Goal: Task Accomplishment & Management: Use online tool/utility

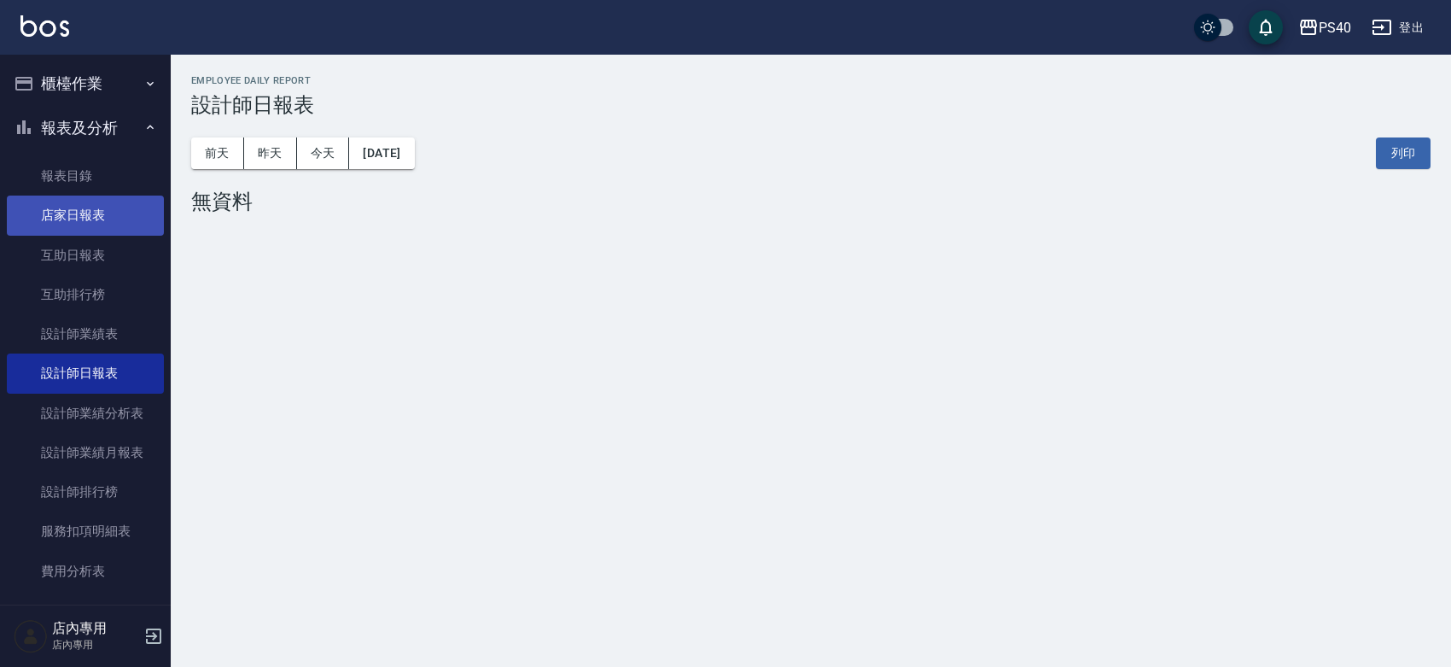
click at [86, 214] on link "店家日報表" at bounding box center [85, 214] width 157 height 39
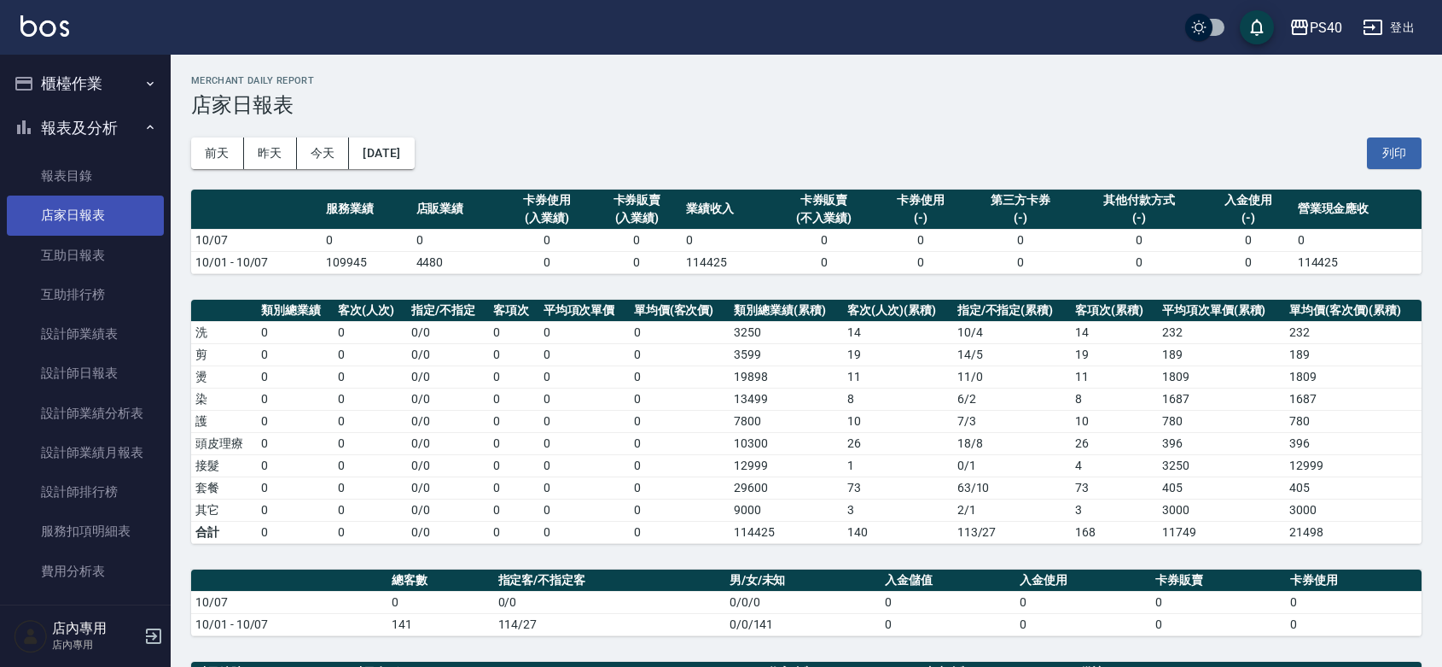
click at [116, 224] on link "店家日報表" at bounding box center [85, 214] width 157 height 39
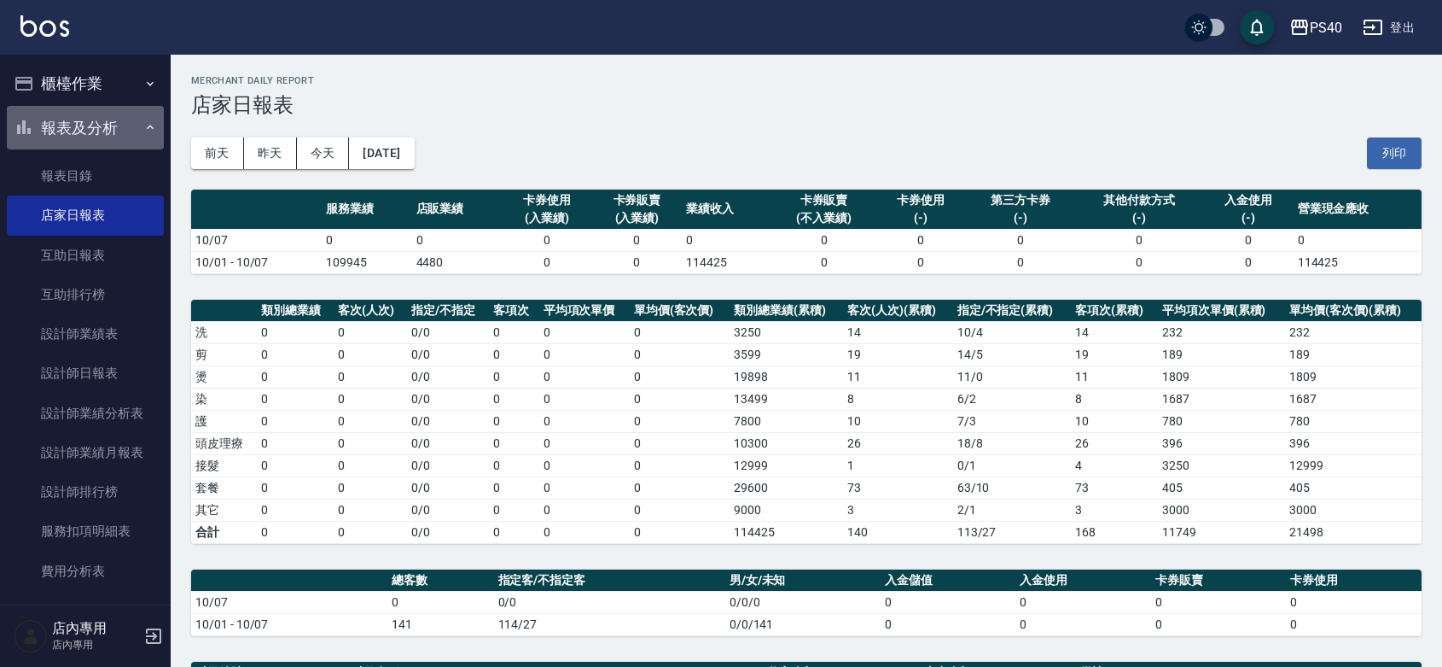
click at [109, 134] on button "報表及分析" at bounding box center [85, 128] width 157 height 44
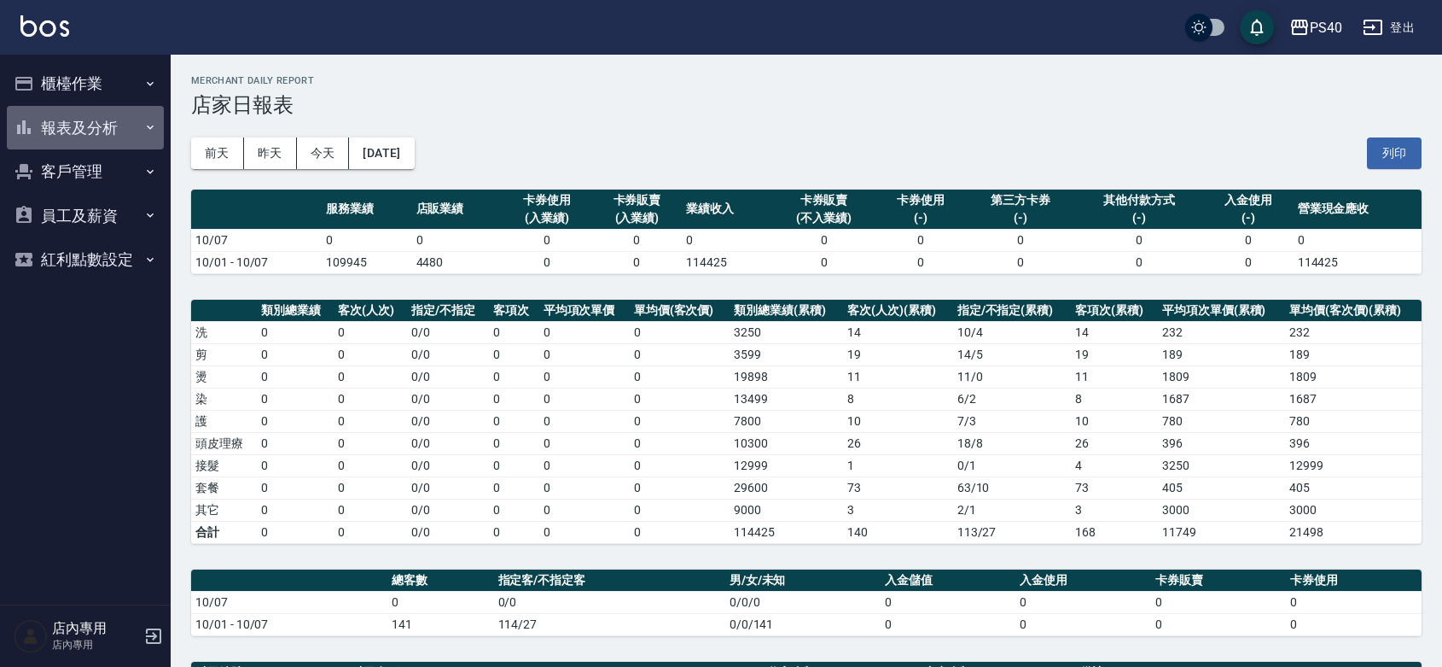
click at [116, 129] on button "報表及分析" at bounding box center [85, 128] width 157 height 44
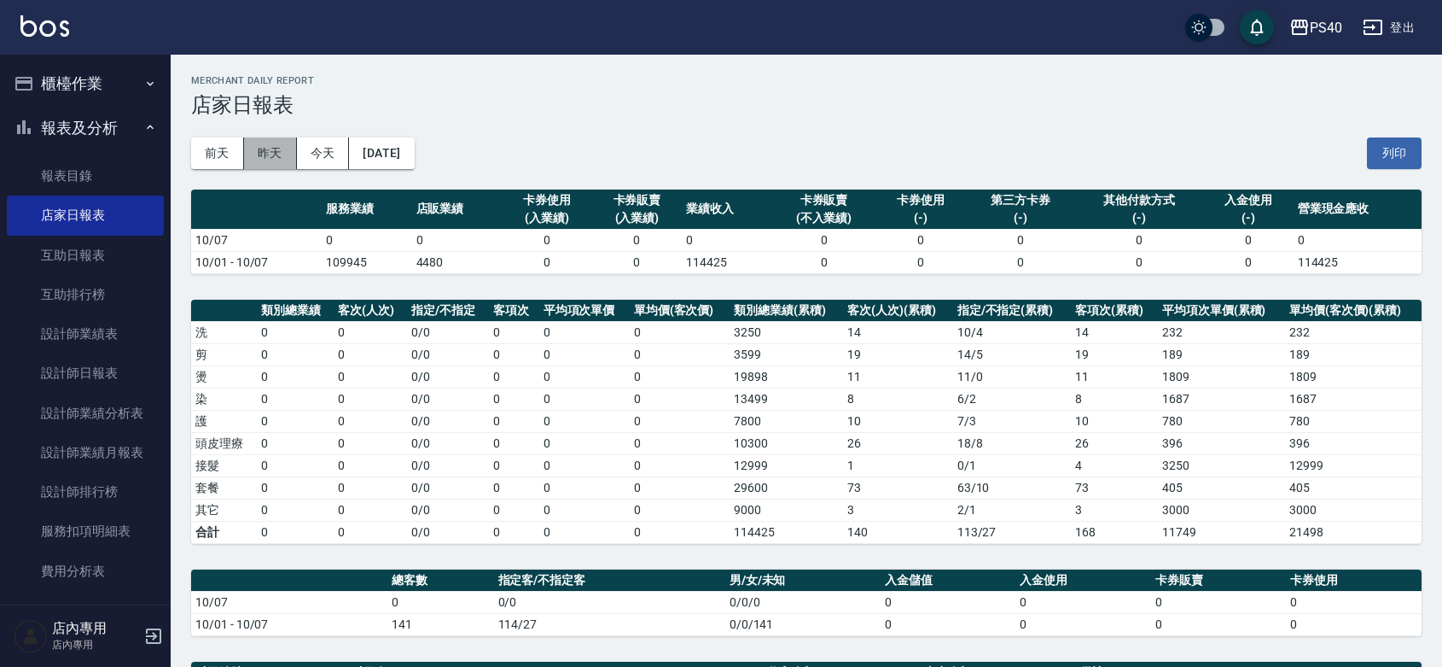
click at [270, 152] on button "昨天" at bounding box center [270, 153] width 53 height 32
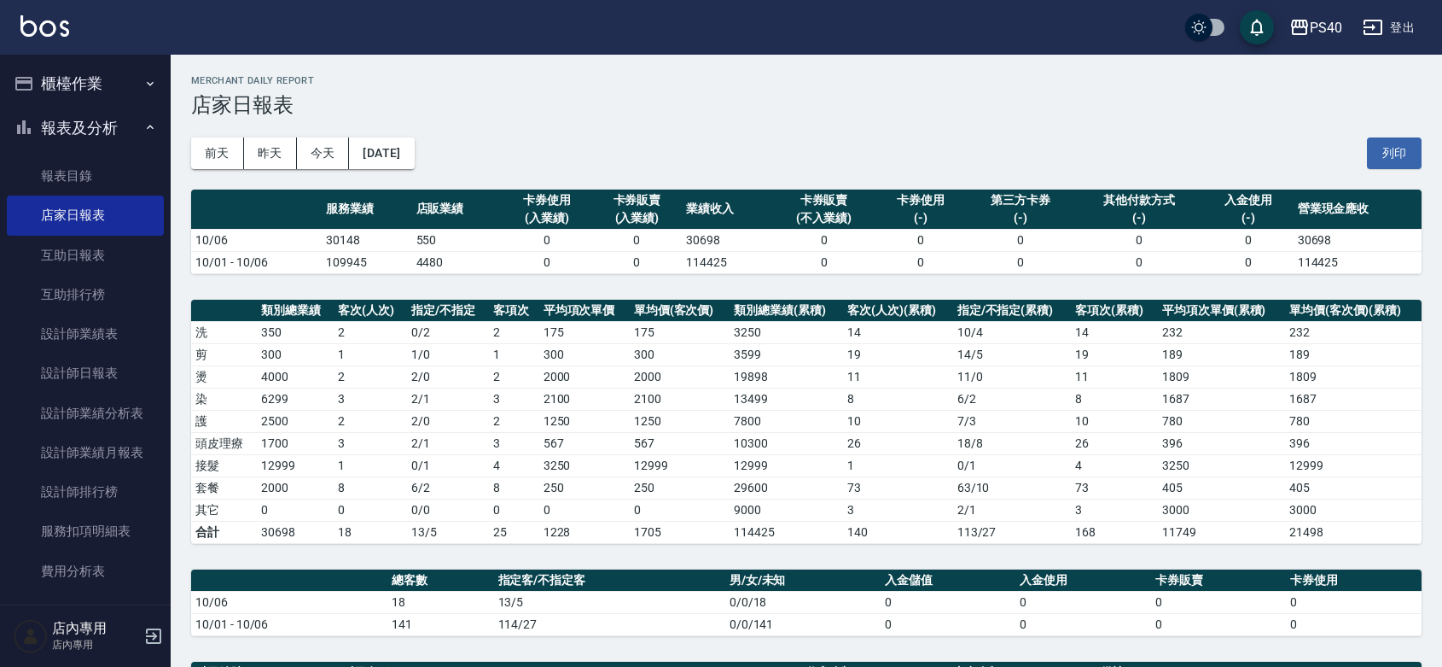
scroll to position [248, 0]
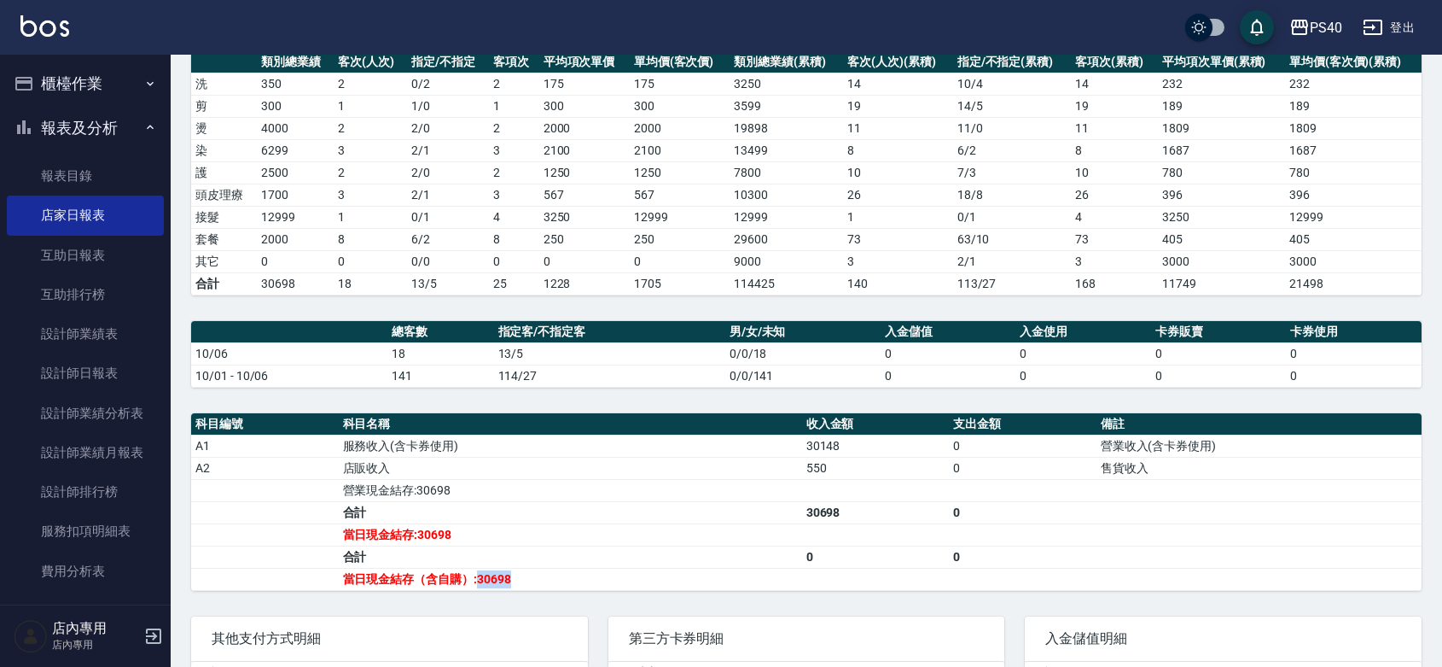
drag, startPoint x: 475, startPoint y: 582, endPoint x: 509, endPoint y: 581, distance: 34.1
click at [509, 581] on td "當日現金結存（含自購）:30698" at bounding box center [570, 579] width 463 height 22
click at [504, 585] on td "當日現金結存（含自購）:30698" at bounding box center [570, 579] width 463 height 22
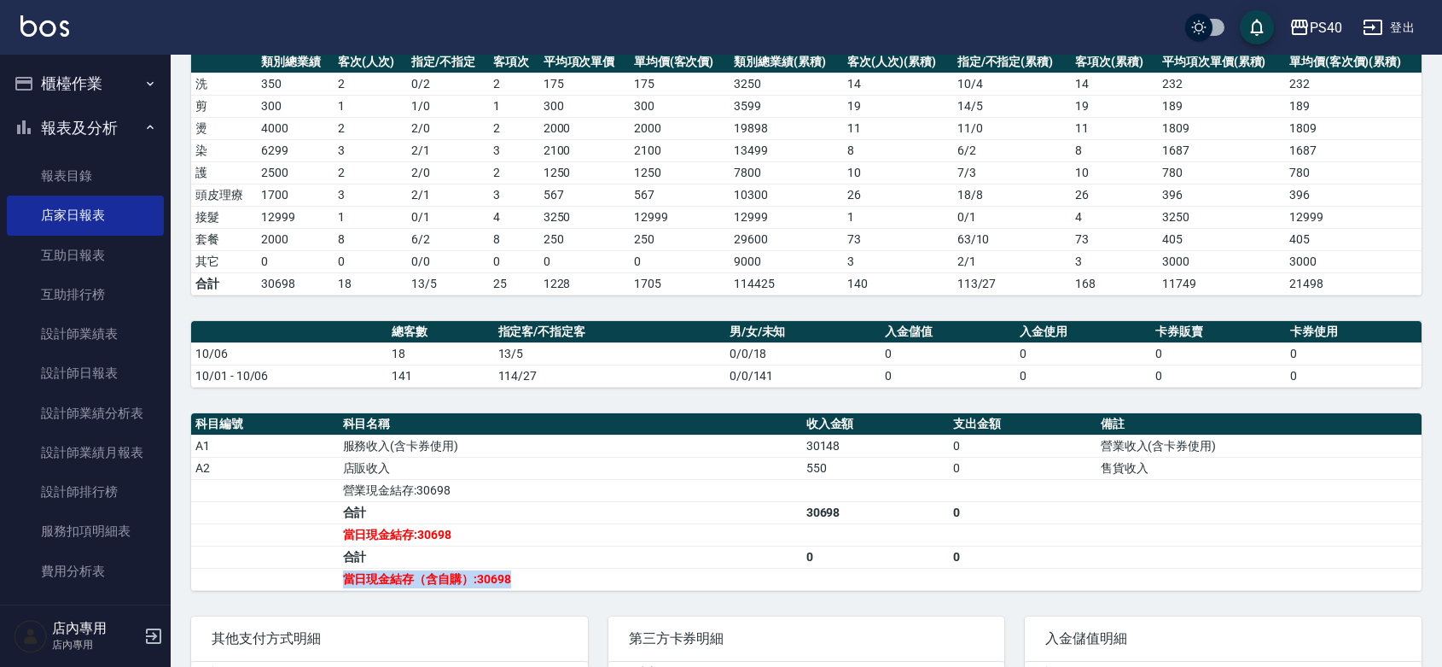
click at [504, 585] on td "當日現金結存（含自購）:30698" at bounding box center [570, 579] width 463 height 22
click at [501, 585] on td "當日現金結存（含自購）:30698" at bounding box center [570, 579] width 463 height 22
click at [471, 581] on td "當日現金結存（含自購）:30698" at bounding box center [570, 579] width 463 height 22
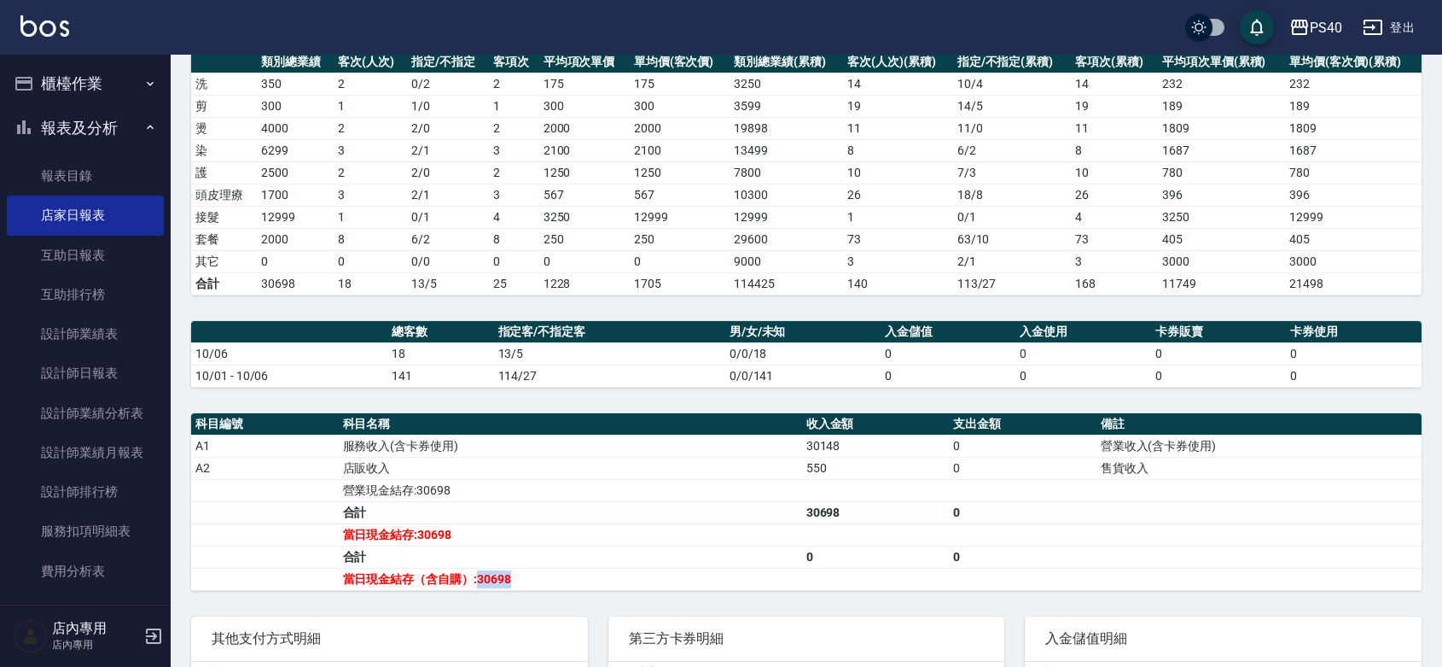
click at [474, 581] on td "當日現金結存（含自購）:30698" at bounding box center [570, 579] width 463 height 22
click at [493, 581] on td "當日現金結存（含自購）:30698" at bounding box center [570, 579] width 463 height 22
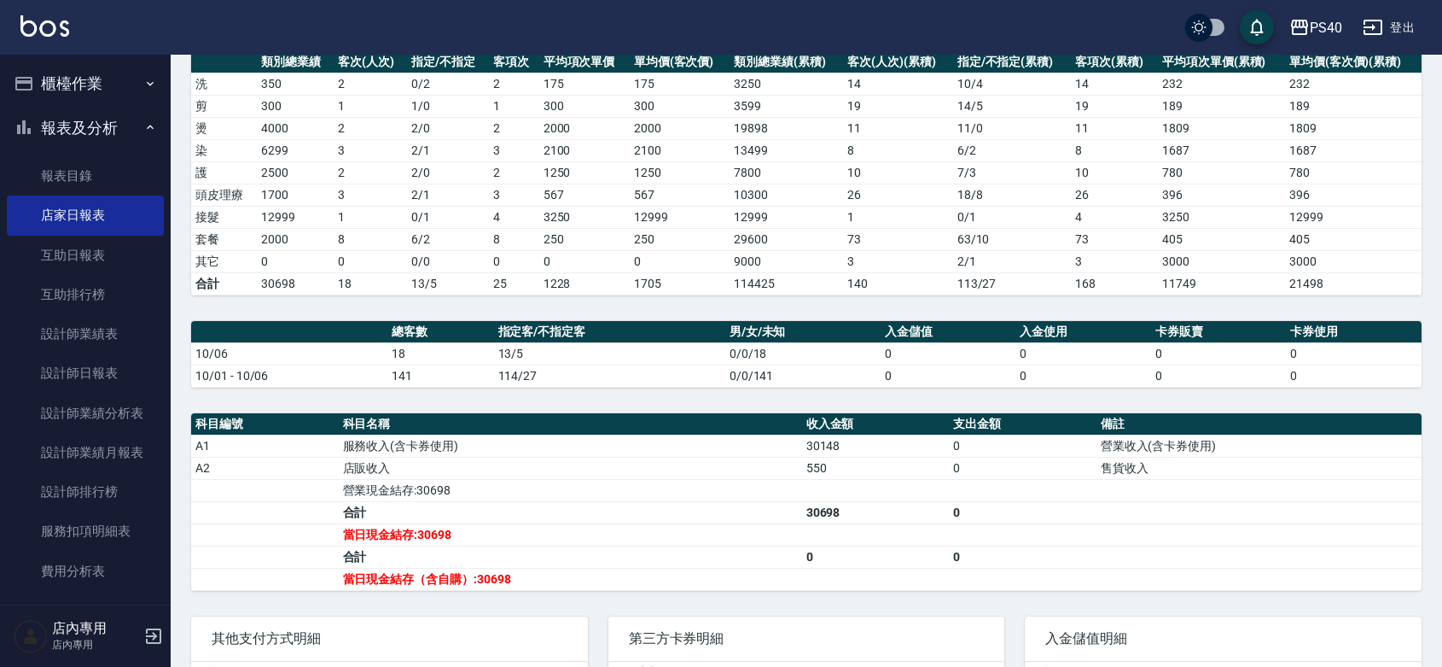
click at [485, 585] on td "當日現金結存（含自購）:30698" at bounding box center [570, 579] width 463 height 22
drag, startPoint x: 486, startPoint y: 603, endPoint x: 548, endPoint y: 557, distance: 76.3
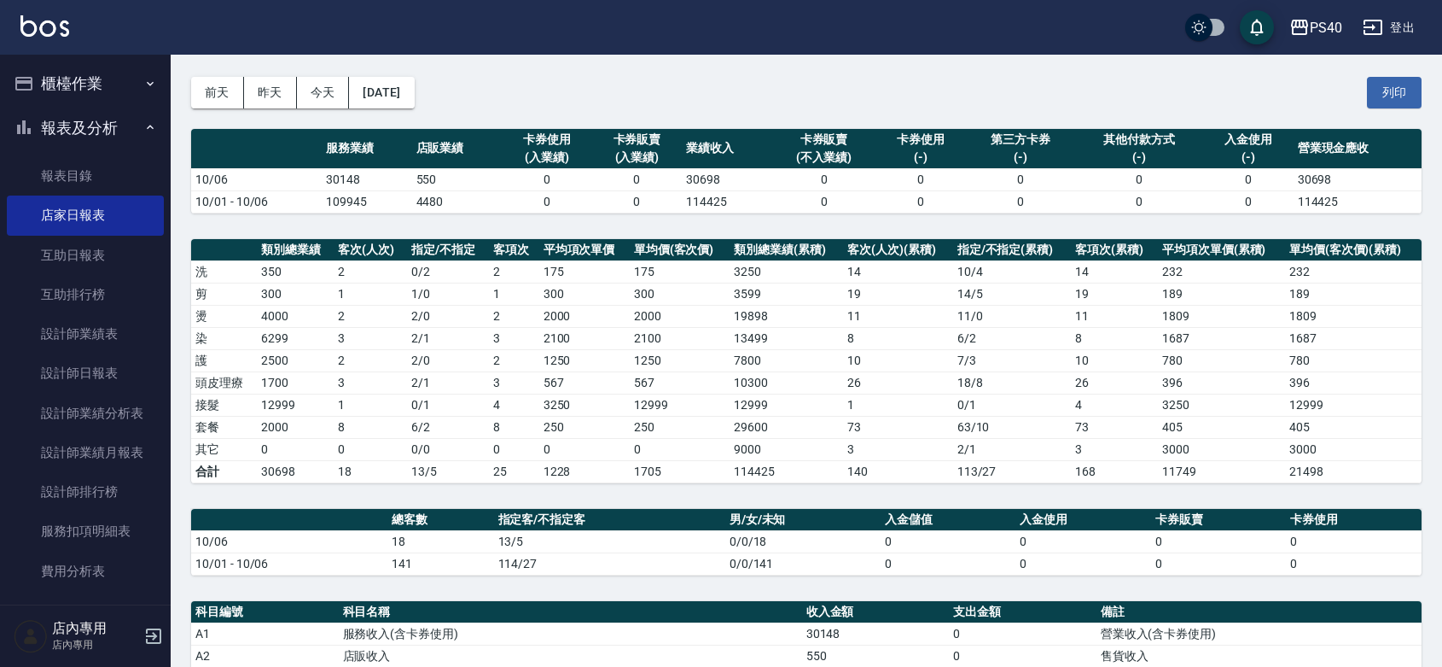
scroll to position [0, 0]
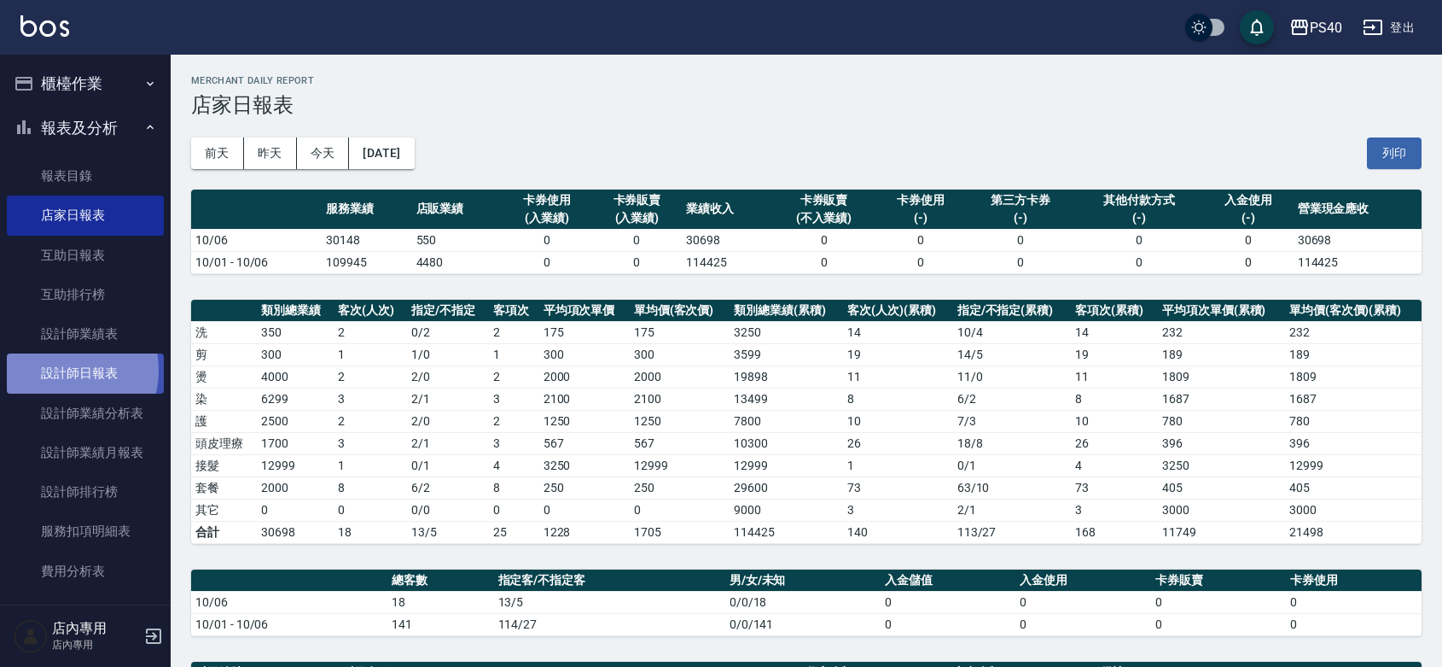
click at [61, 370] on link "設計師日報表" at bounding box center [85, 372] width 157 height 39
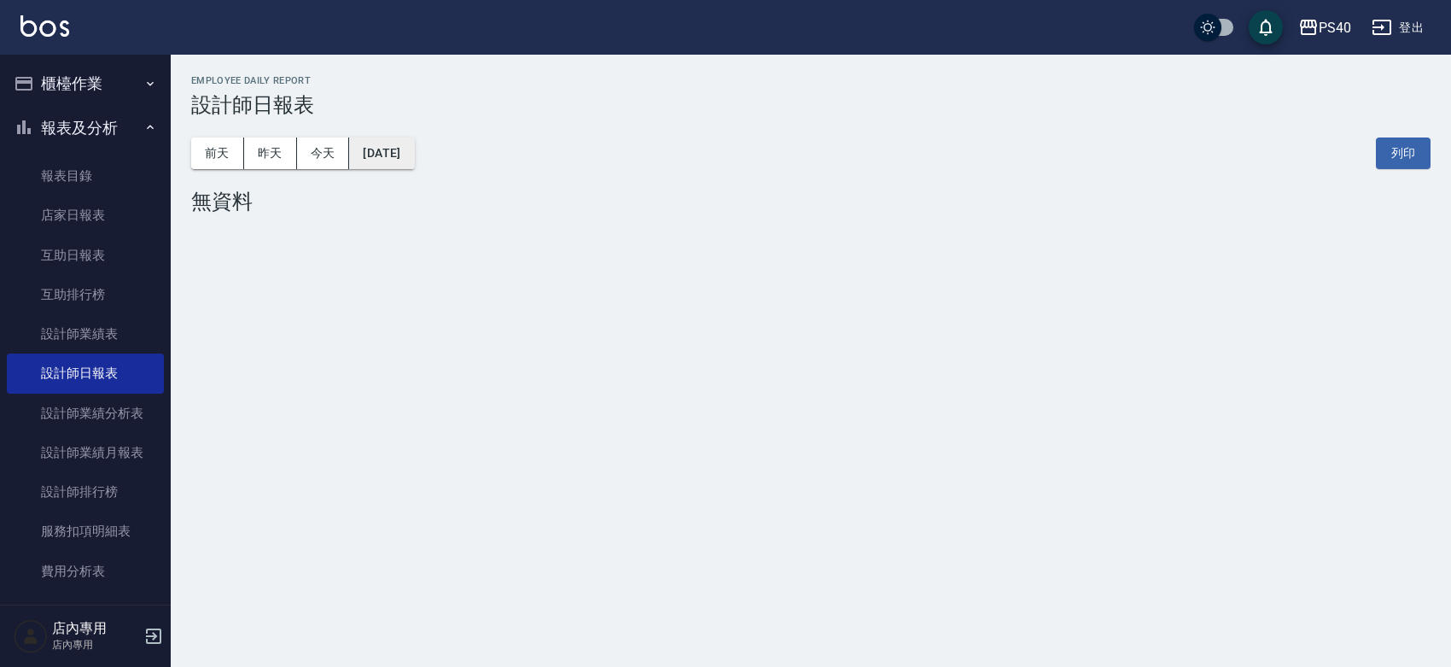
click at [406, 152] on button "[DATE]" at bounding box center [381, 153] width 65 height 32
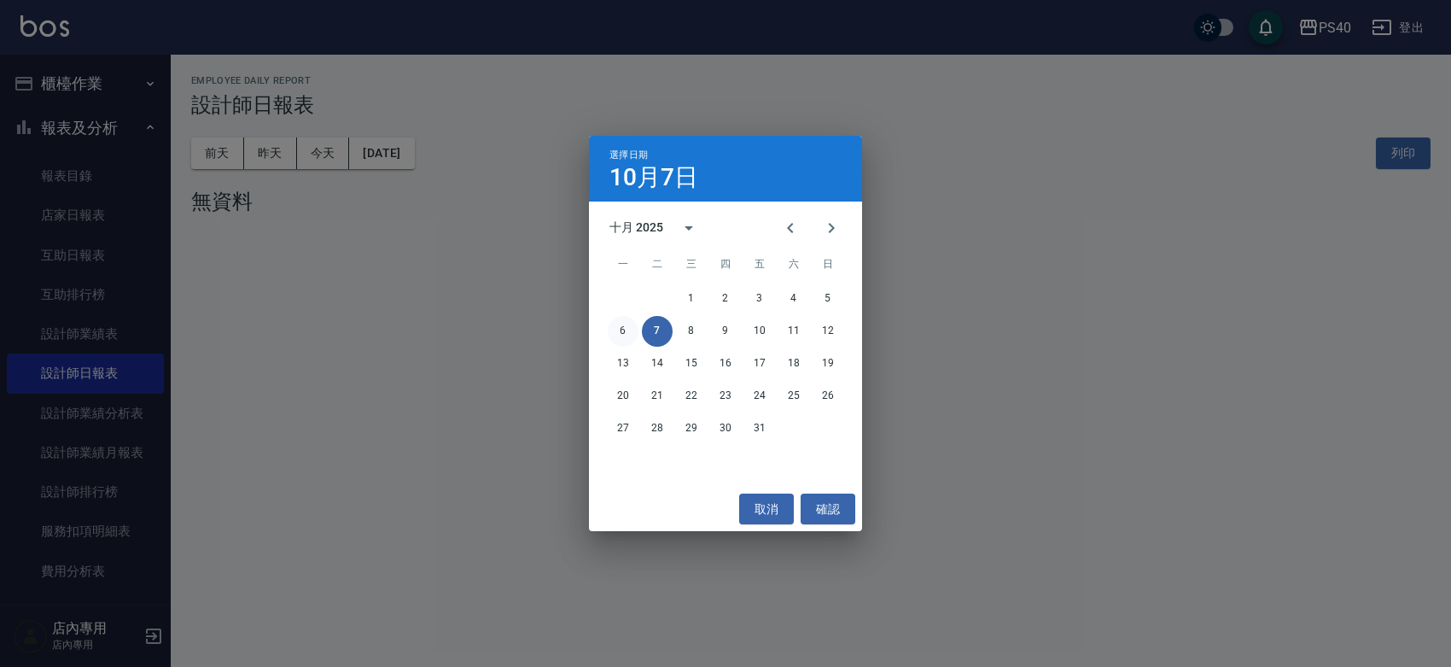
click at [626, 329] on button "6" at bounding box center [623, 331] width 31 height 31
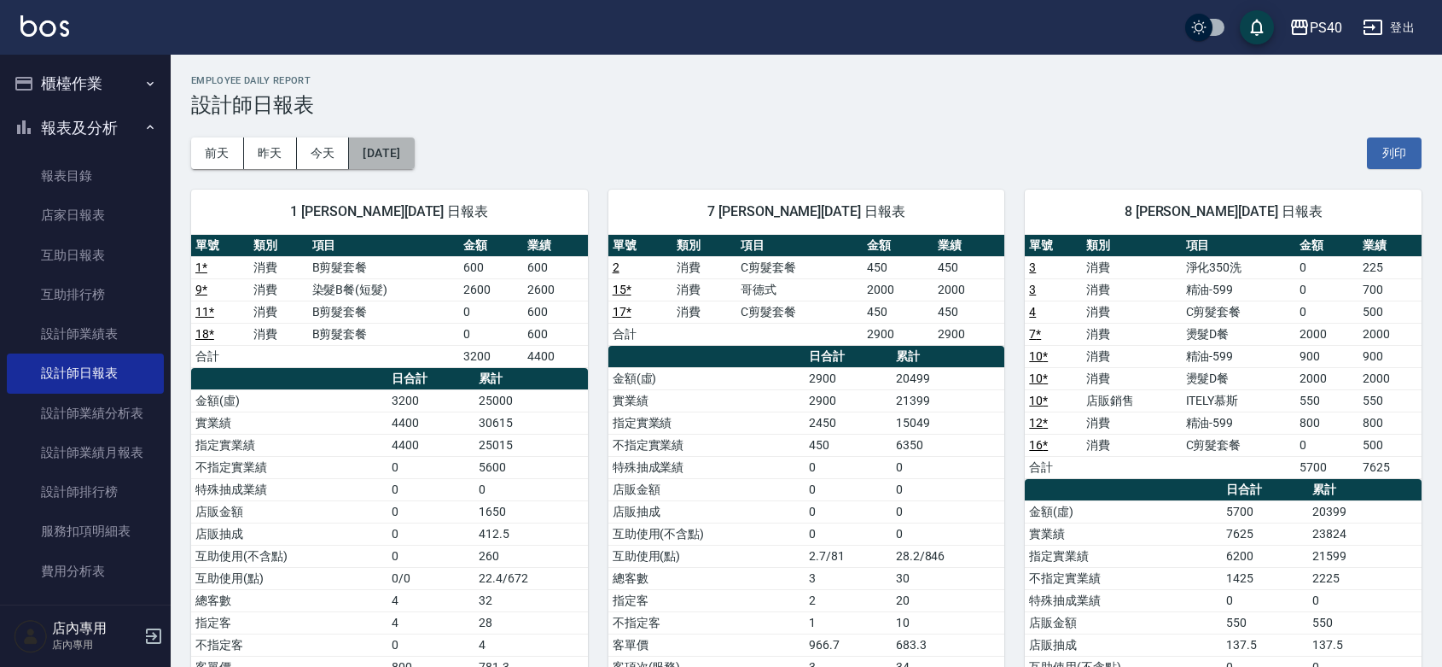
click at [414, 141] on button "[DATE]" at bounding box center [381, 153] width 65 height 32
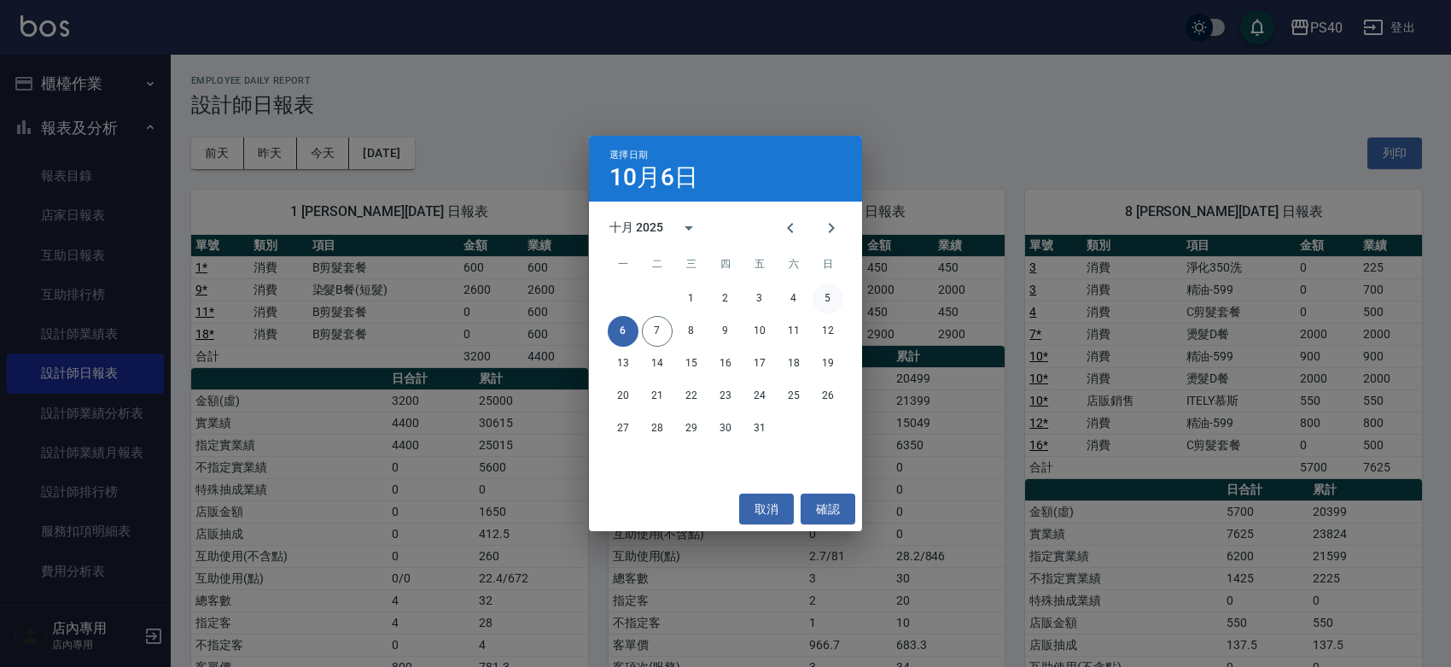
click at [829, 293] on button "5" at bounding box center [827, 298] width 31 height 31
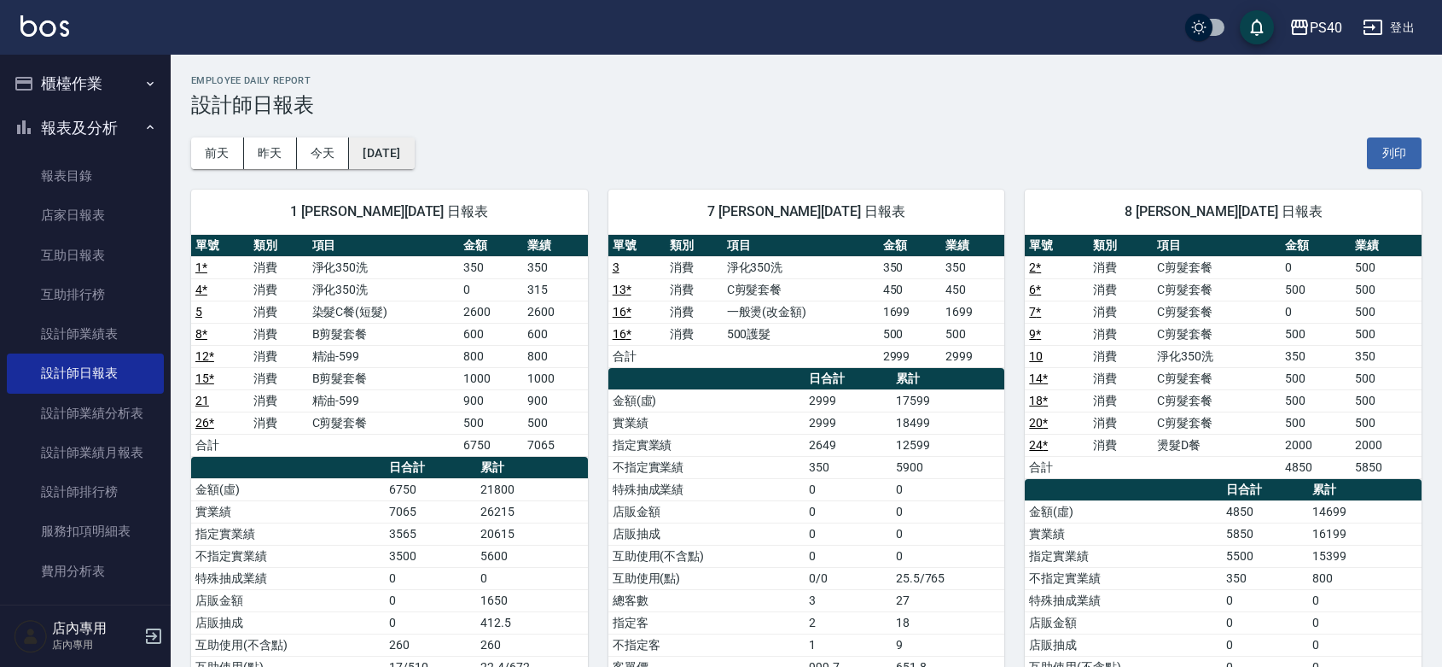
click at [401, 143] on button "[DATE]" at bounding box center [381, 153] width 65 height 32
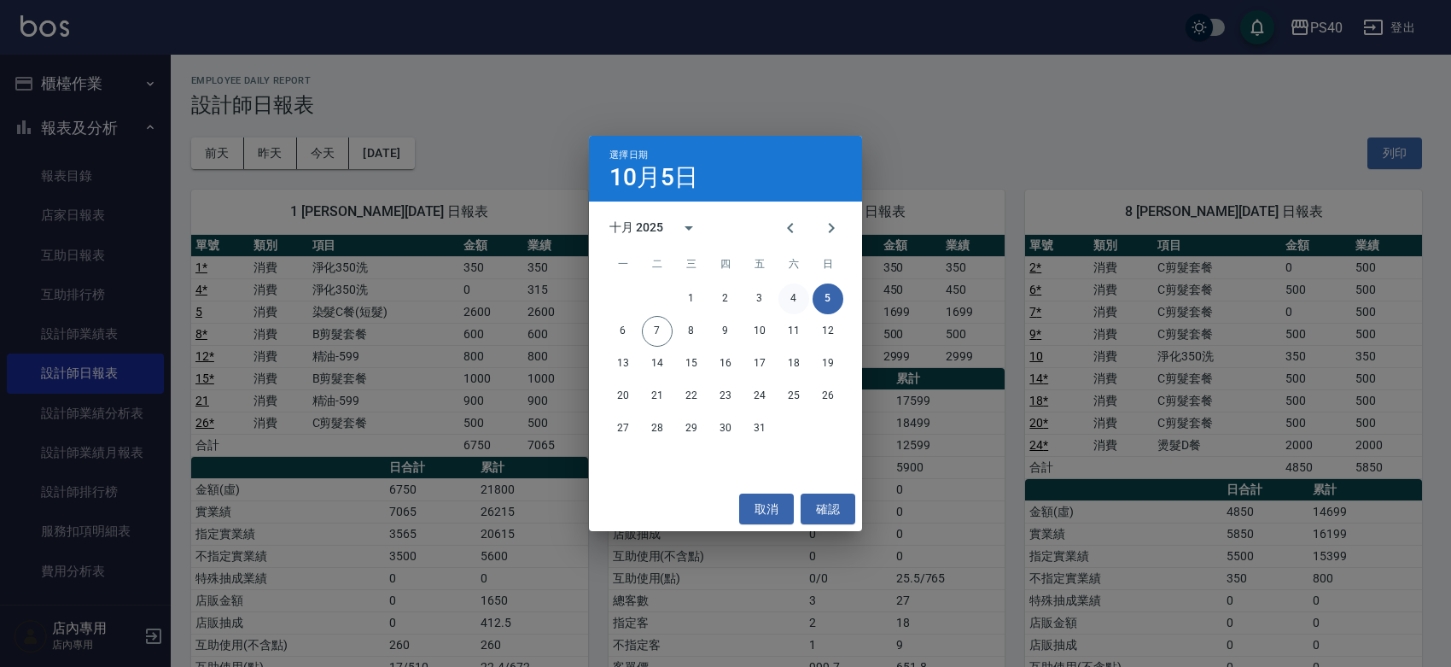
click at [787, 292] on button "4" at bounding box center [793, 298] width 31 height 31
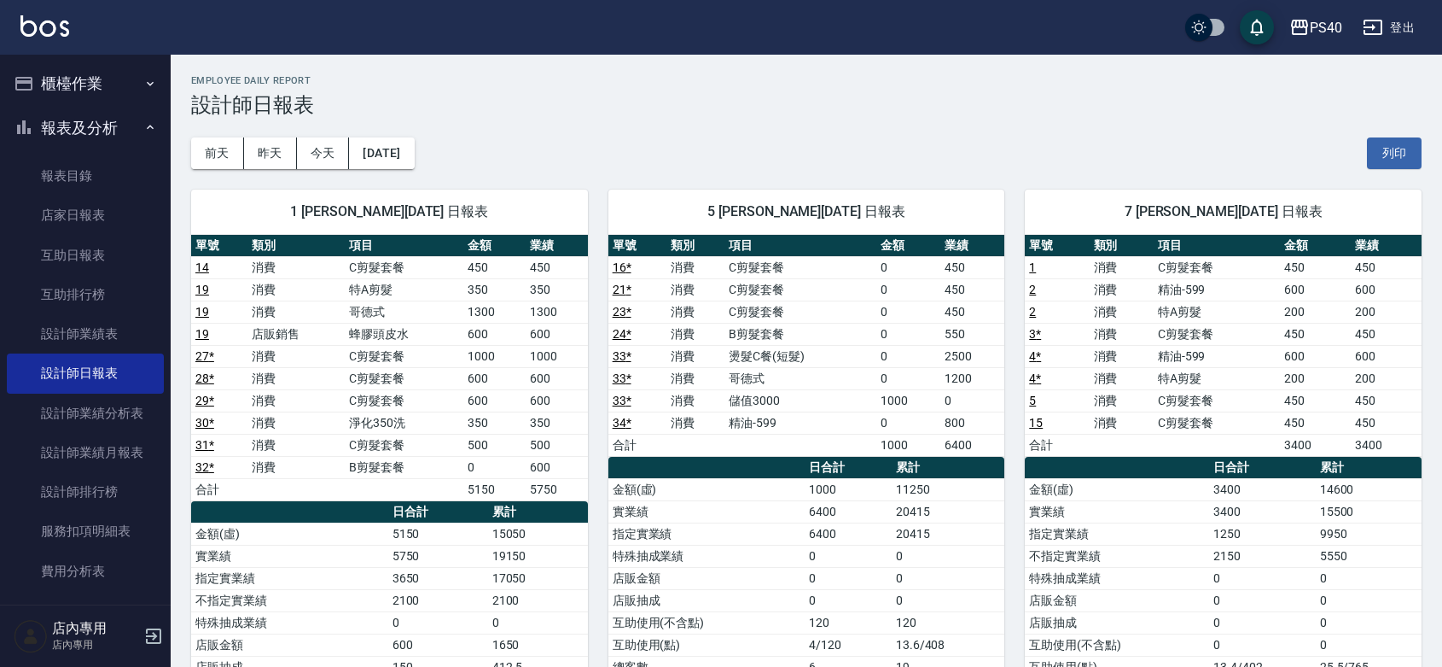
drag, startPoint x: 796, startPoint y: 359, endPoint x: 440, endPoint y: 0, distance: 505.7
click at [792, 354] on td "燙髮C餐(短髮)" at bounding box center [801, 356] width 152 height 22
click at [55, 79] on button "櫃檯作業" at bounding box center [85, 83] width 157 height 44
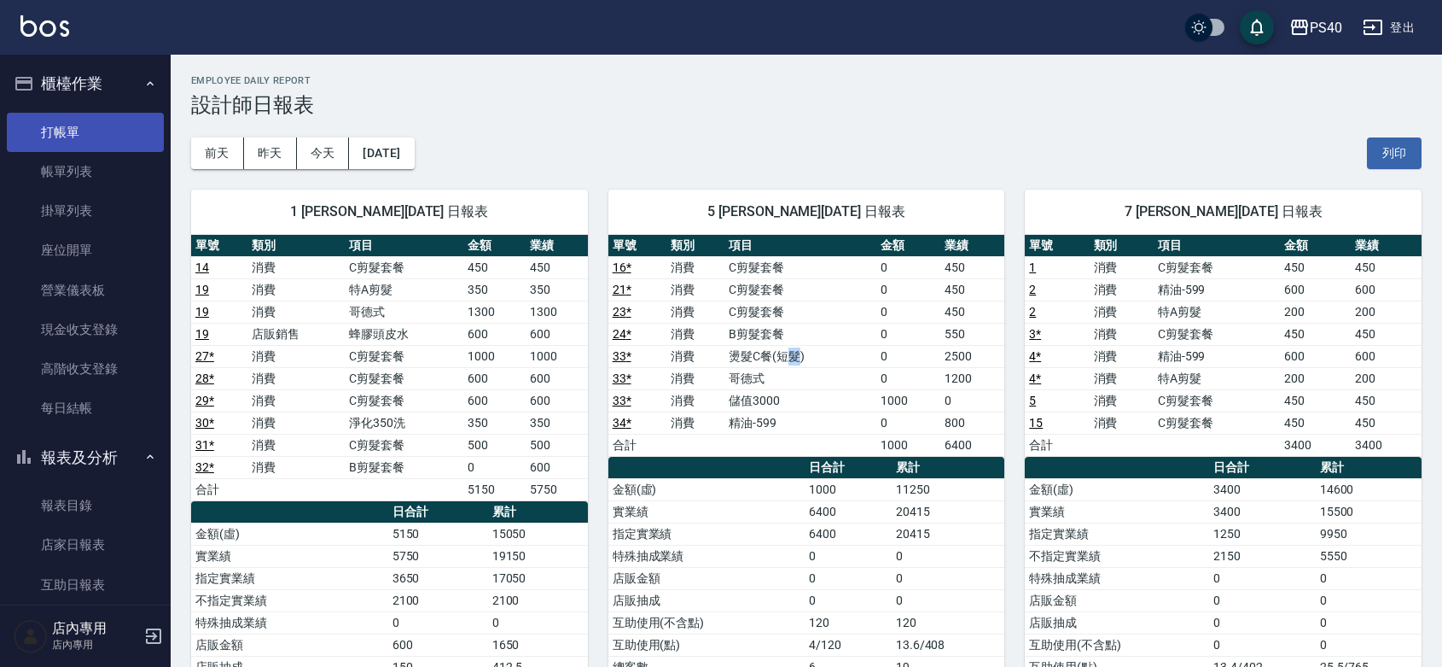
click at [102, 141] on link "打帳單" at bounding box center [85, 132] width 157 height 39
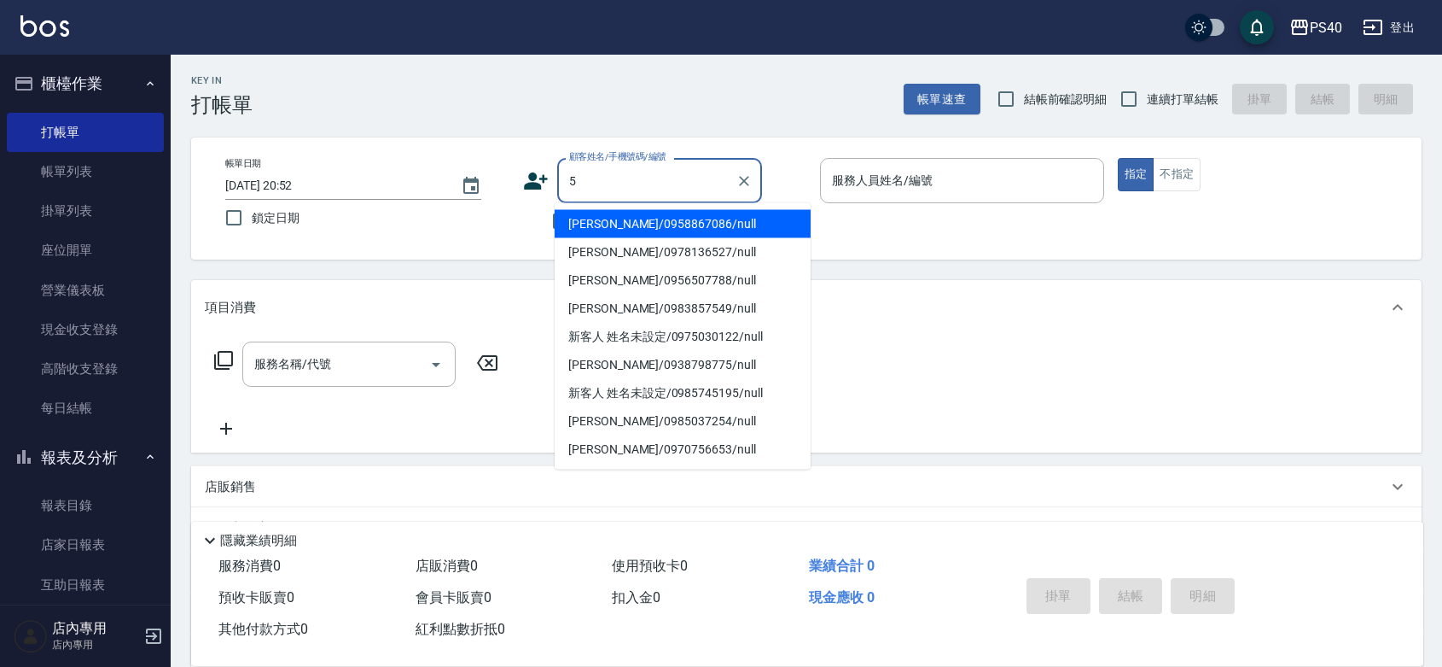
type input "[PERSON_NAME]/0958867086/null"
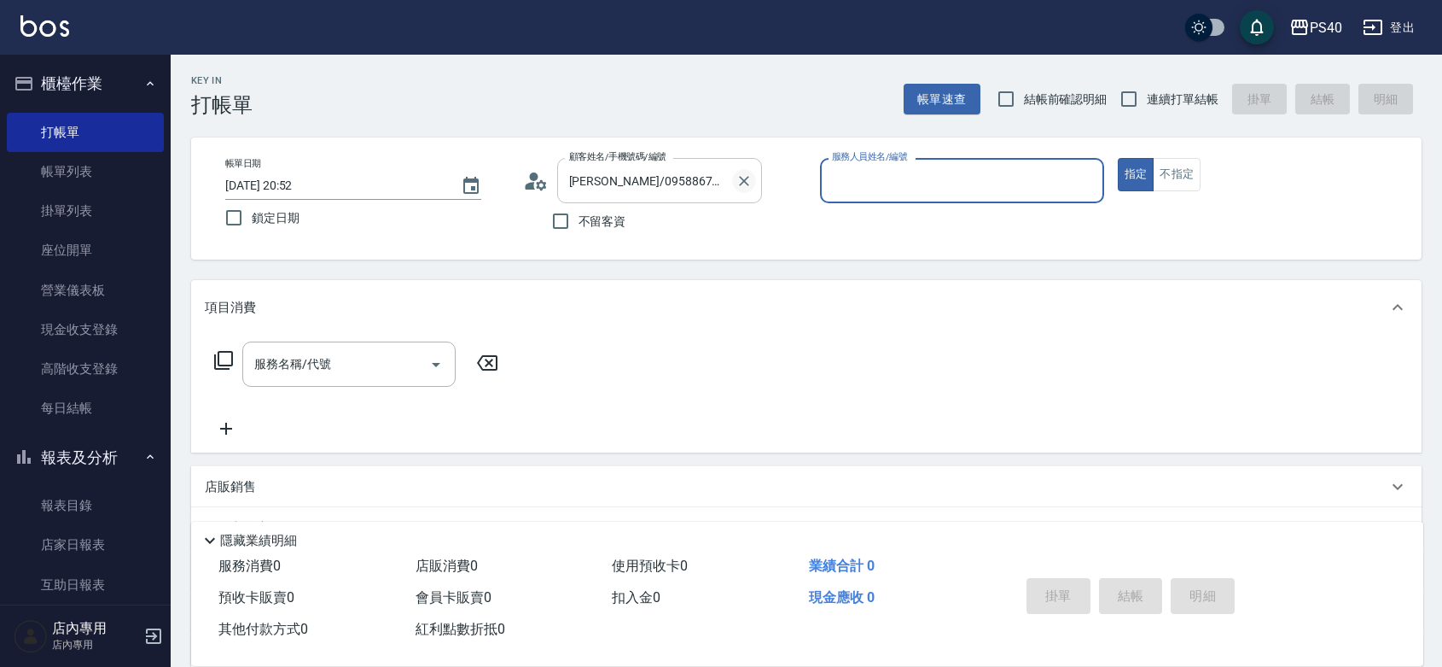
click at [749, 177] on icon "Clear" at bounding box center [744, 181] width 10 height 10
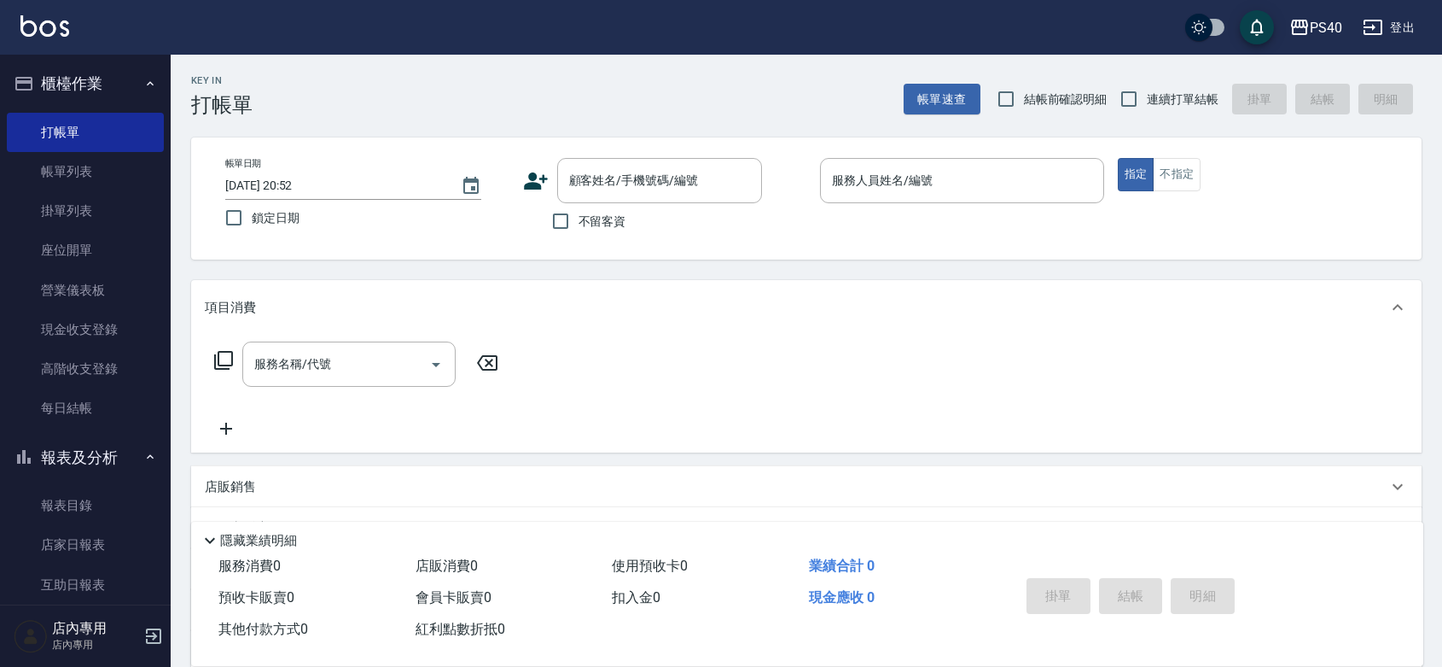
click at [596, 214] on span "不留客資" at bounding box center [603, 221] width 48 height 18
click at [579, 214] on input "不留客資" at bounding box center [561, 221] width 36 height 36
checkbox input "true"
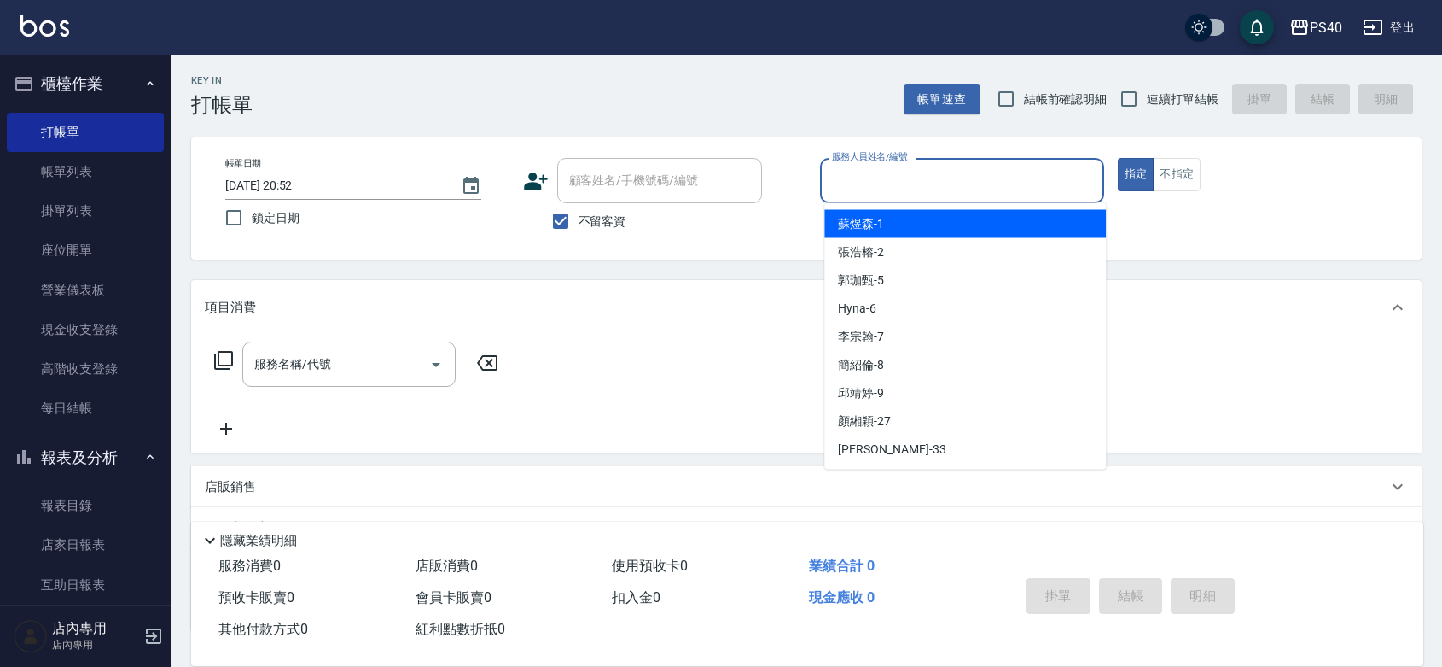
click at [980, 178] on input "服務人員姓名/編號" at bounding box center [962, 181] width 269 height 30
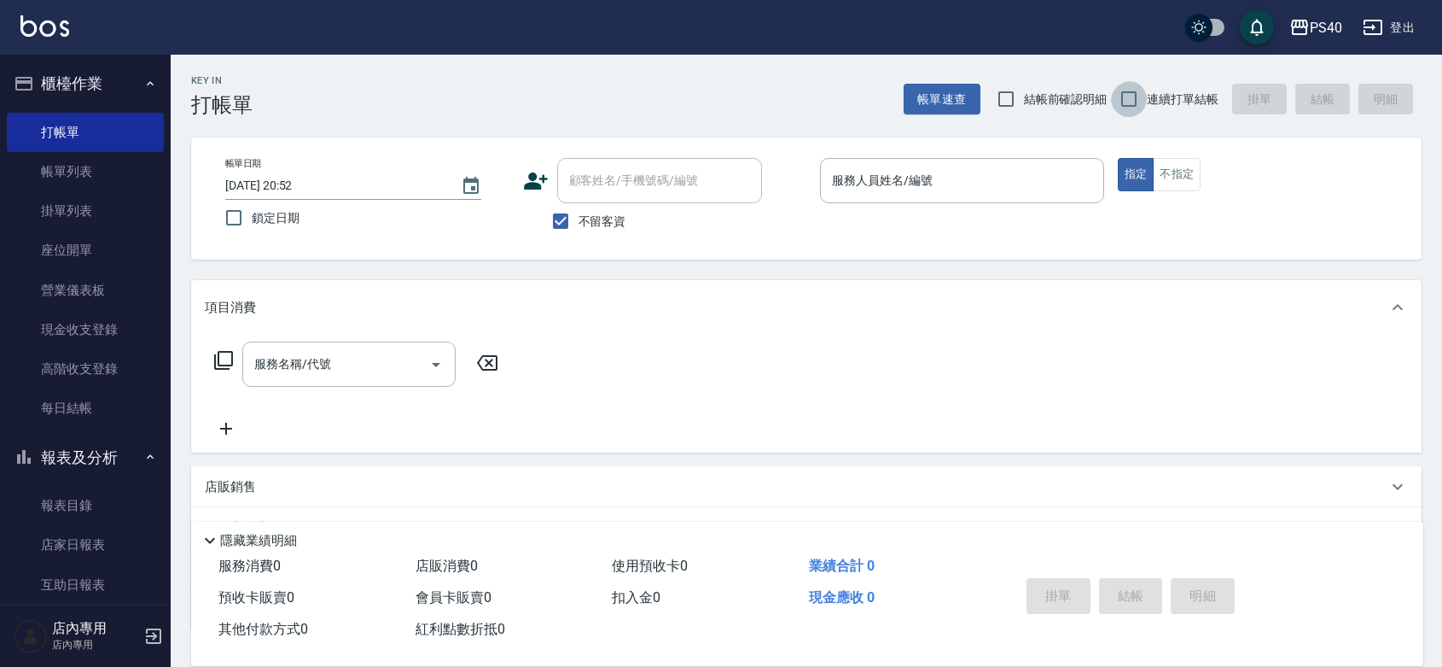
click at [1122, 87] on input "連續打單結帳" at bounding box center [1129, 99] width 36 height 36
checkbox input "true"
click at [1030, 175] on input "服務人員姓名/編號" at bounding box center [962, 181] width 269 height 30
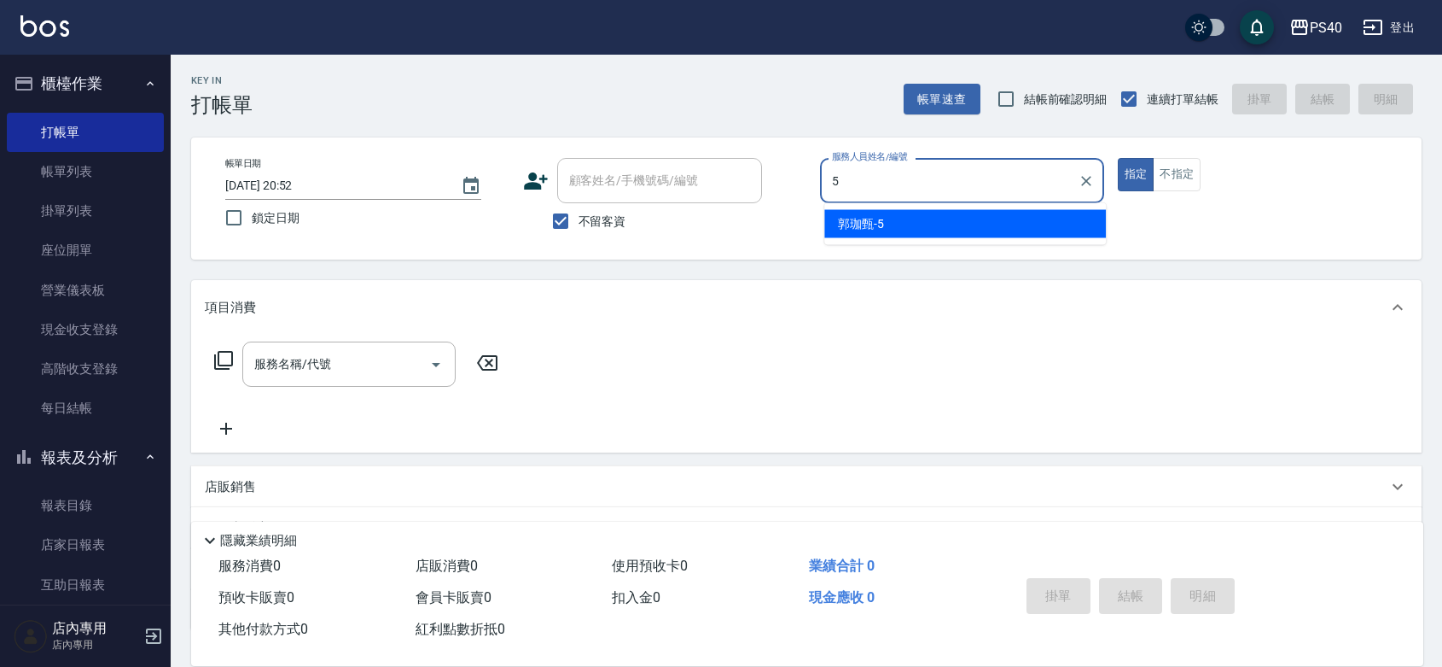
type input "[PERSON_NAME]-5"
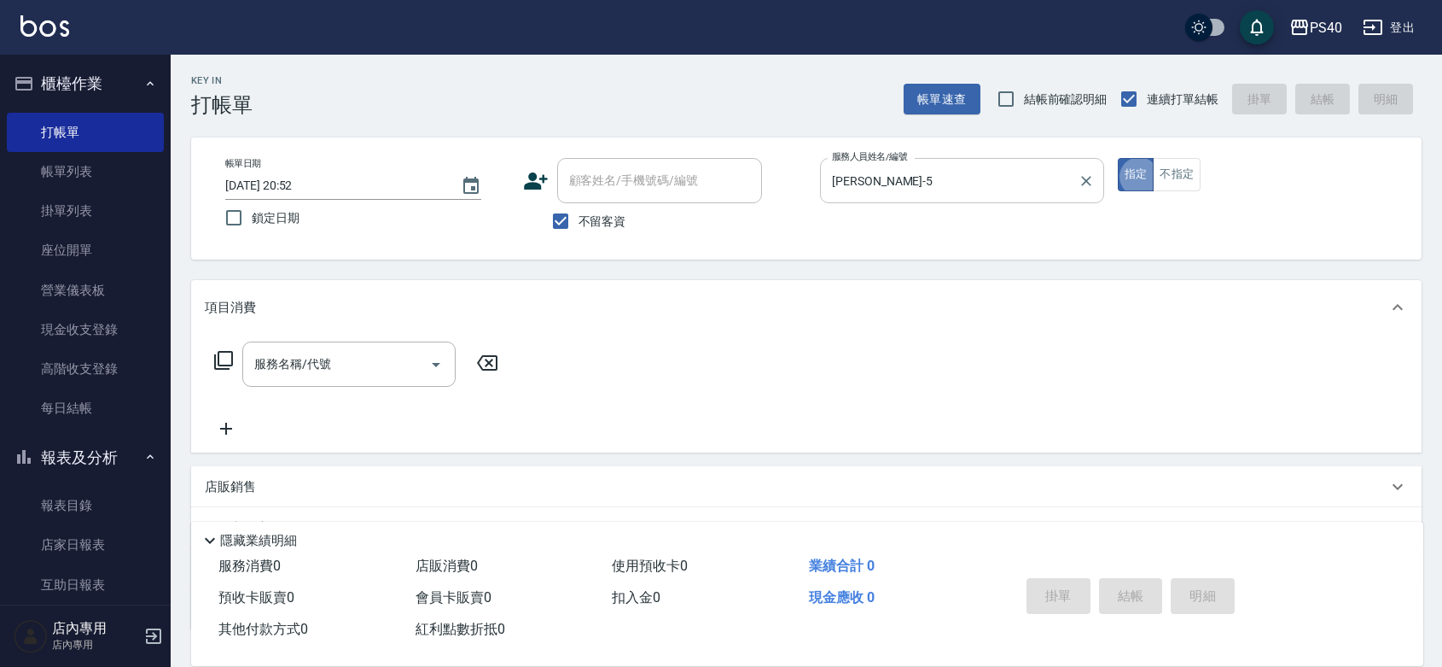
type button "true"
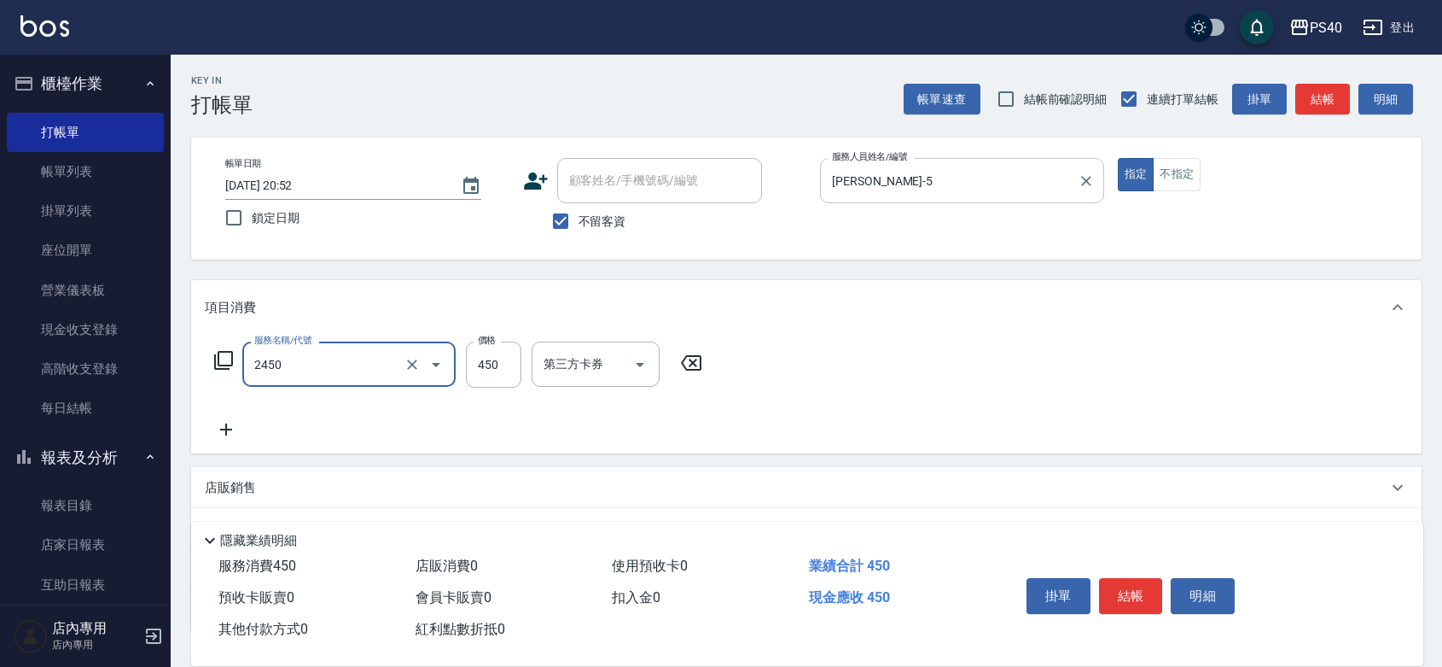
type input "C剪髮套餐(2450)"
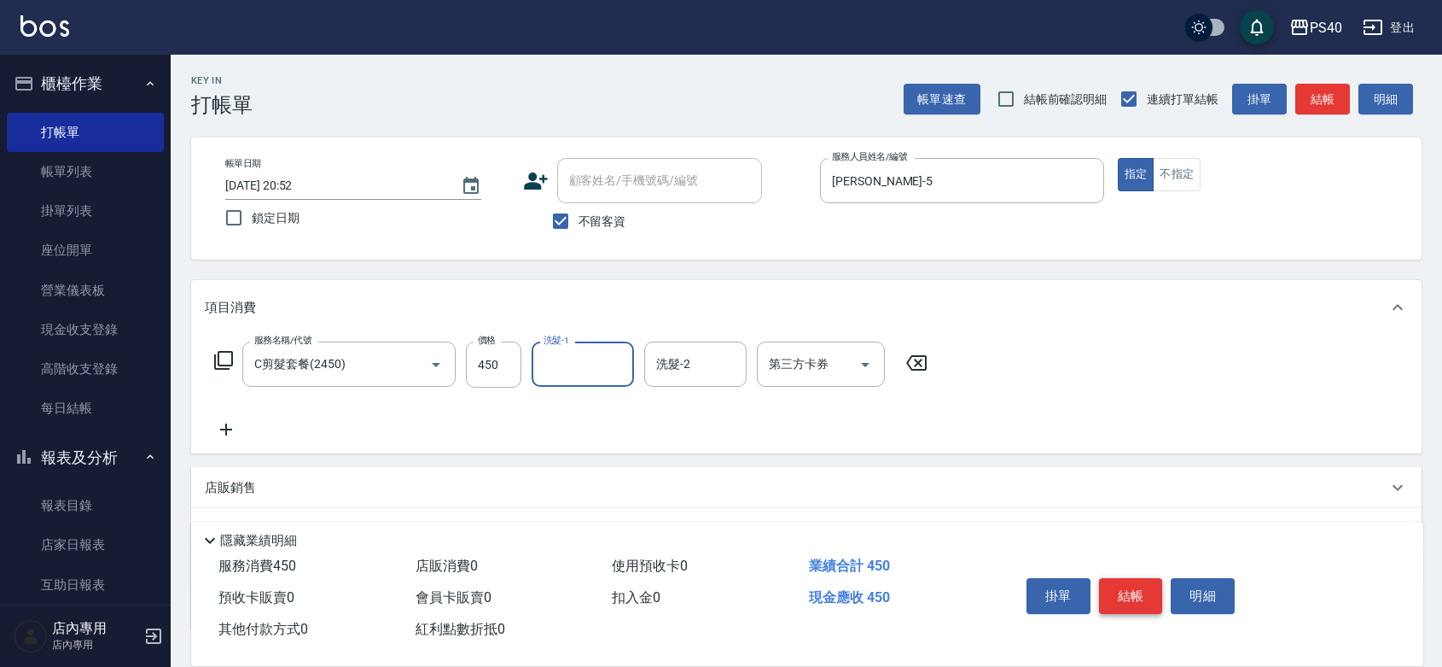
click at [1127, 578] on button "結帳" at bounding box center [1131, 596] width 64 height 36
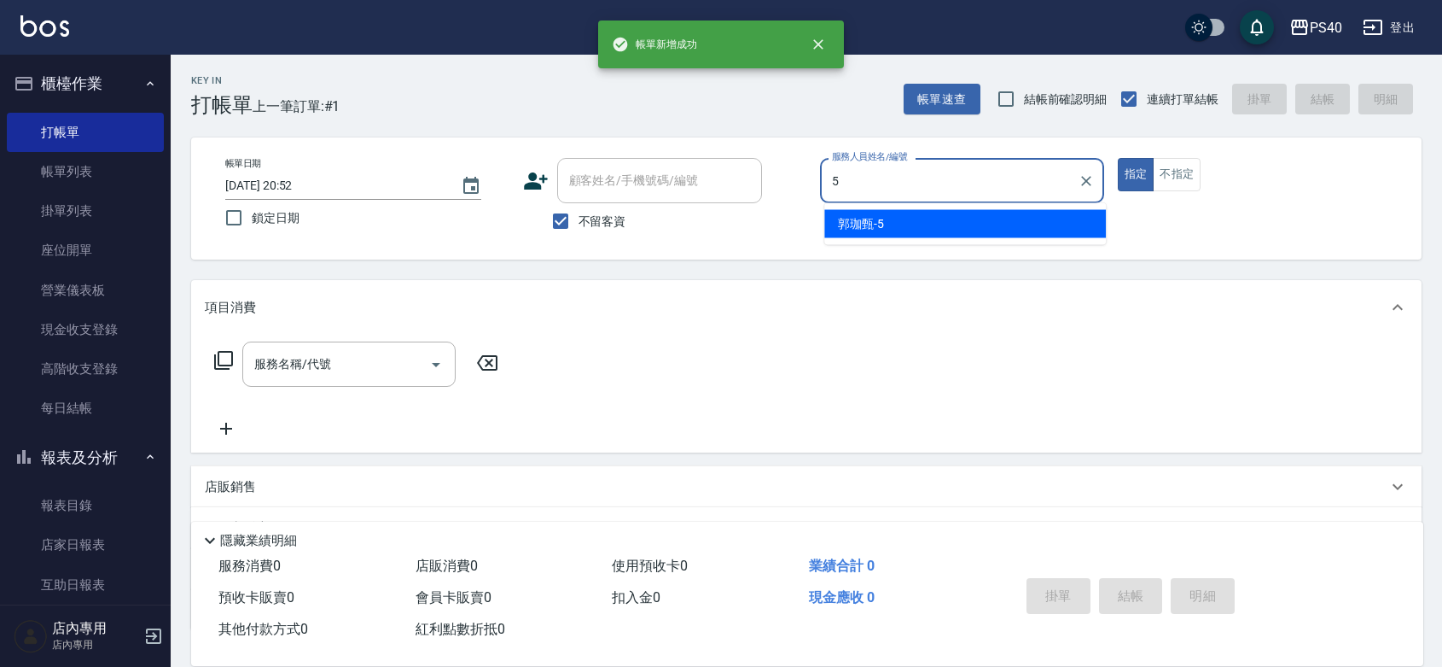
type input "[PERSON_NAME]-5"
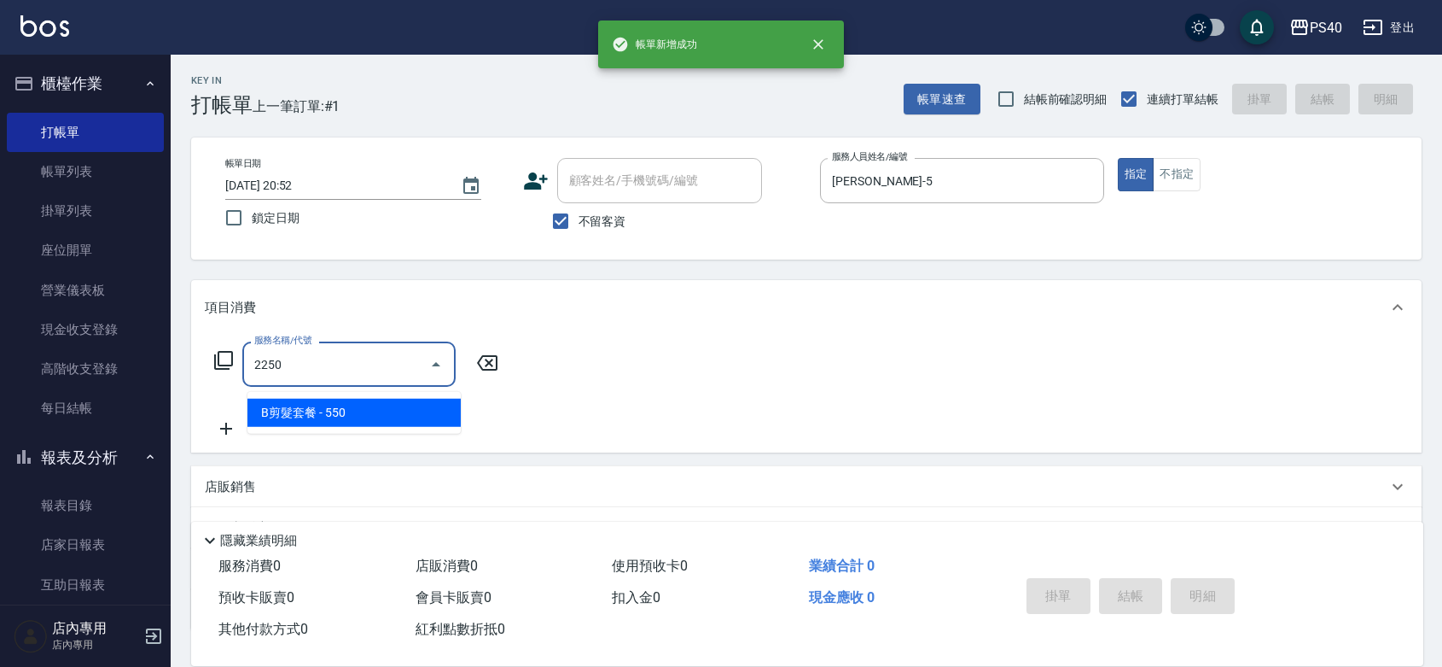
type input "B剪髮套餐(2250)"
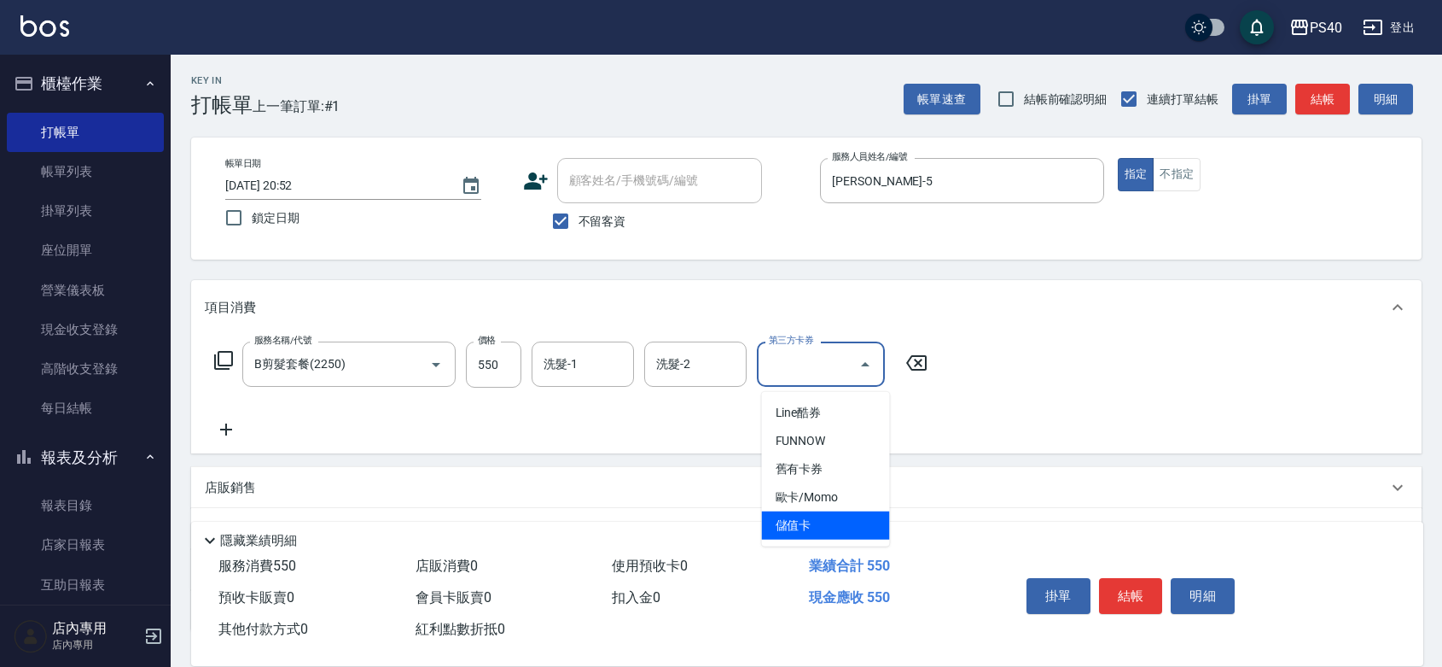
type input "儲值卡"
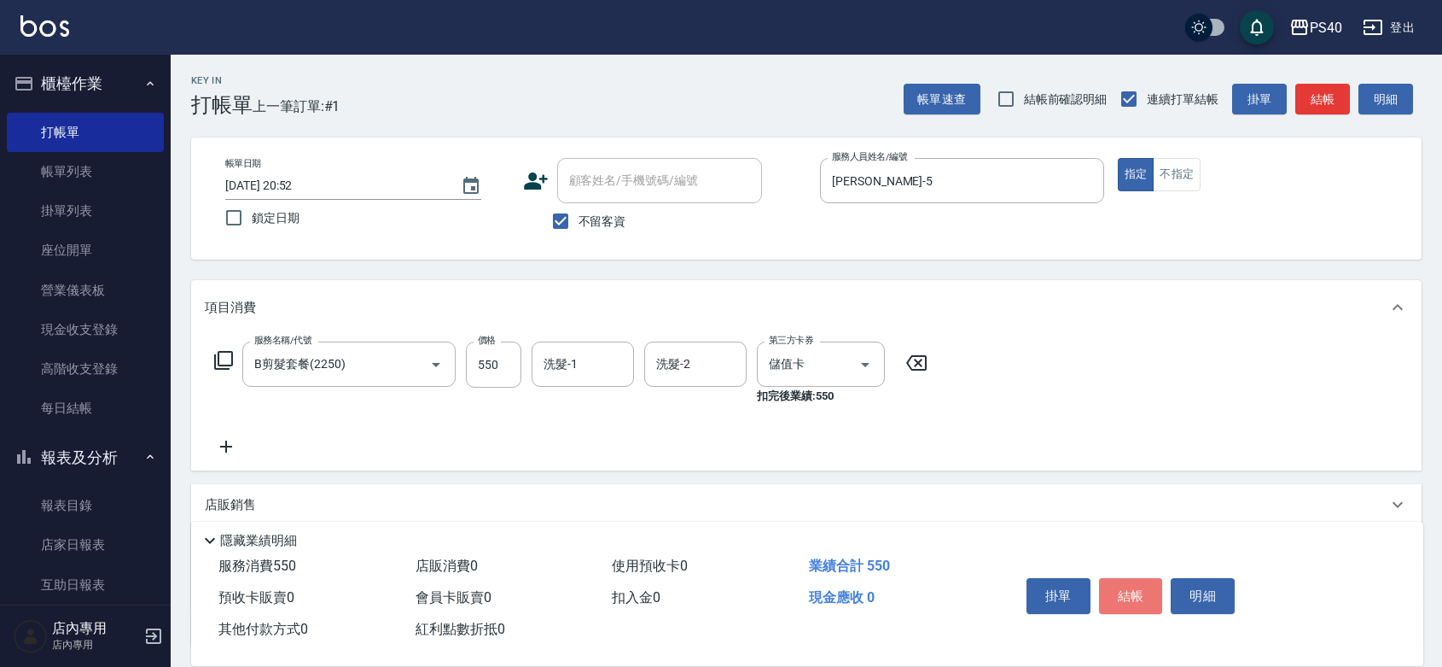
click at [1128, 578] on button "結帳" at bounding box center [1131, 596] width 64 height 36
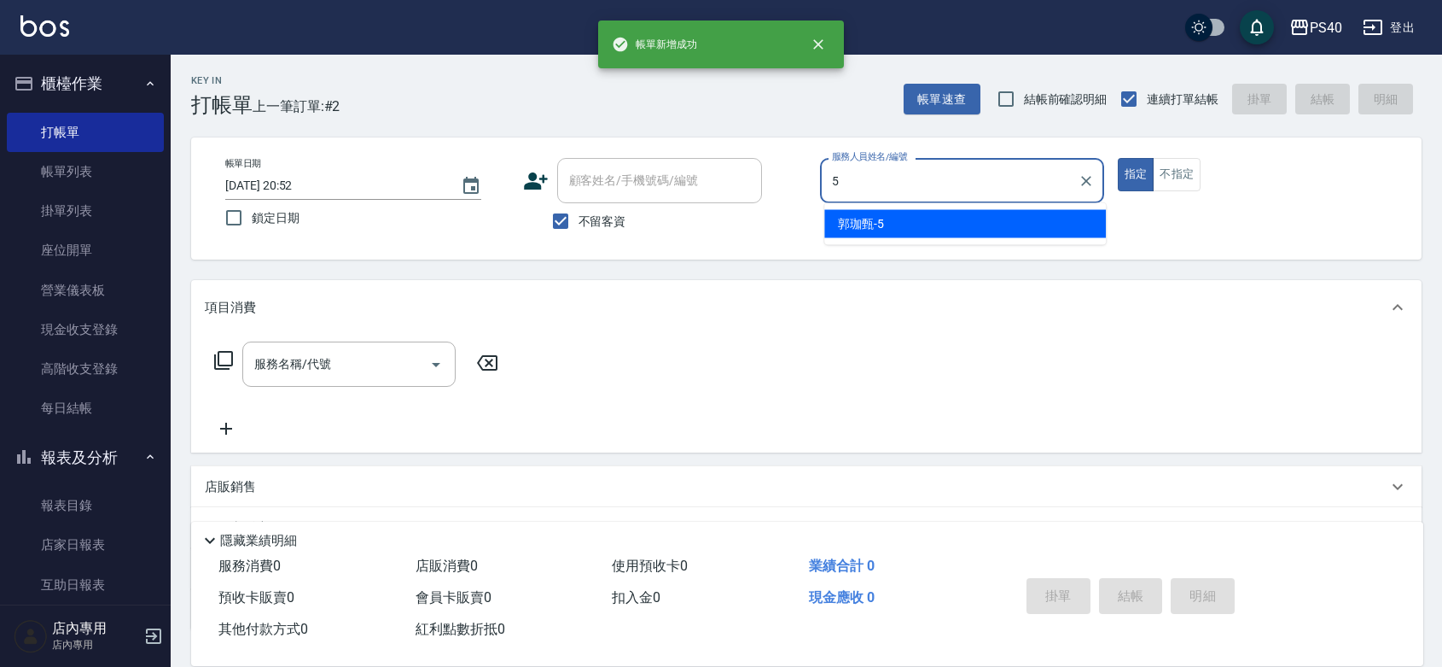
type input "[PERSON_NAME]-5"
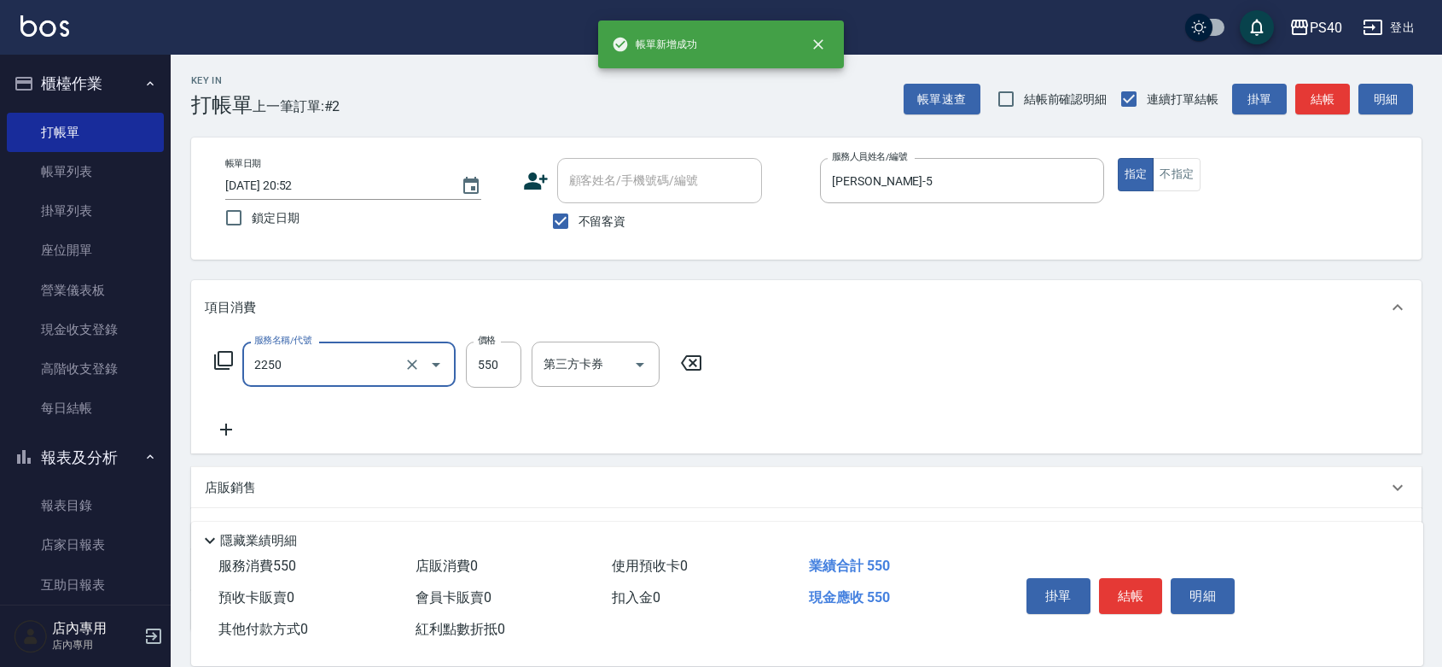
type input "B剪髮套餐(2250)"
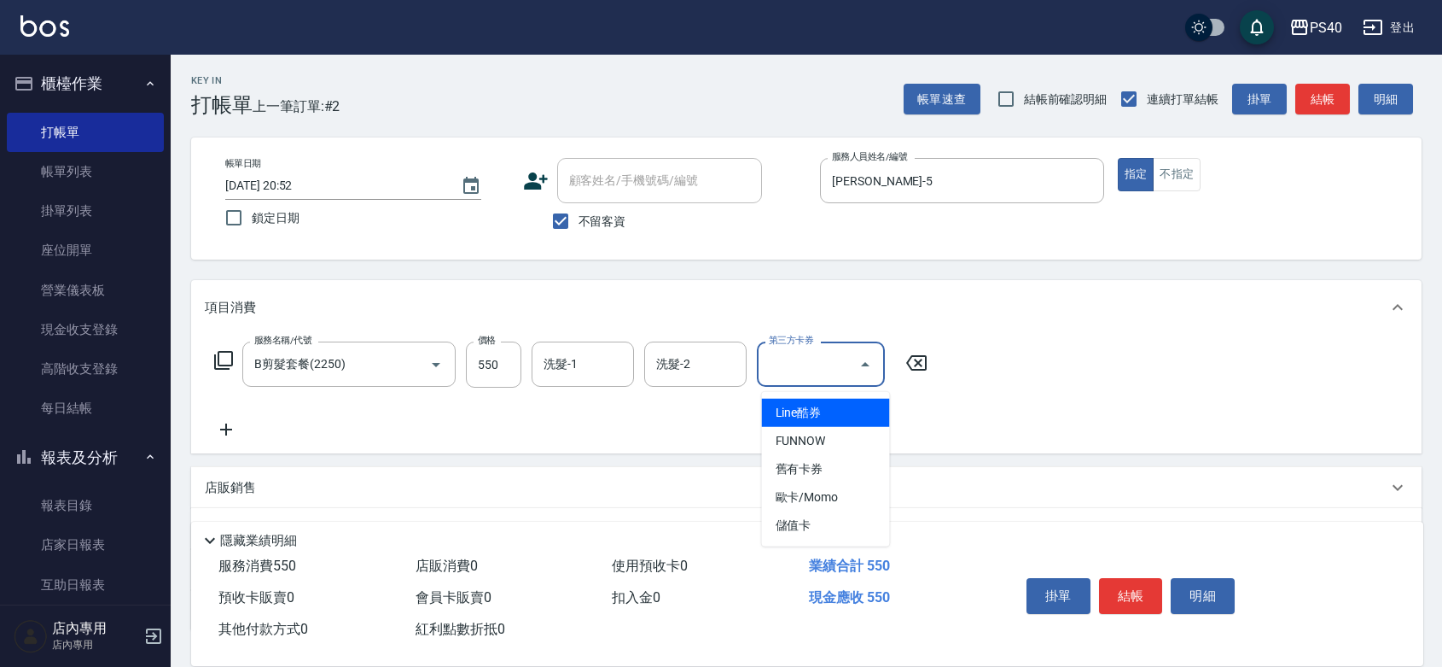
type input "儲值卡"
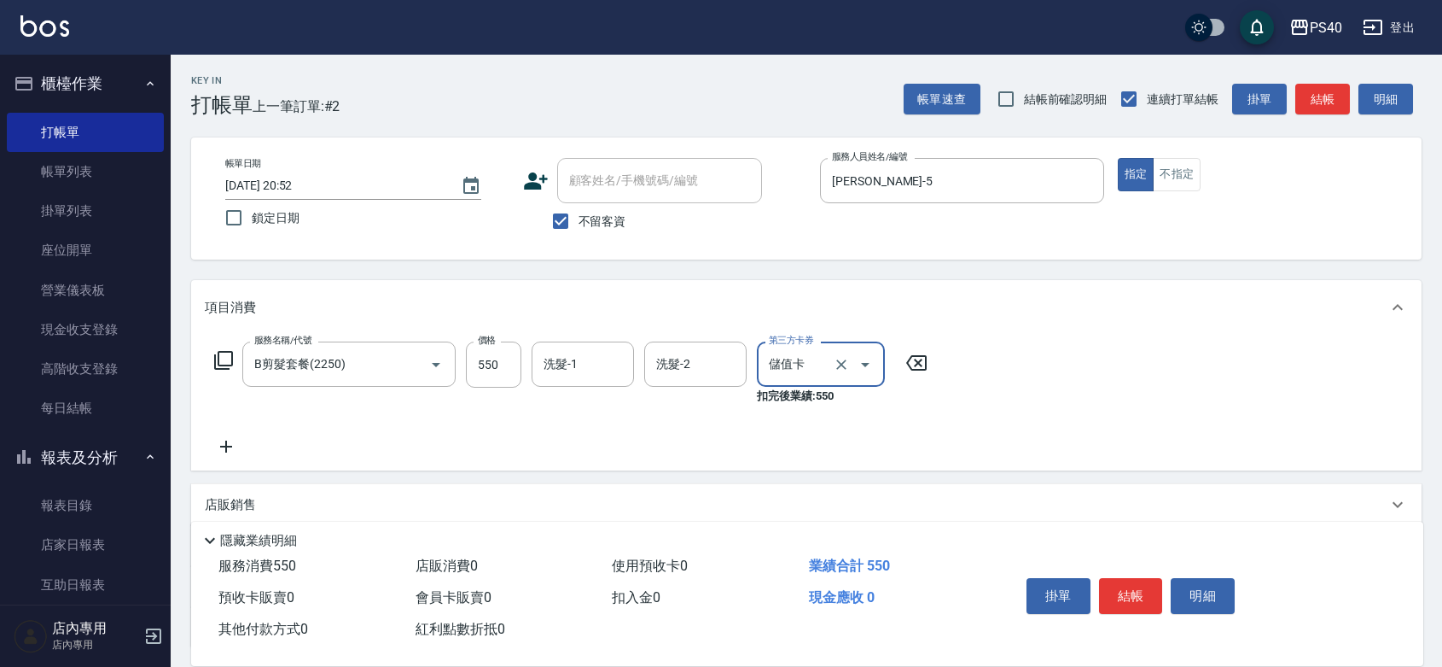
click at [1128, 578] on button "結帳" at bounding box center [1131, 596] width 64 height 36
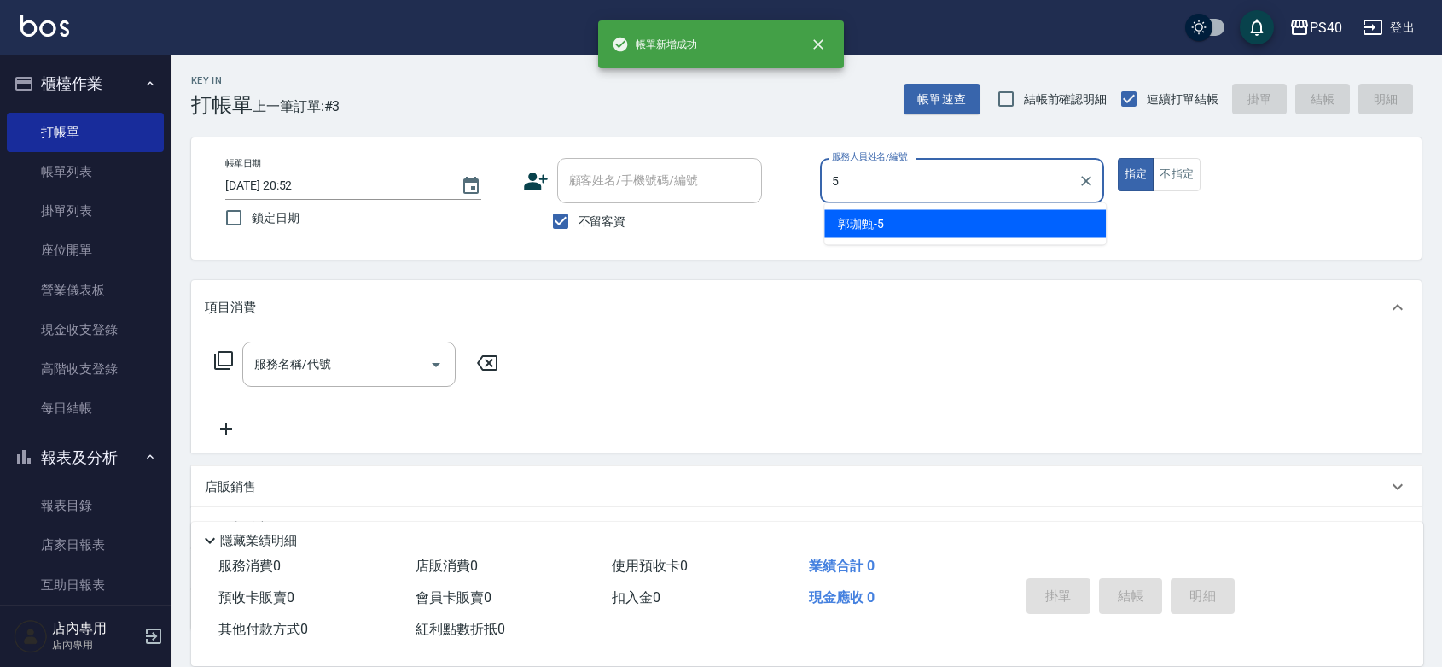
type input "[PERSON_NAME]-5"
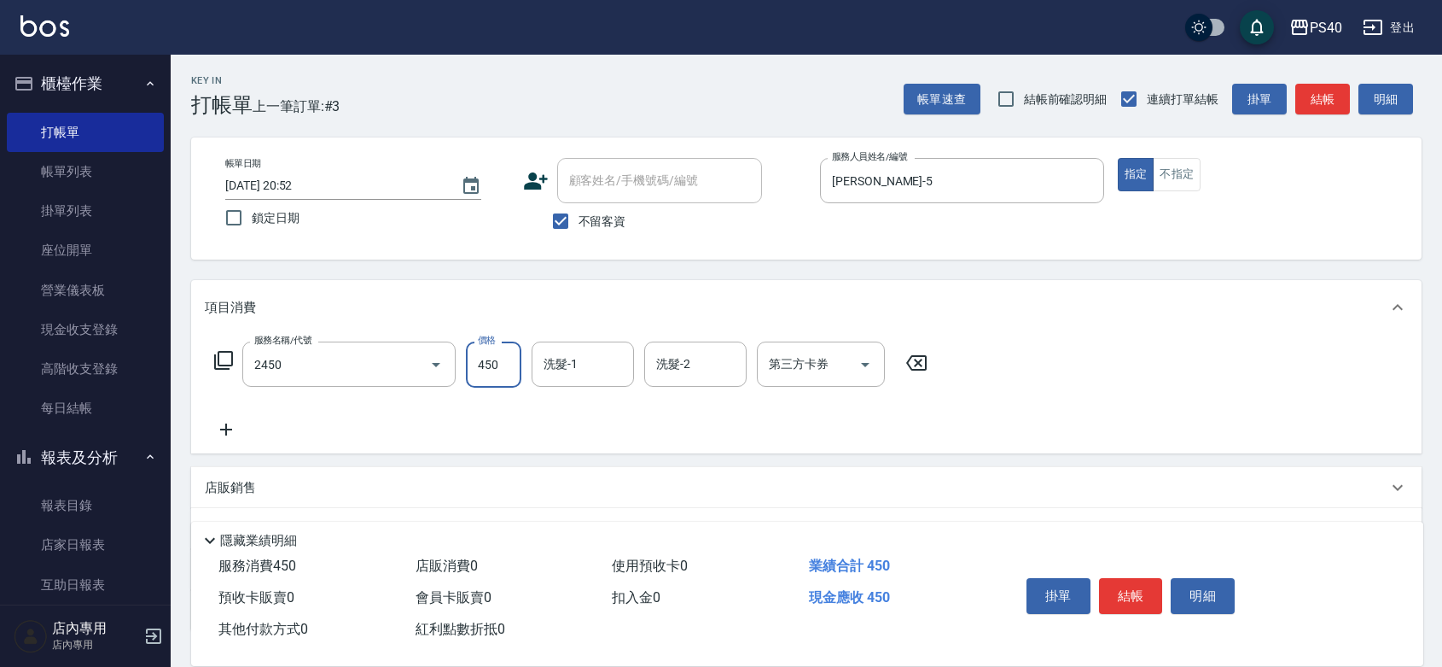
type input "C剪髮套餐(2450)"
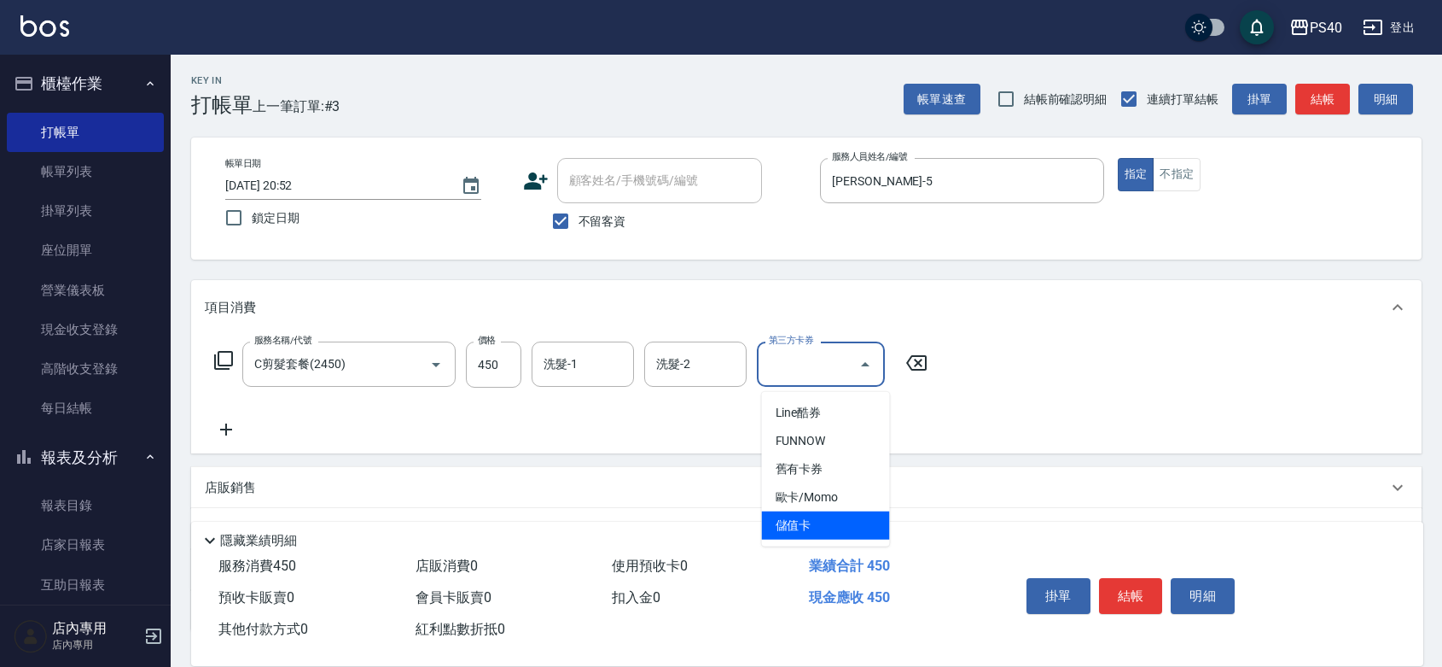
type input "儲值卡"
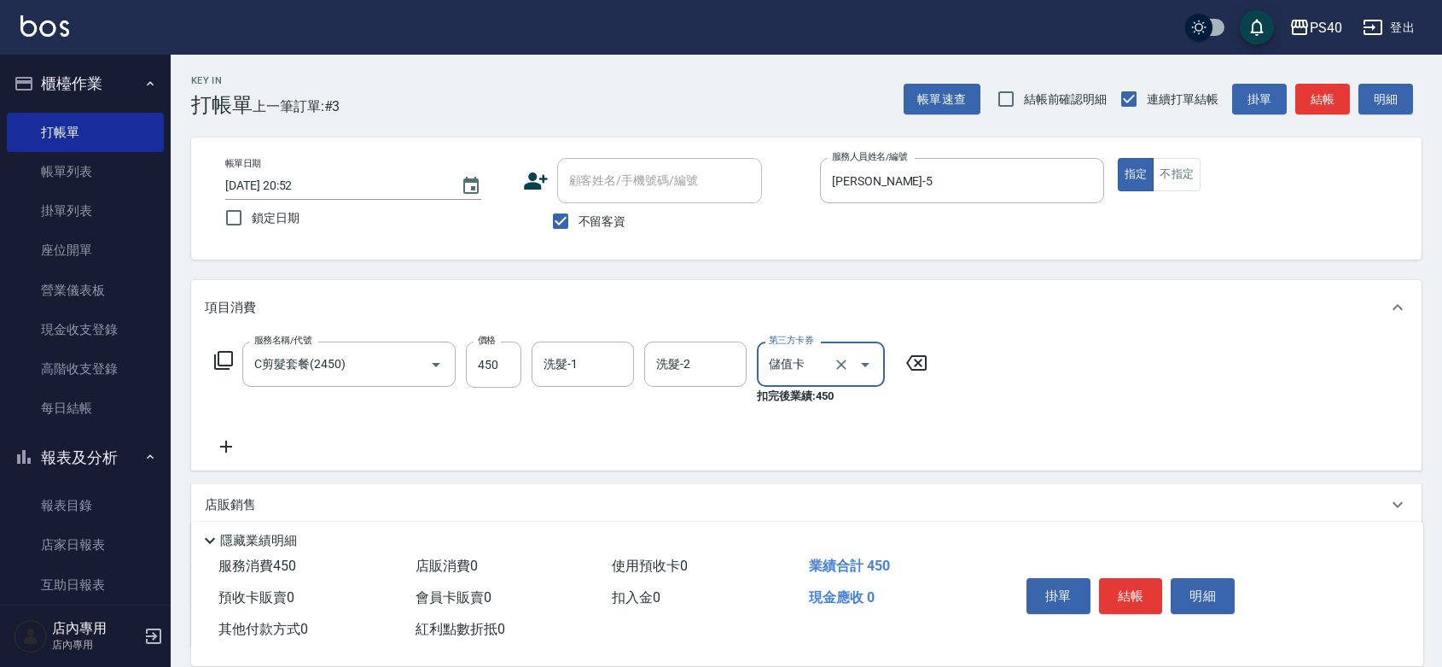
click at [1128, 578] on button "結帳" at bounding box center [1131, 596] width 64 height 36
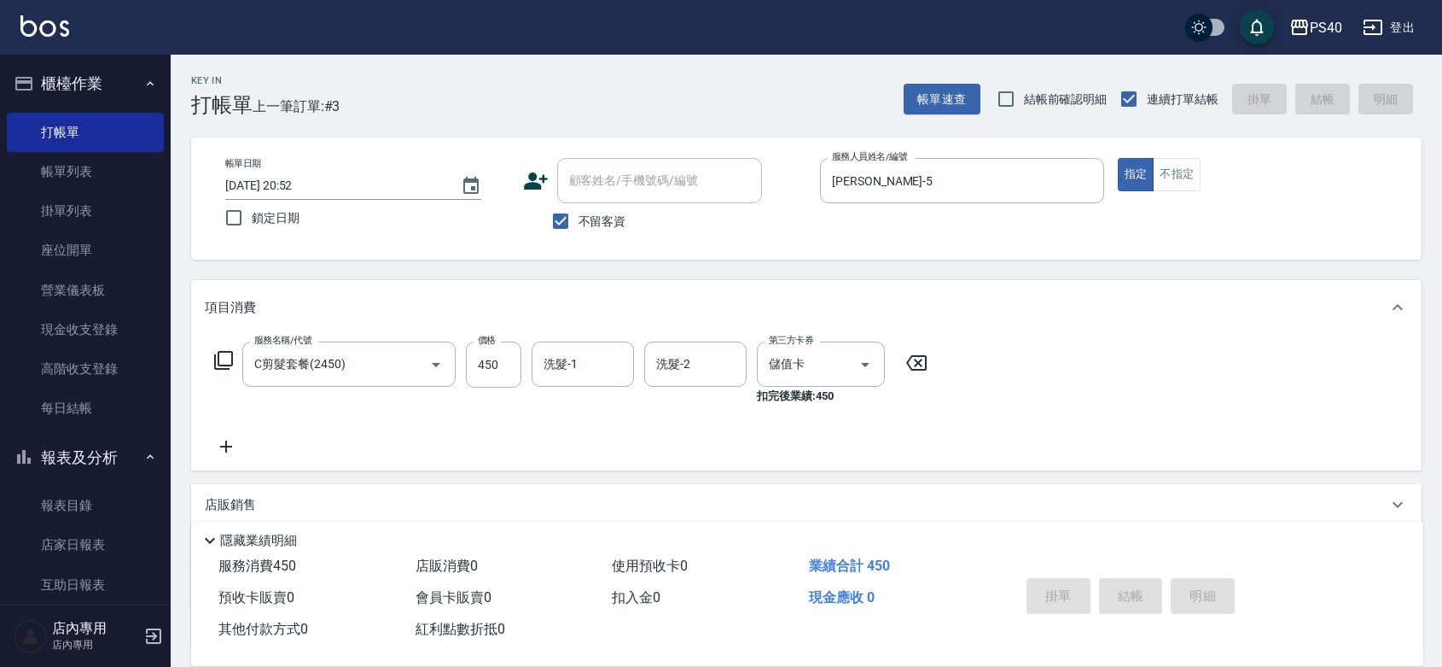
type input "[DATE] 20:53"
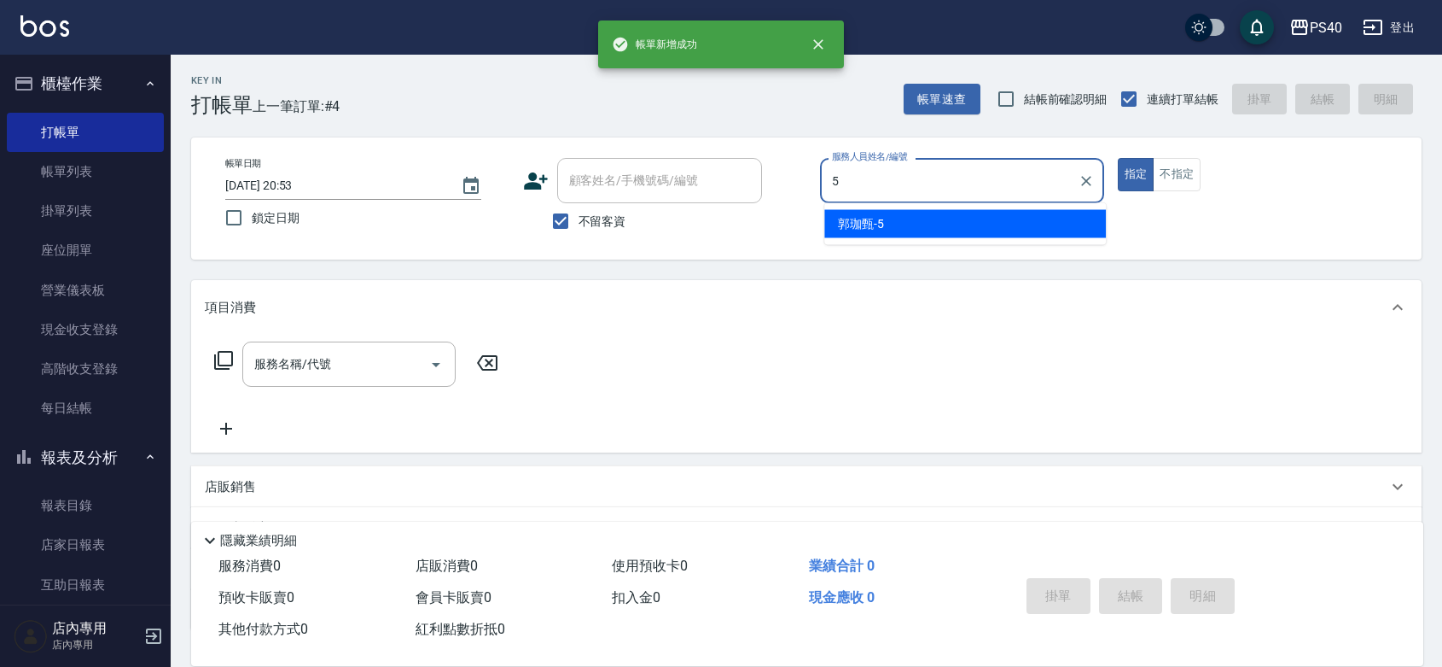
type input "[PERSON_NAME]-5"
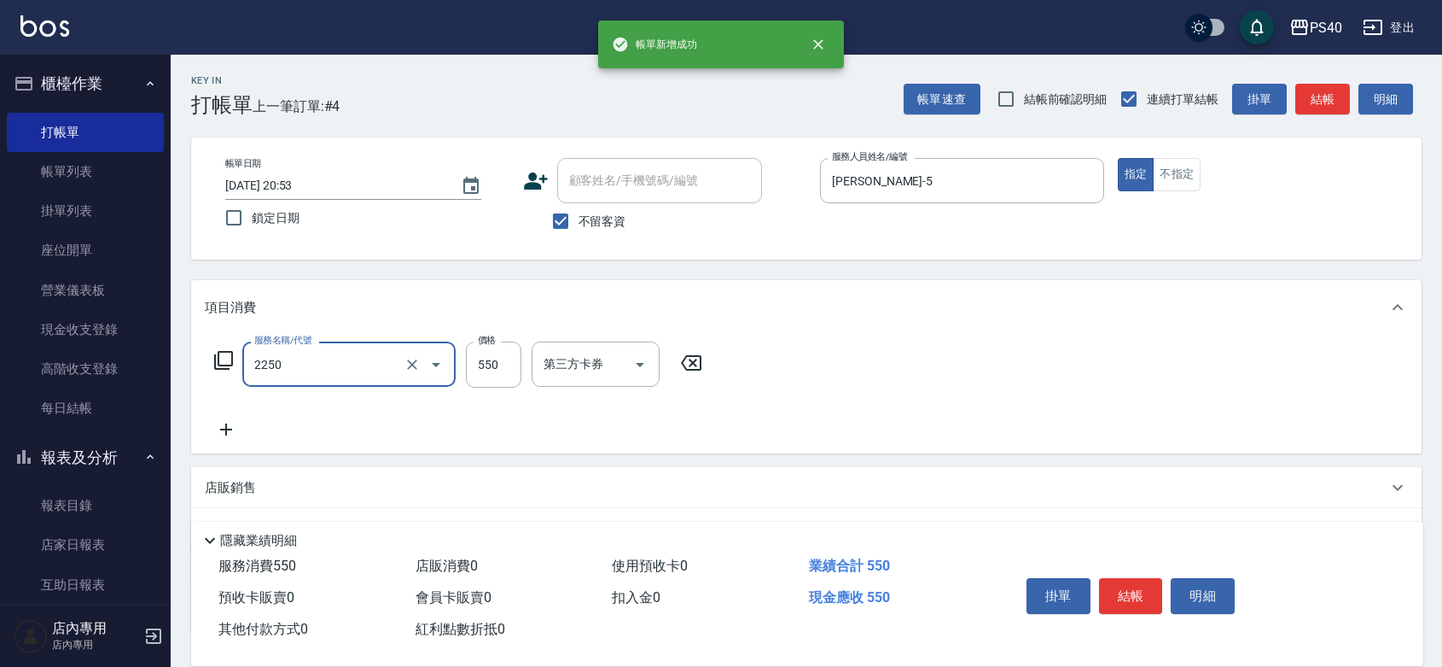
type input "B剪髮套餐(2250)"
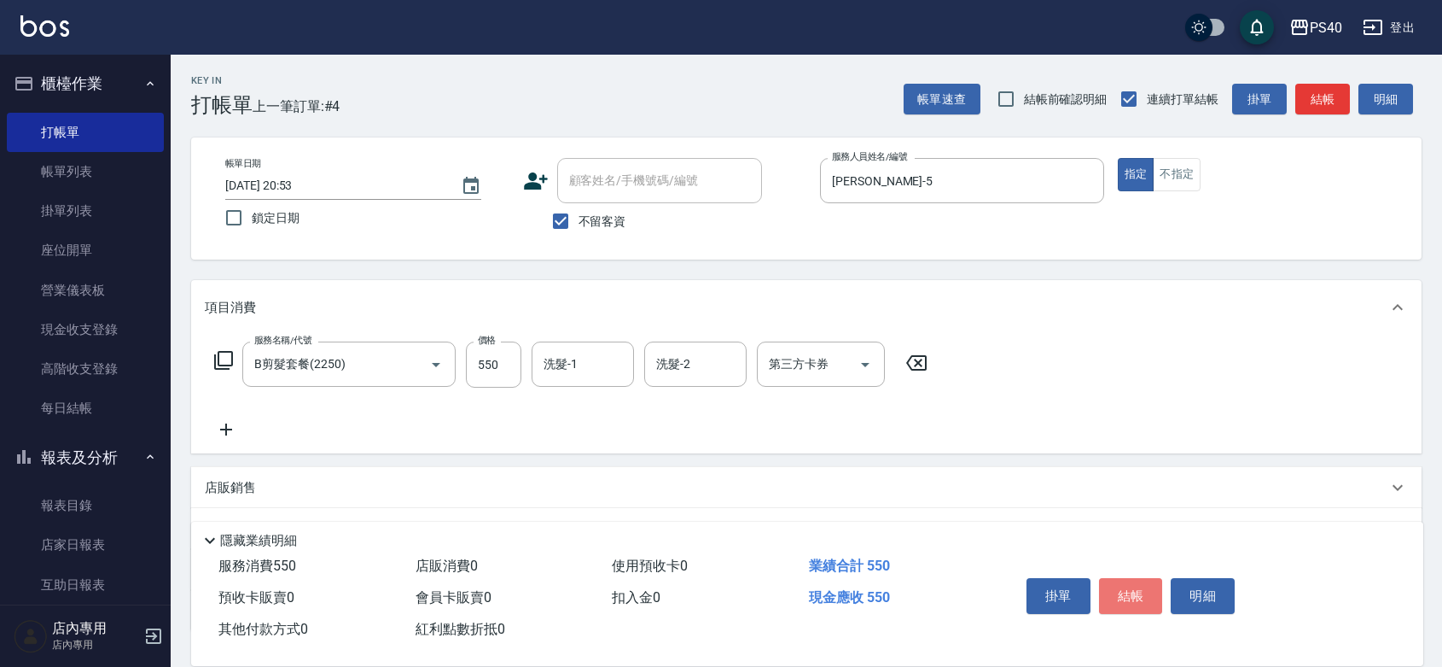
click at [1128, 578] on button "結帳" at bounding box center [1131, 596] width 64 height 36
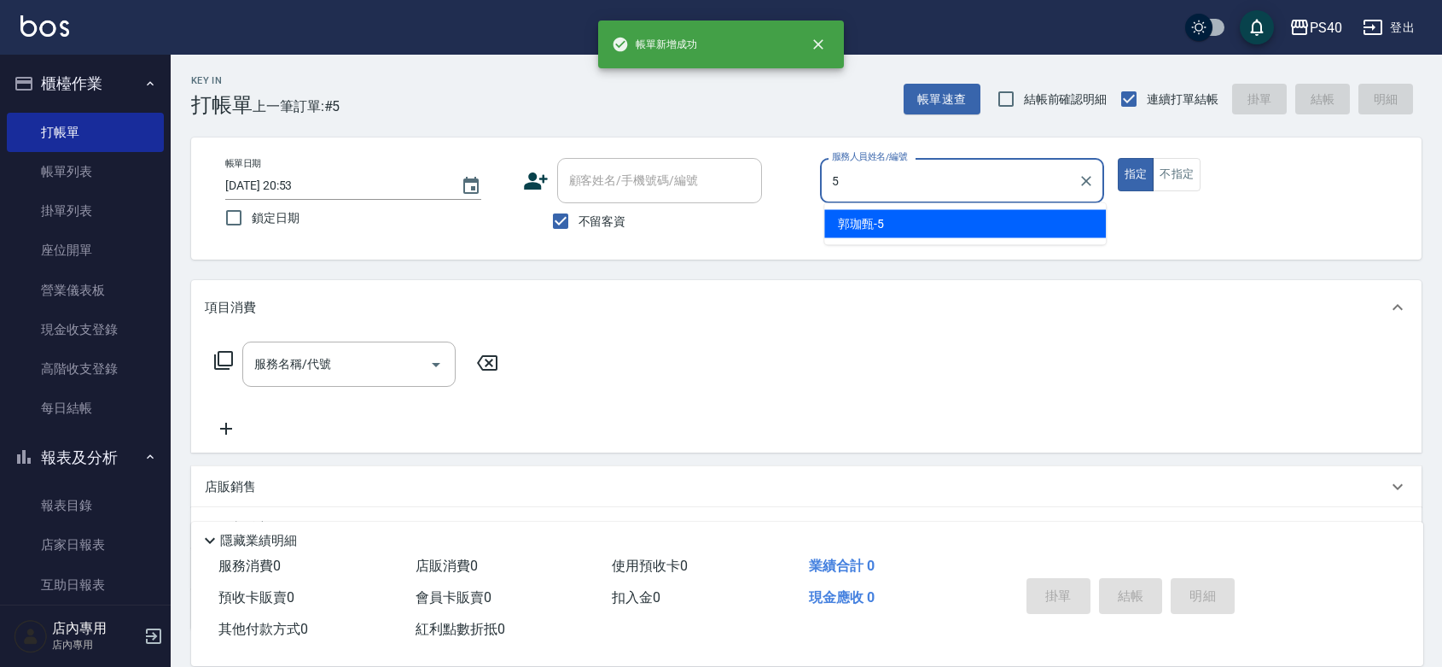
type input "[PERSON_NAME]-5"
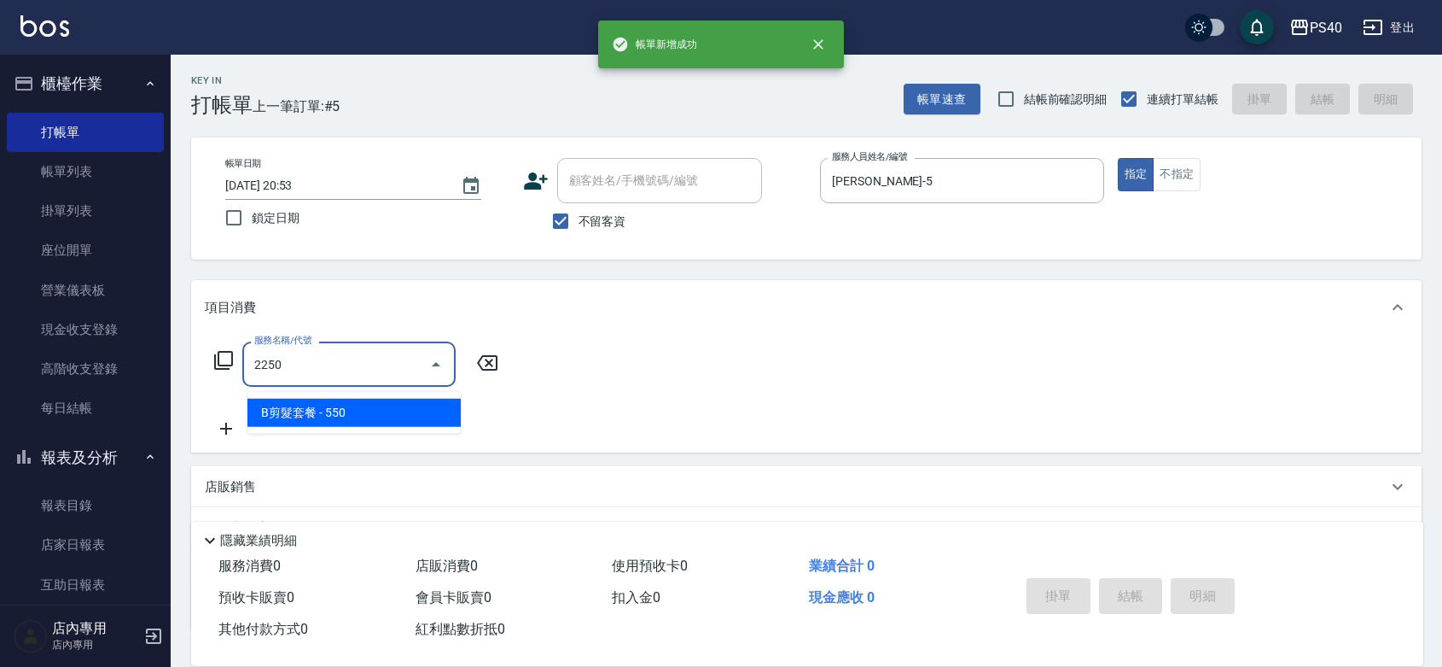
type input "B剪髮套餐(2250)"
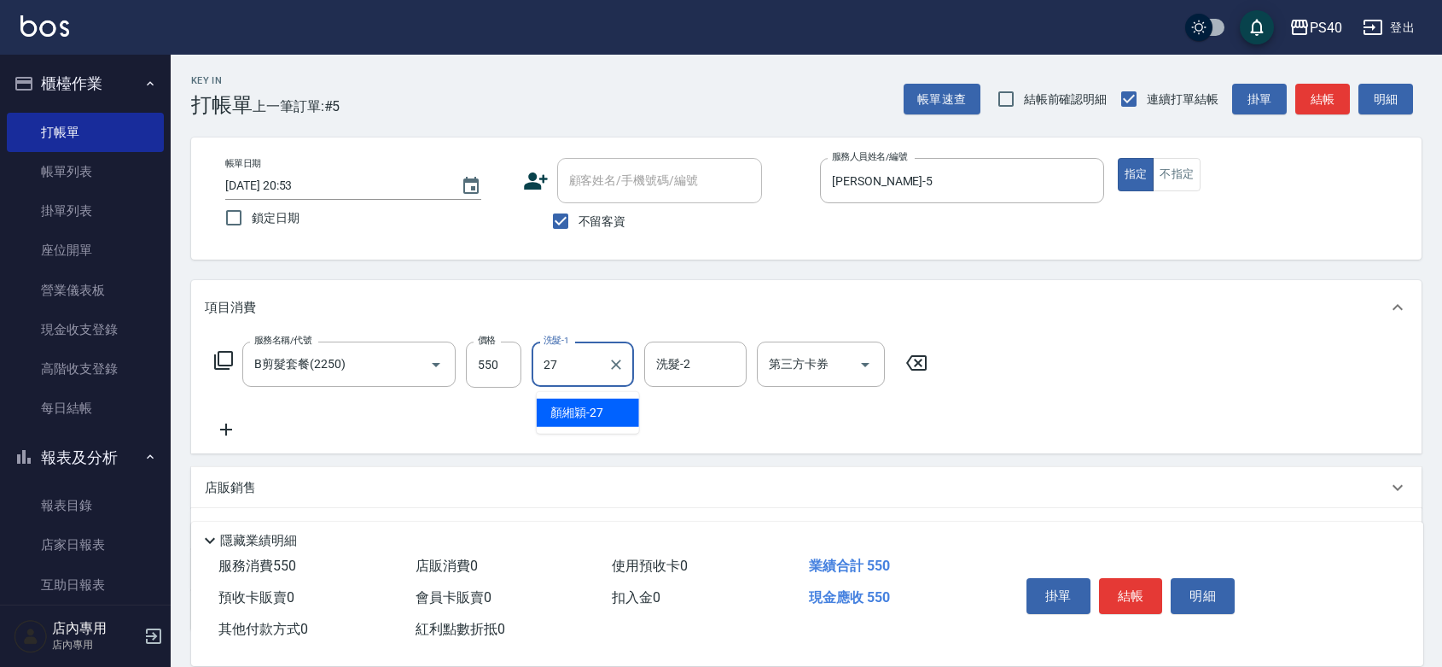
type input "[PERSON_NAME]-27"
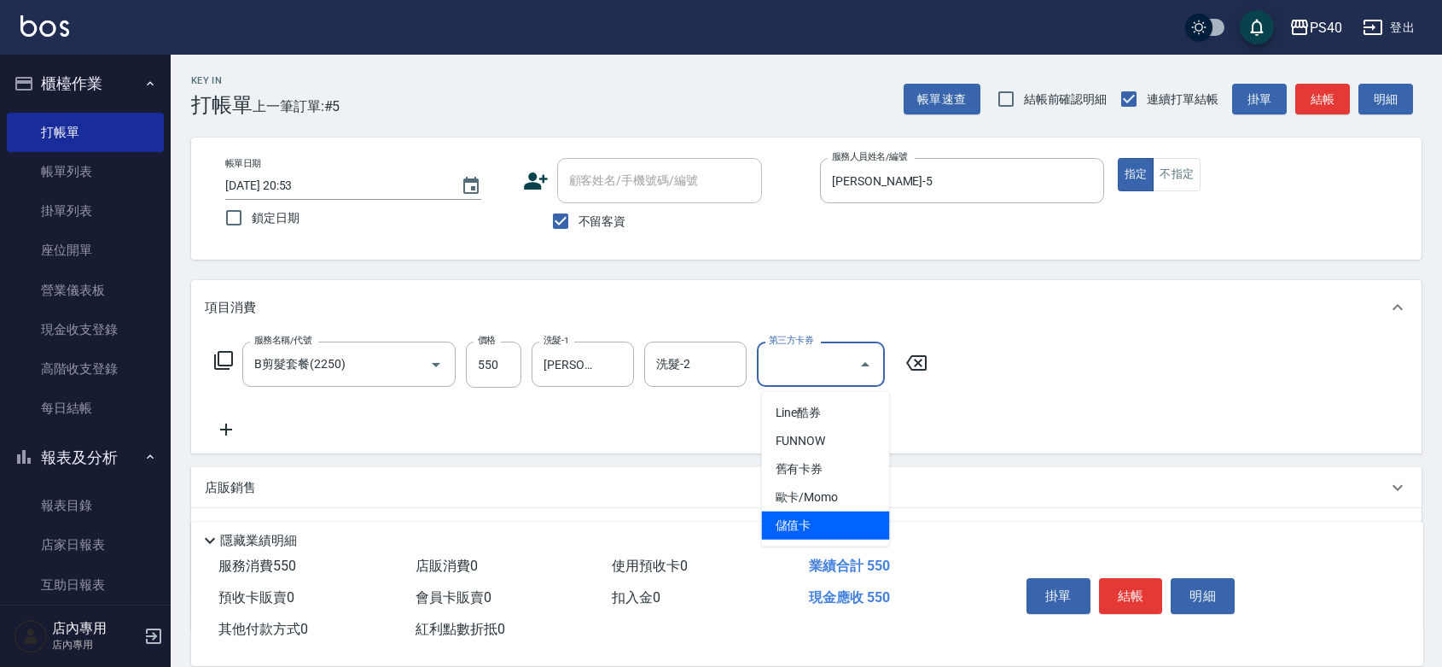
type input "儲值卡"
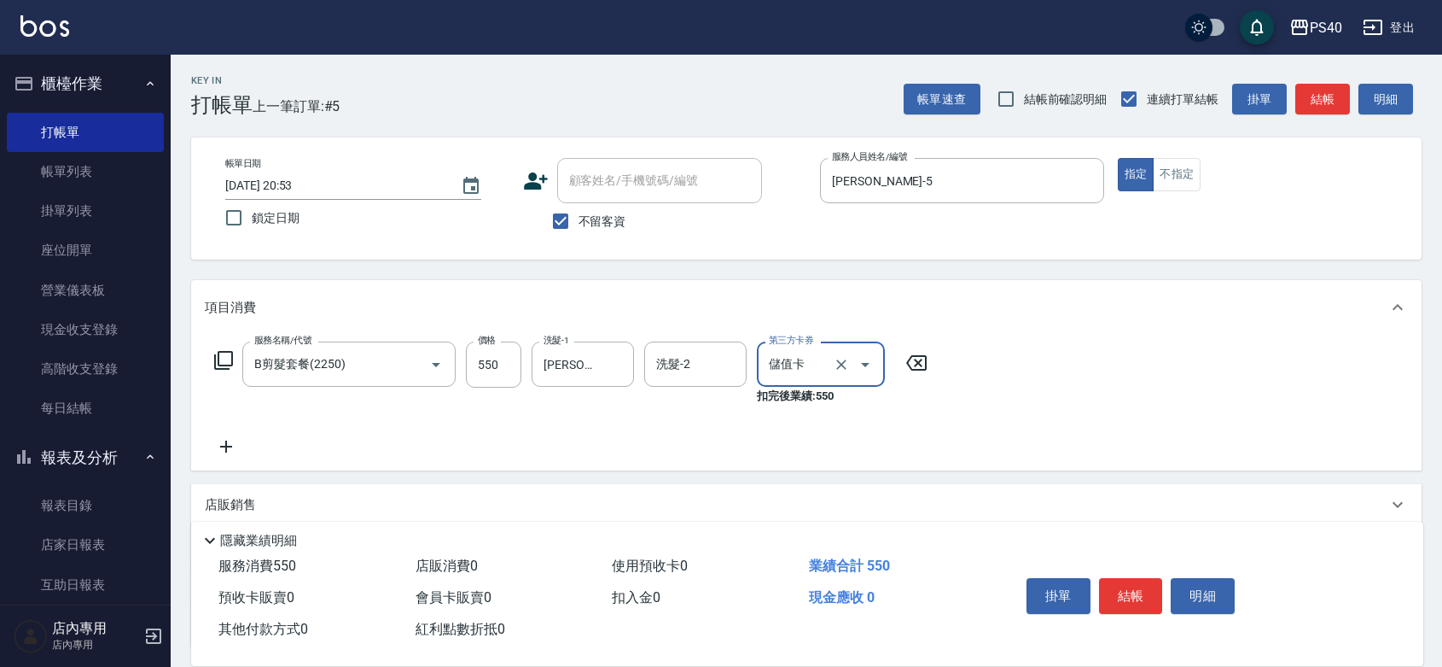
click at [1128, 578] on button "結帳" at bounding box center [1131, 596] width 64 height 36
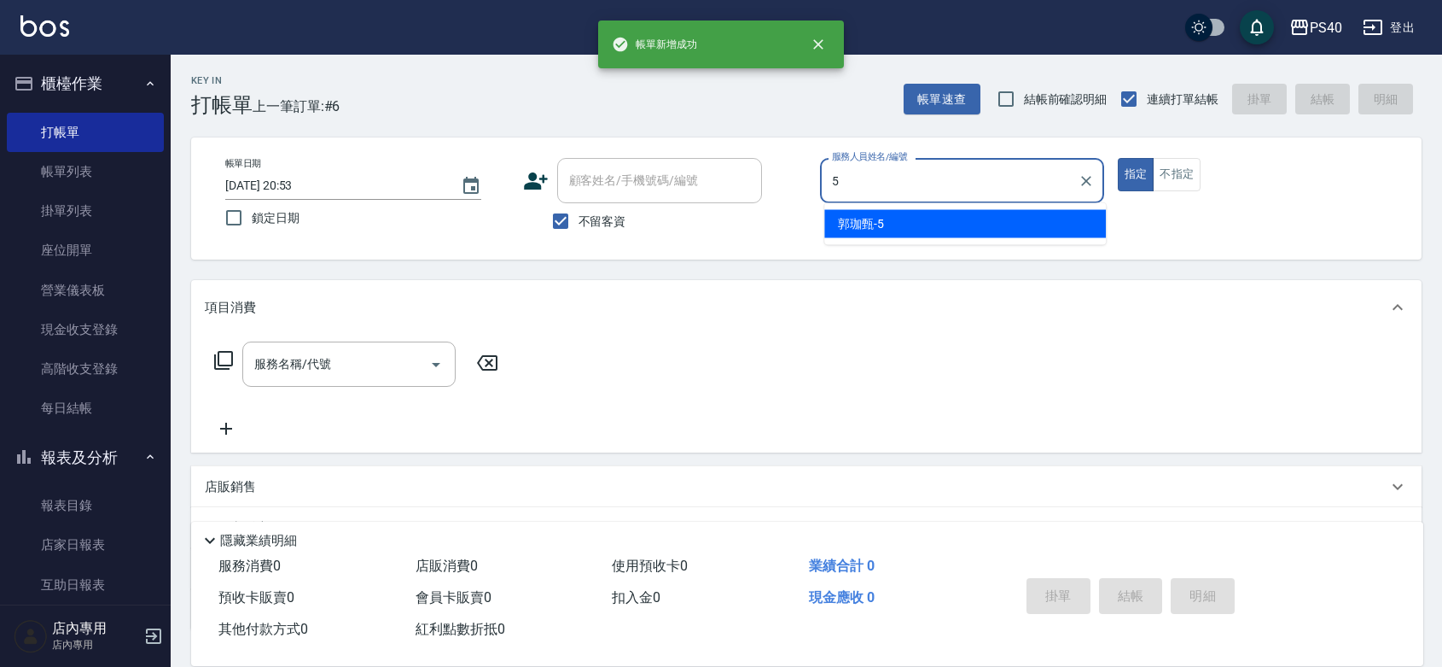
type input "[PERSON_NAME]-5"
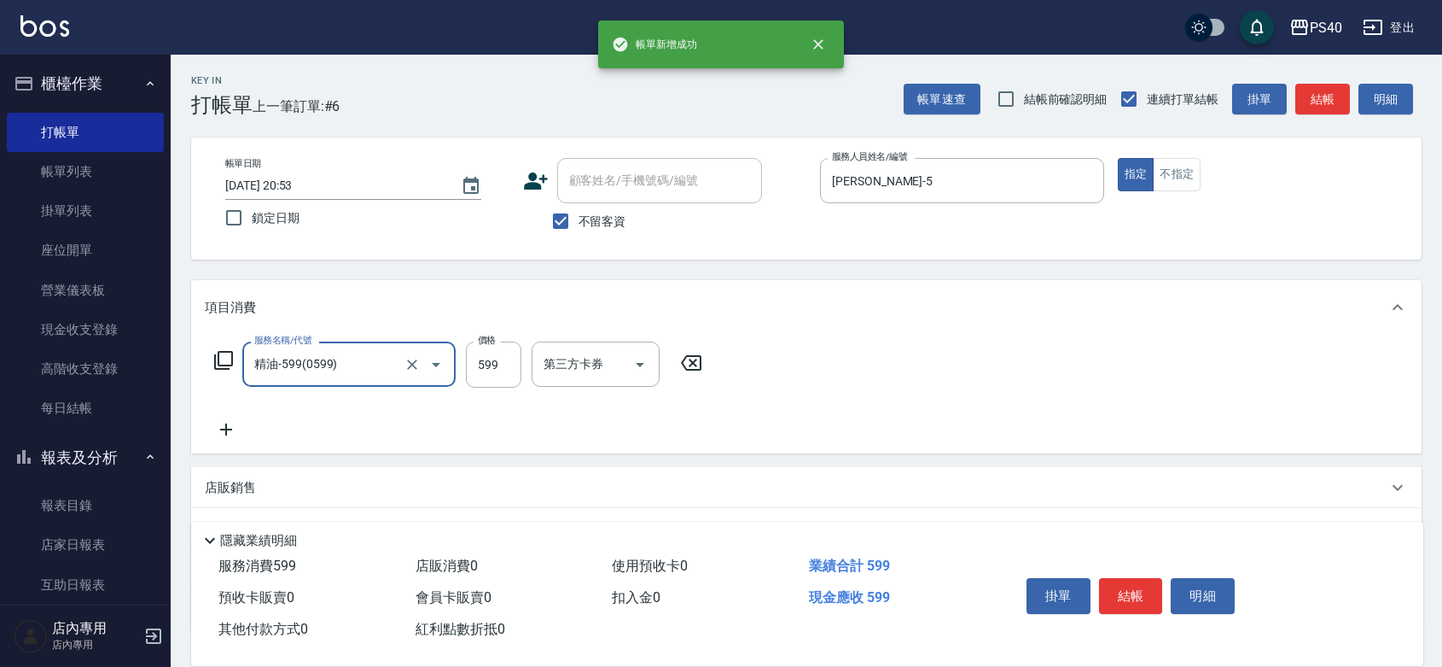
type input "精油-599(0599)"
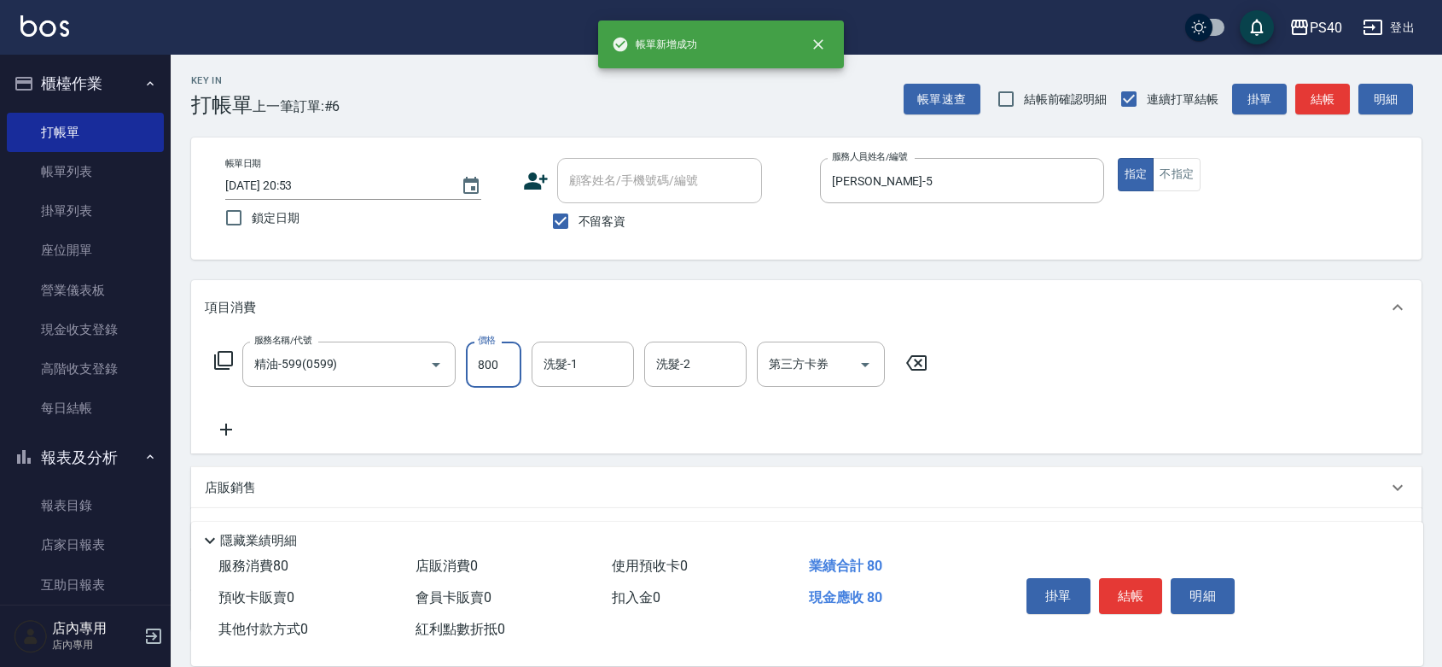
type input "800"
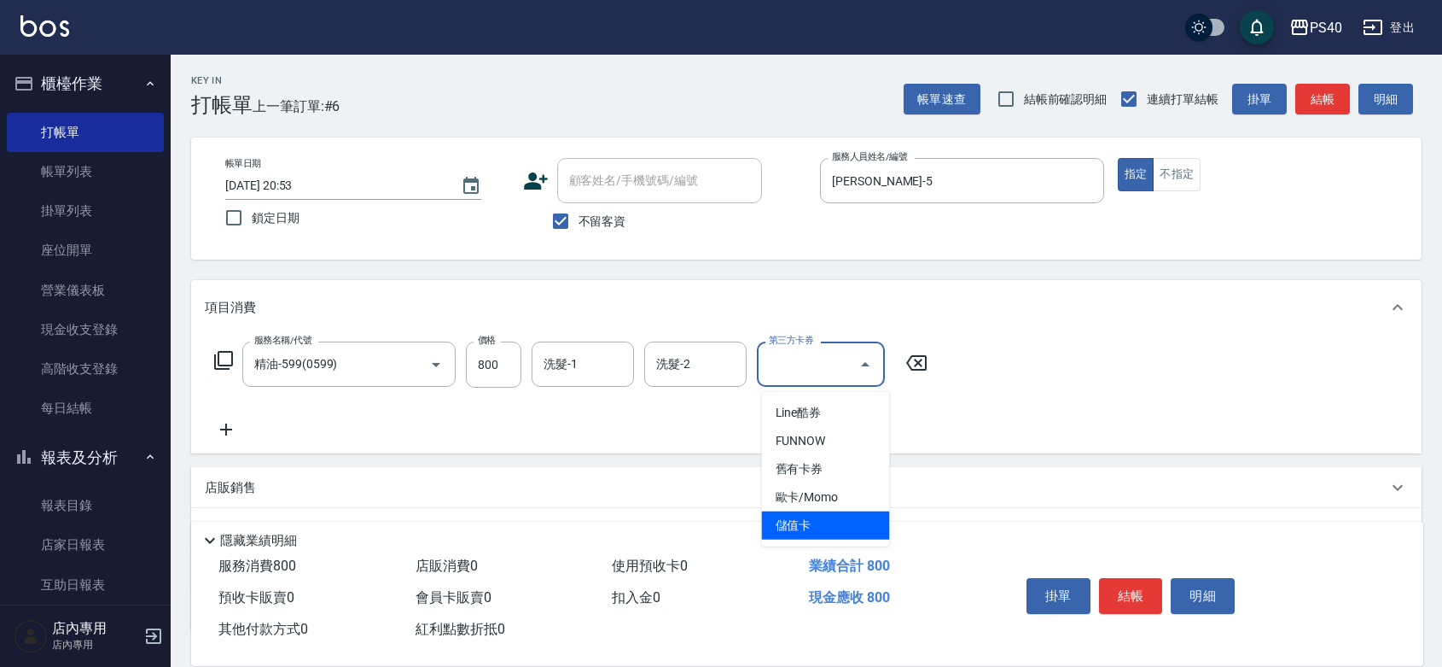
type input "儲值卡"
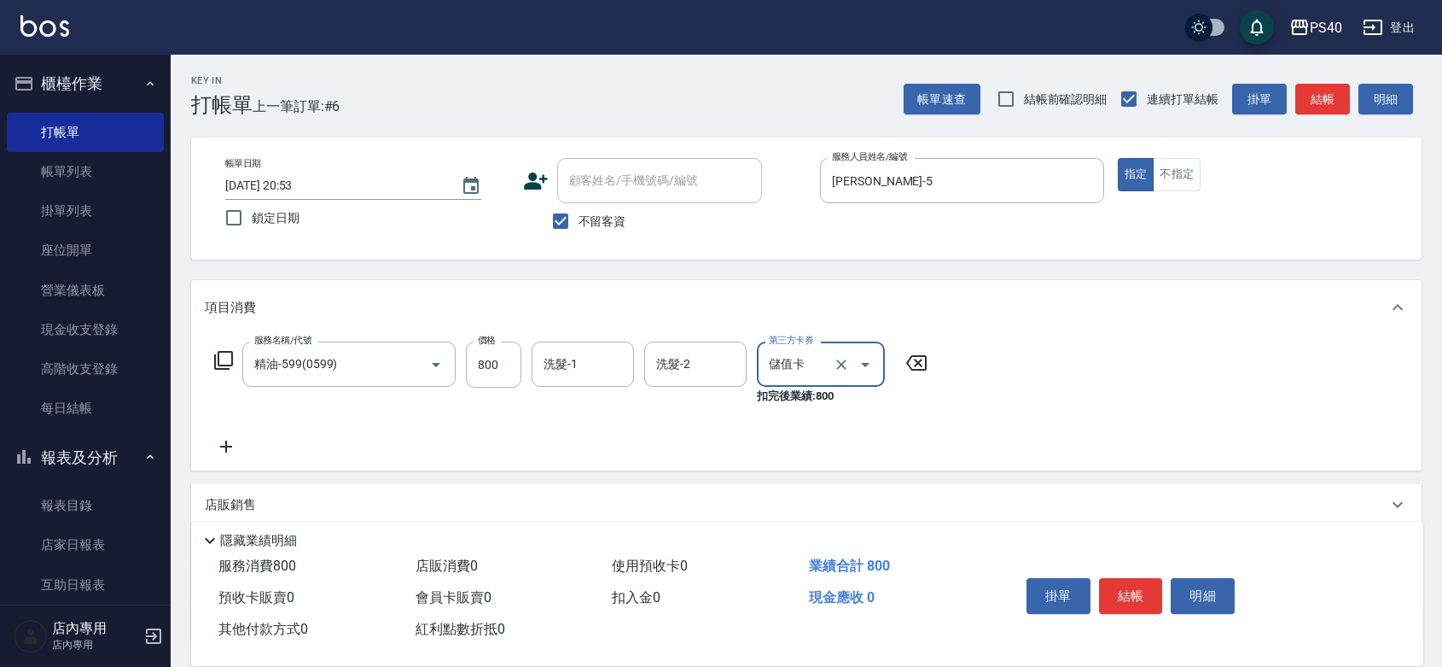
click at [1128, 578] on button "結帳" at bounding box center [1131, 596] width 64 height 36
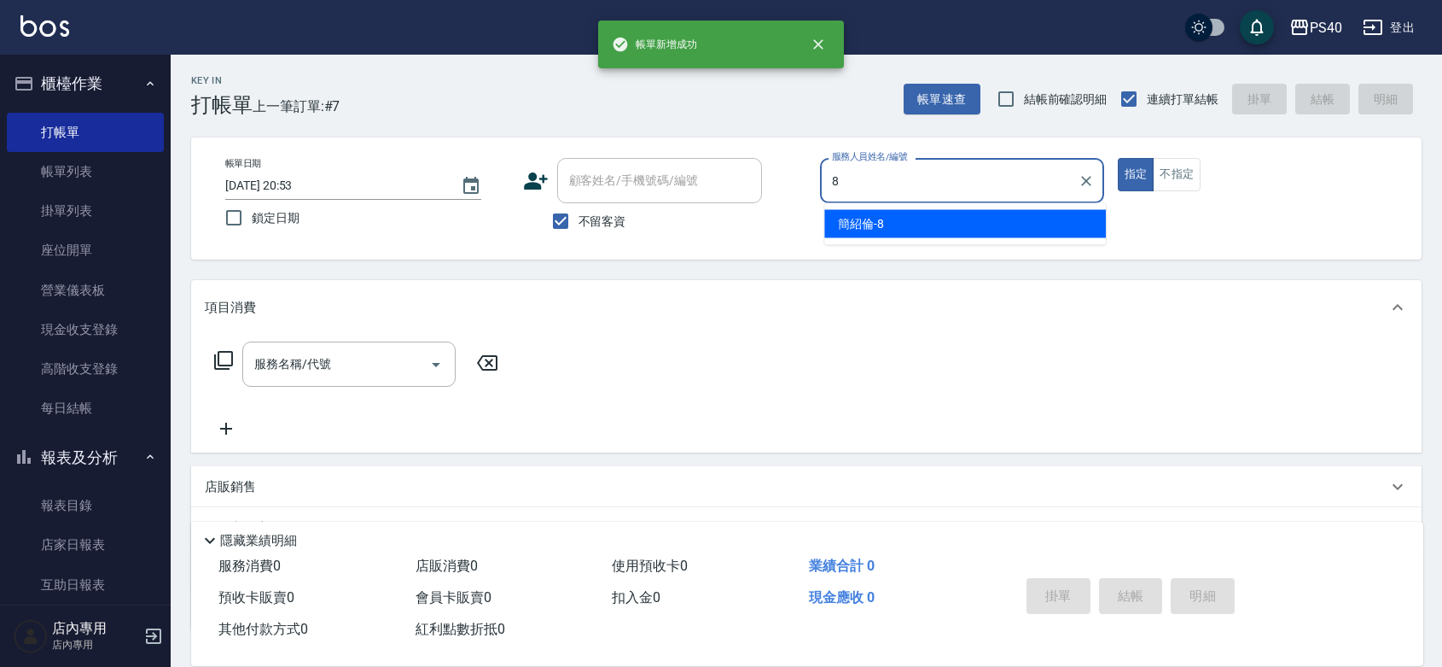
type input "[PERSON_NAME]-8"
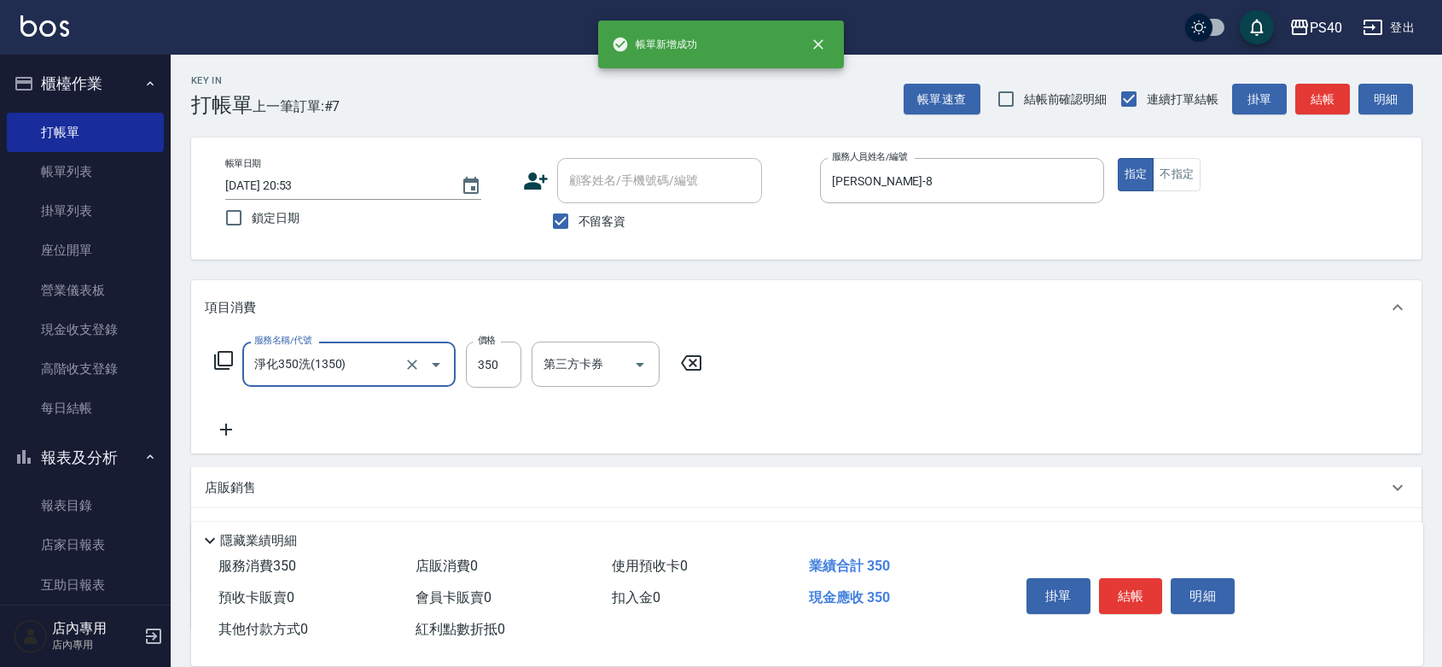
type input "淨化350洗(1350)"
type input "315"
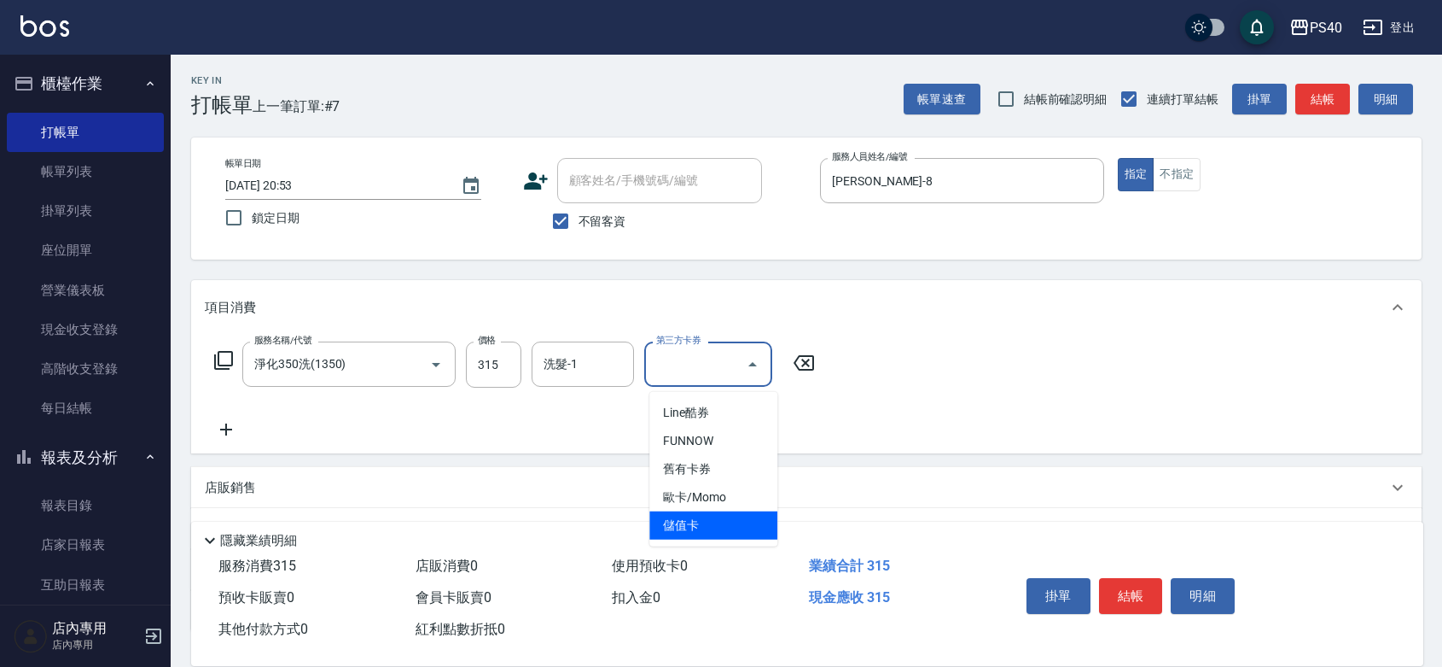
type input "儲值卡"
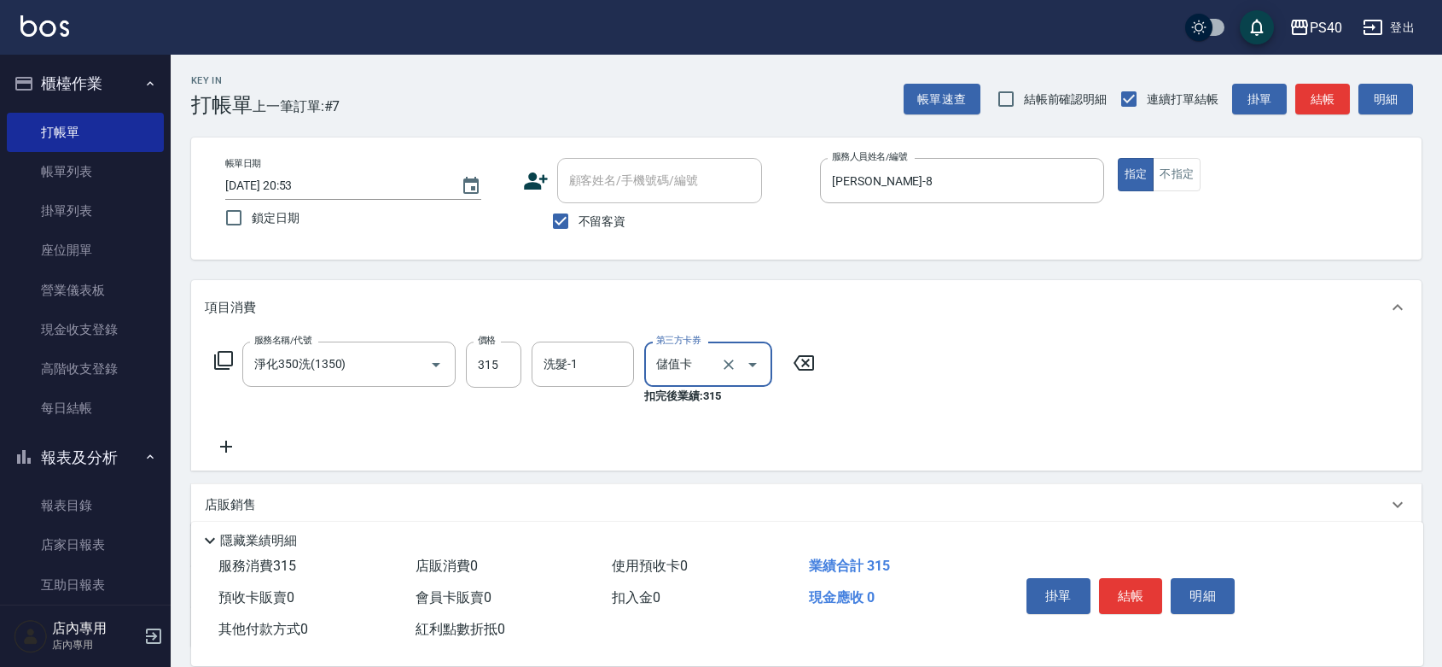
click at [1128, 578] on button "結帳" at bounding box center [1131, 596] width 64 height 36
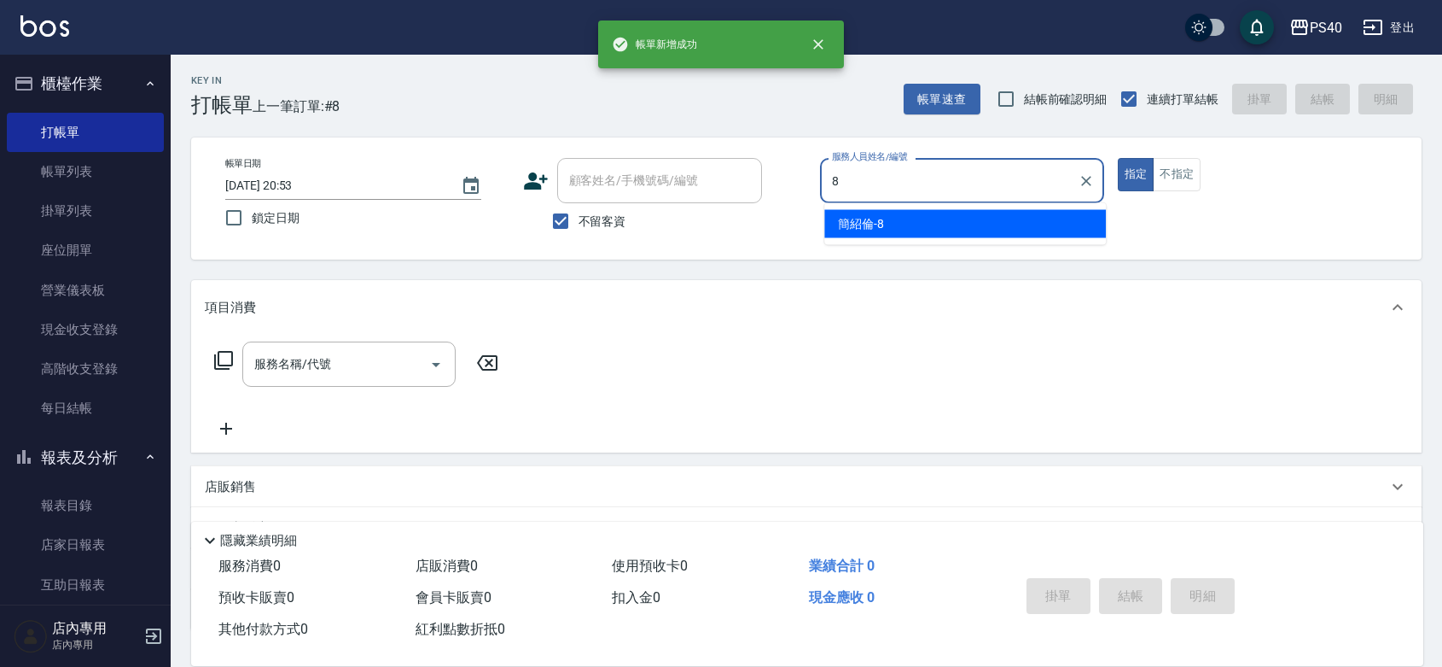
type input "[PERSON_NAME]-8"
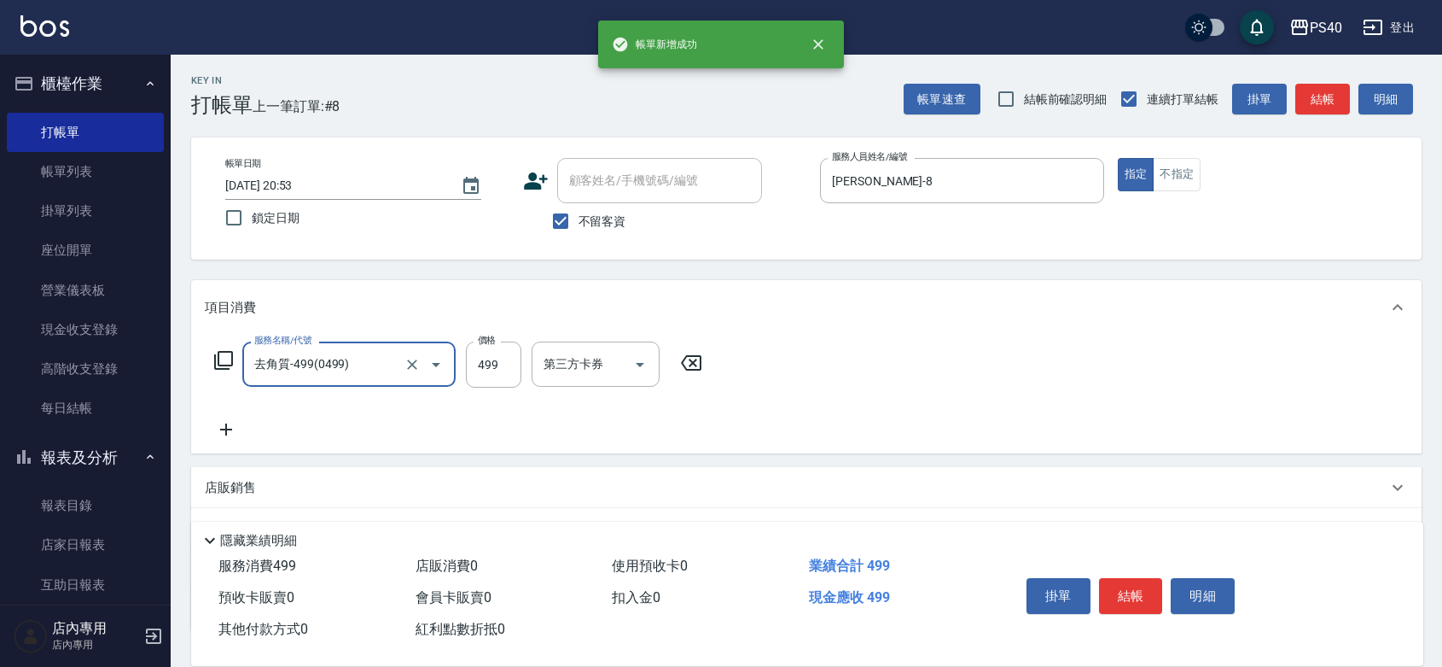
type input "去角質-499(0499)"
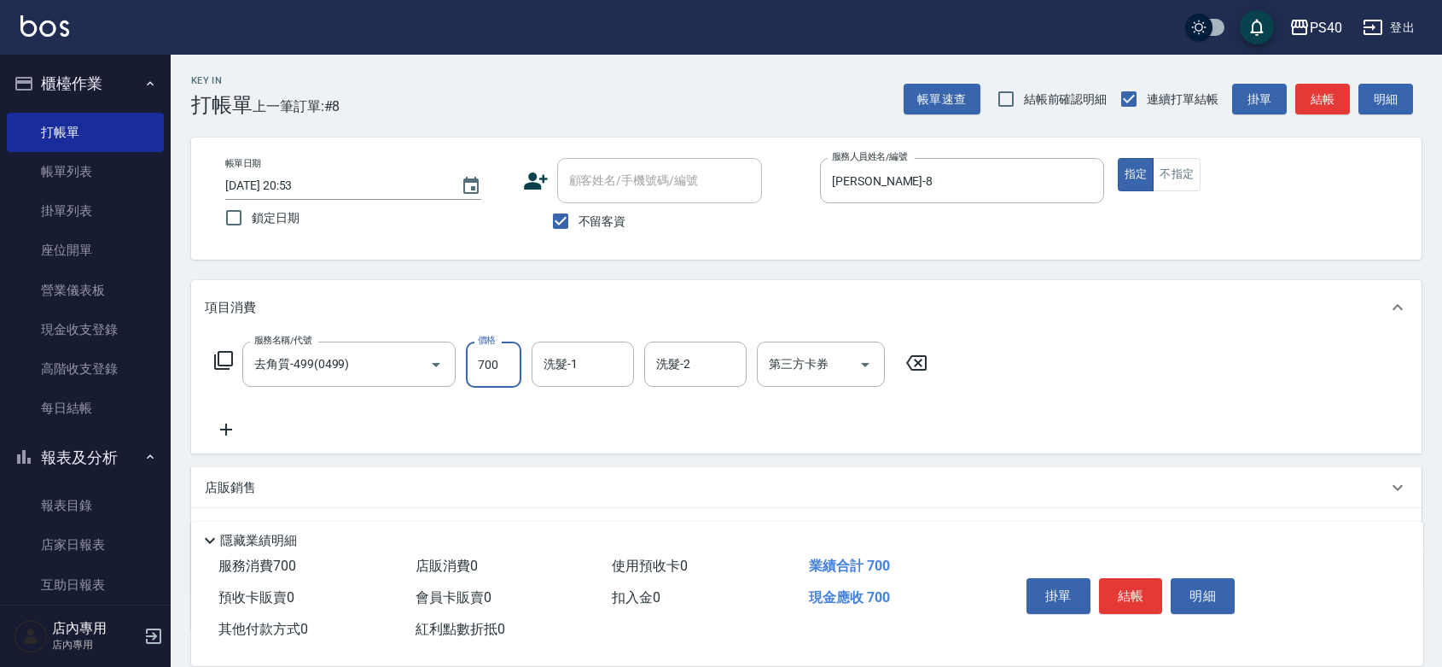
type input "700"
type input "[PERSON_NAME]-27"
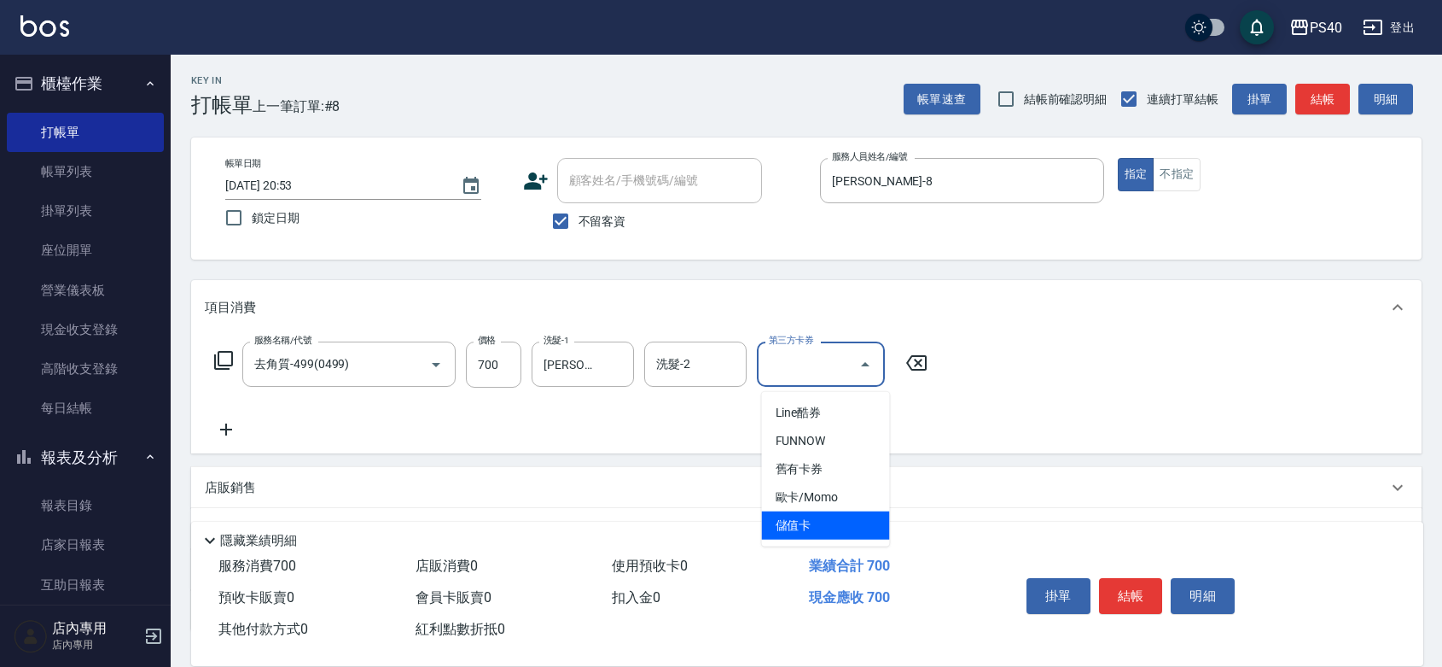
type input "儲值卡"
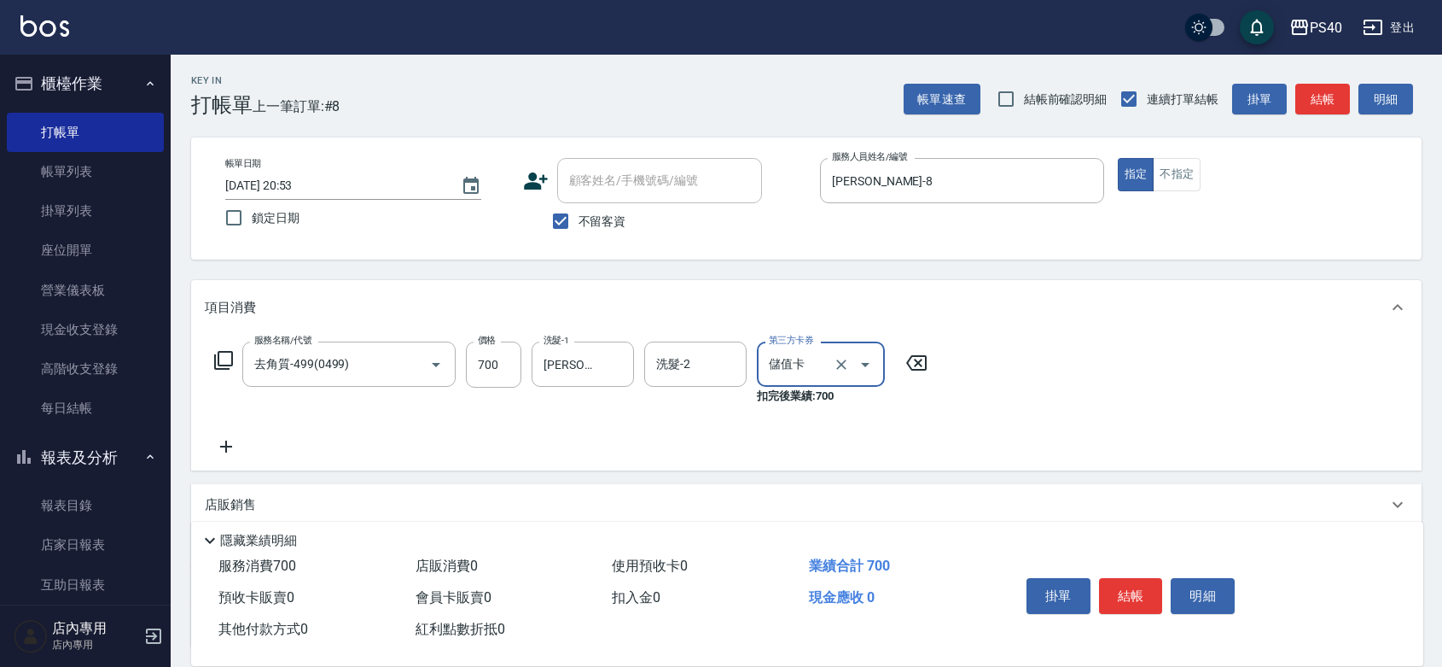
click at [1128, 578] on button "結帳" at bounding box center [1131, 596] width 64 height 36
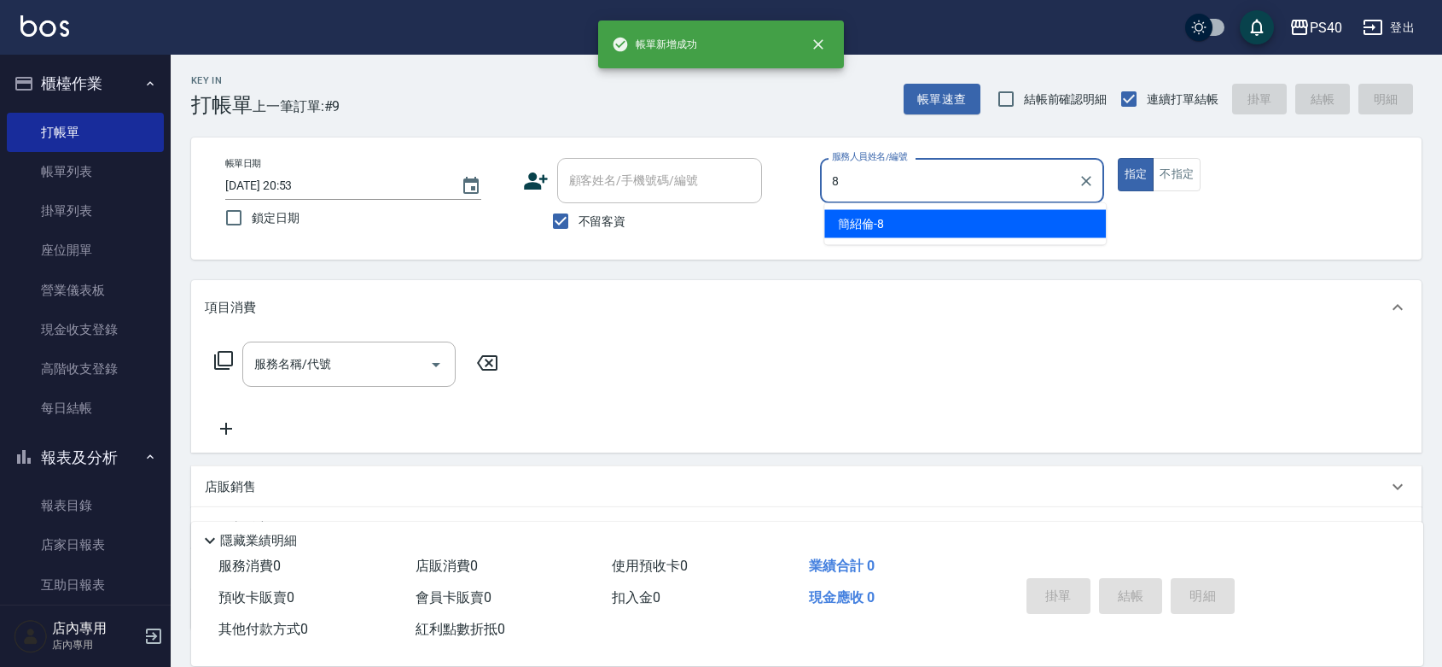
type input "[PERSON_NAME]-8"
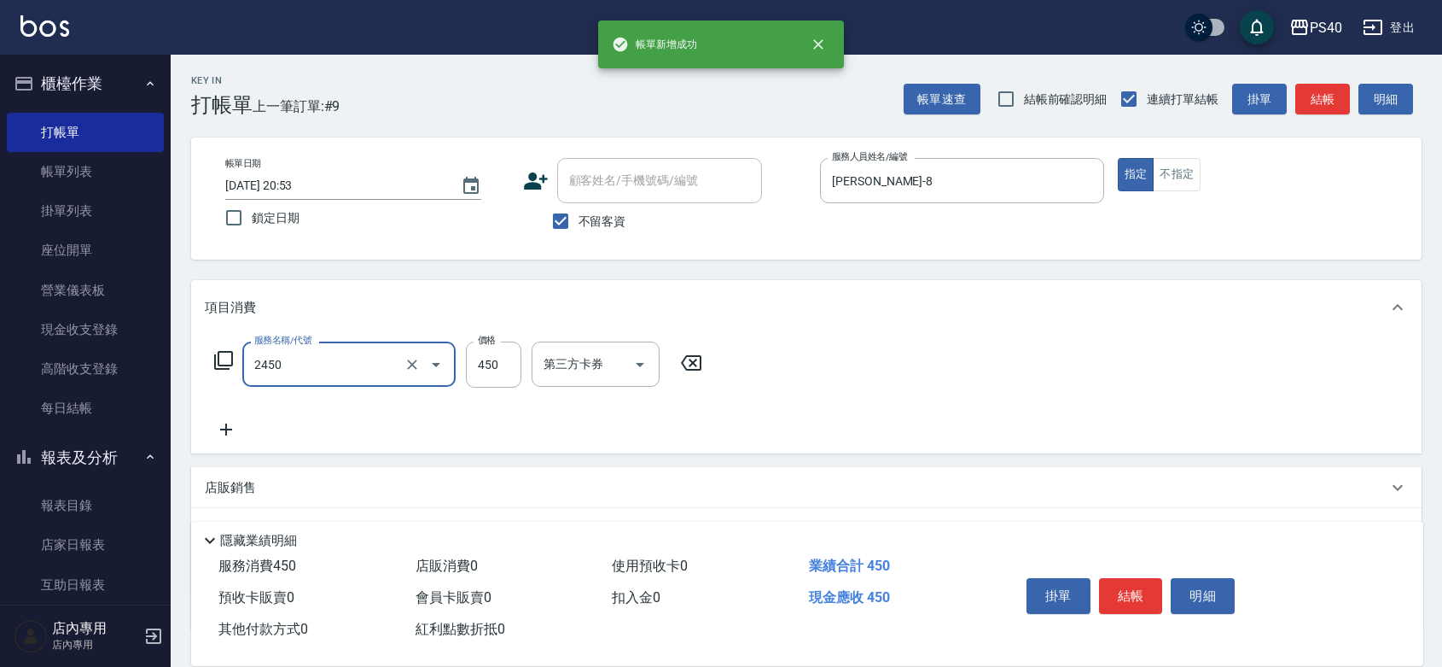
type input "C剪髮套餐(2450)"
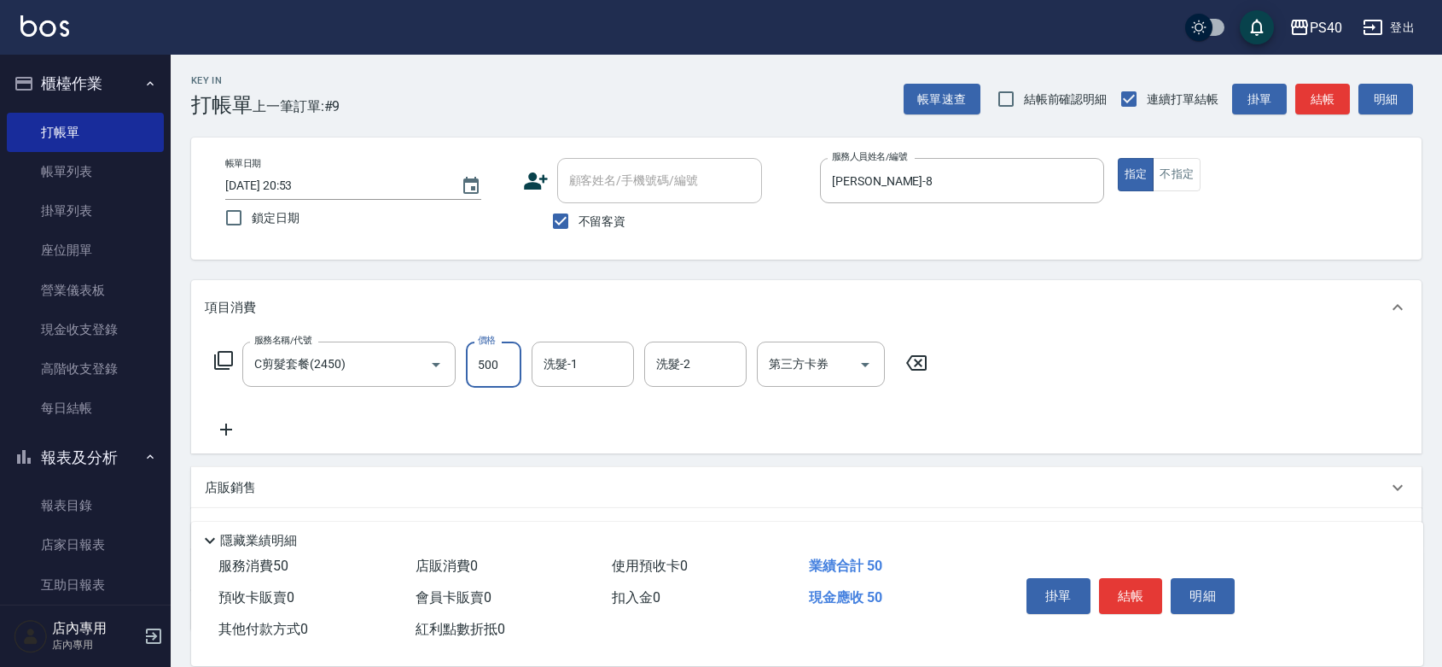
type input "500"
type input "[PERSON_NAME]-27"
click at [1128, 578] on button "結帳" at bounding box center [1131, 596] width 64 height 36
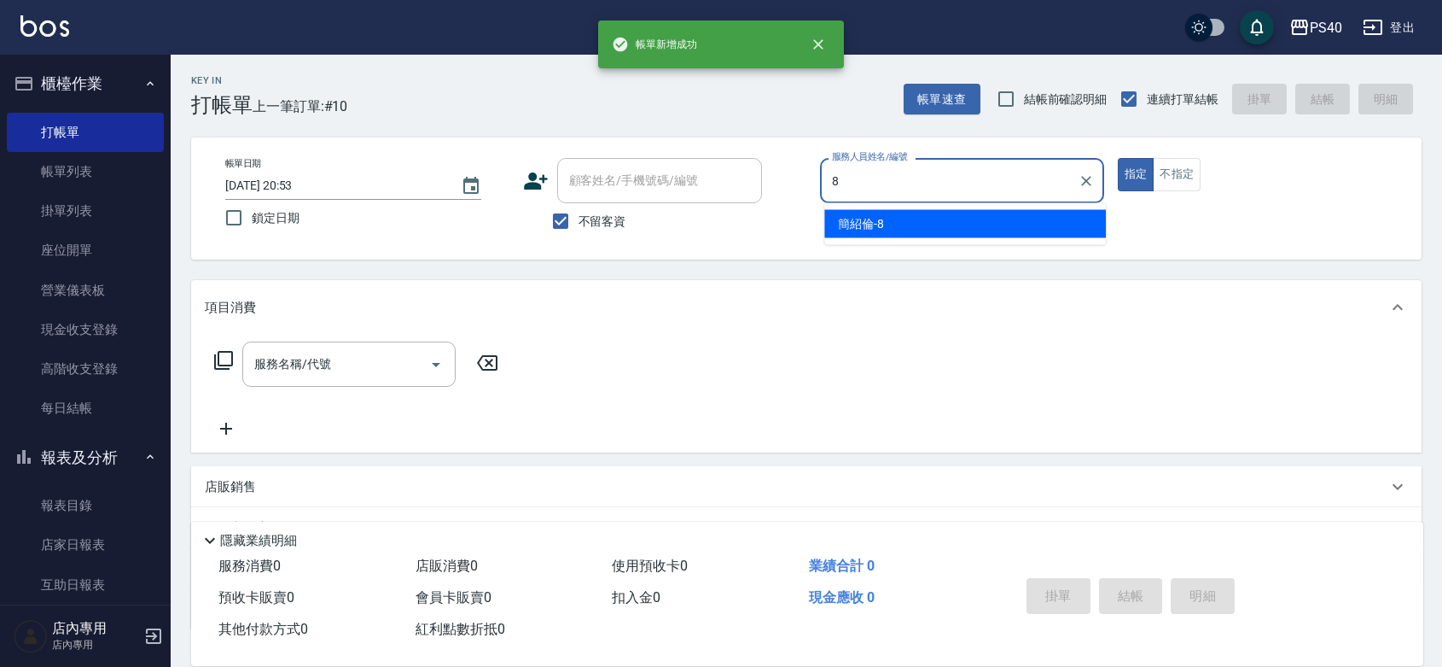
type input "[PERSON_NAME]-8"
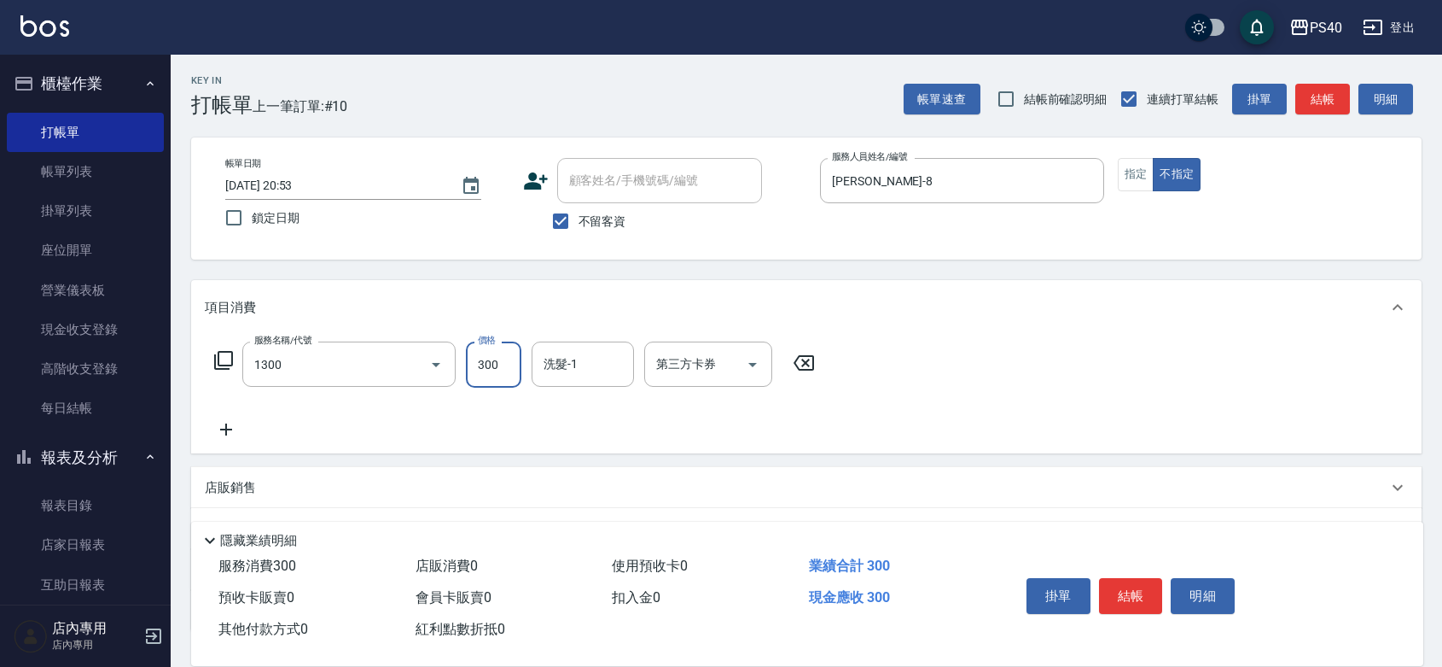
type input "一般洗髮(1300)"
type input "399"
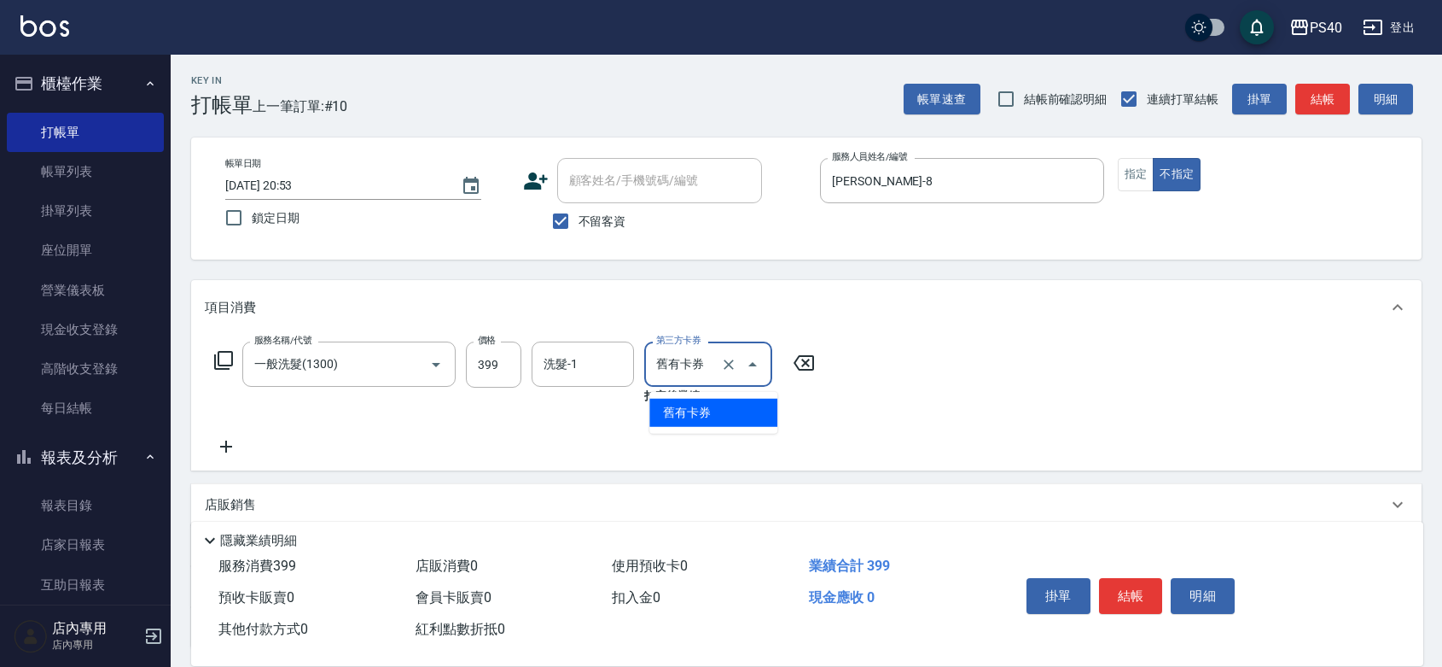
type input "舊有卡券"
click at [726, 371] on icon "Clear" at bounding box center [728, 364] width 17 height 17
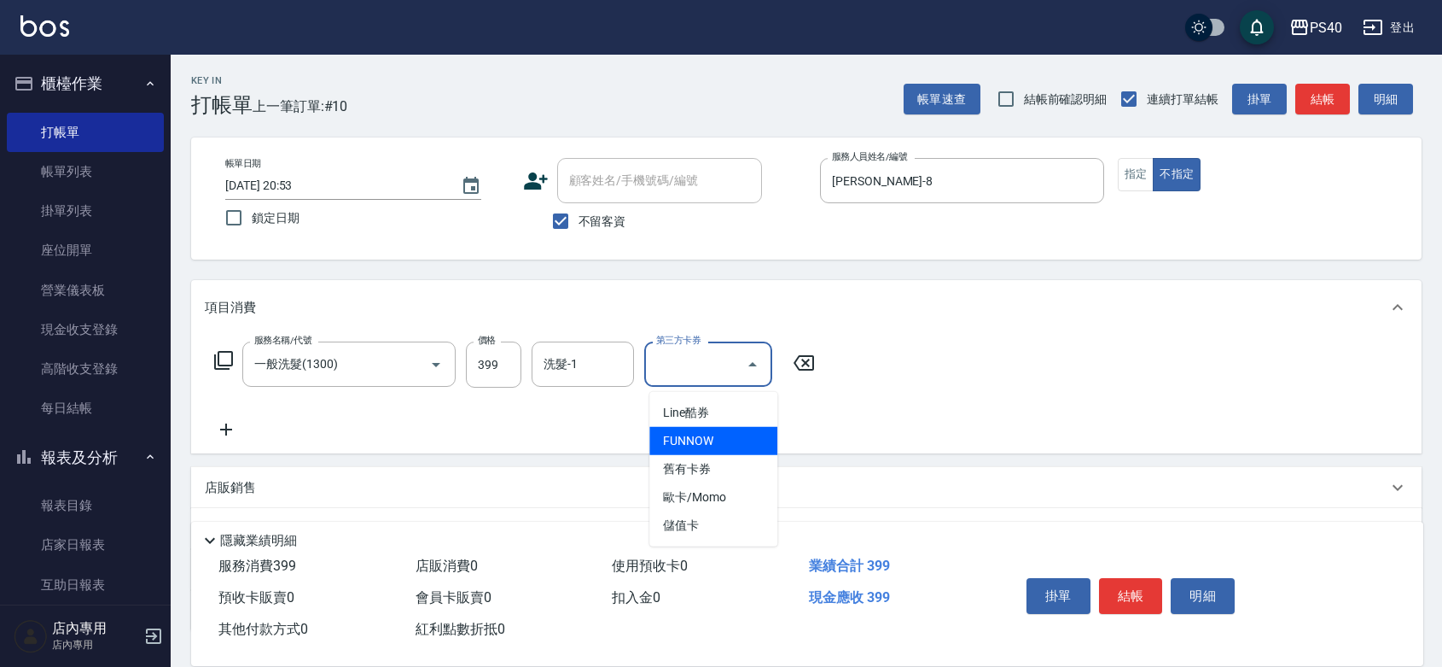
click at [714, 442] on span "FUNNOW" at bounding box center [713, 441] width 128 height 28
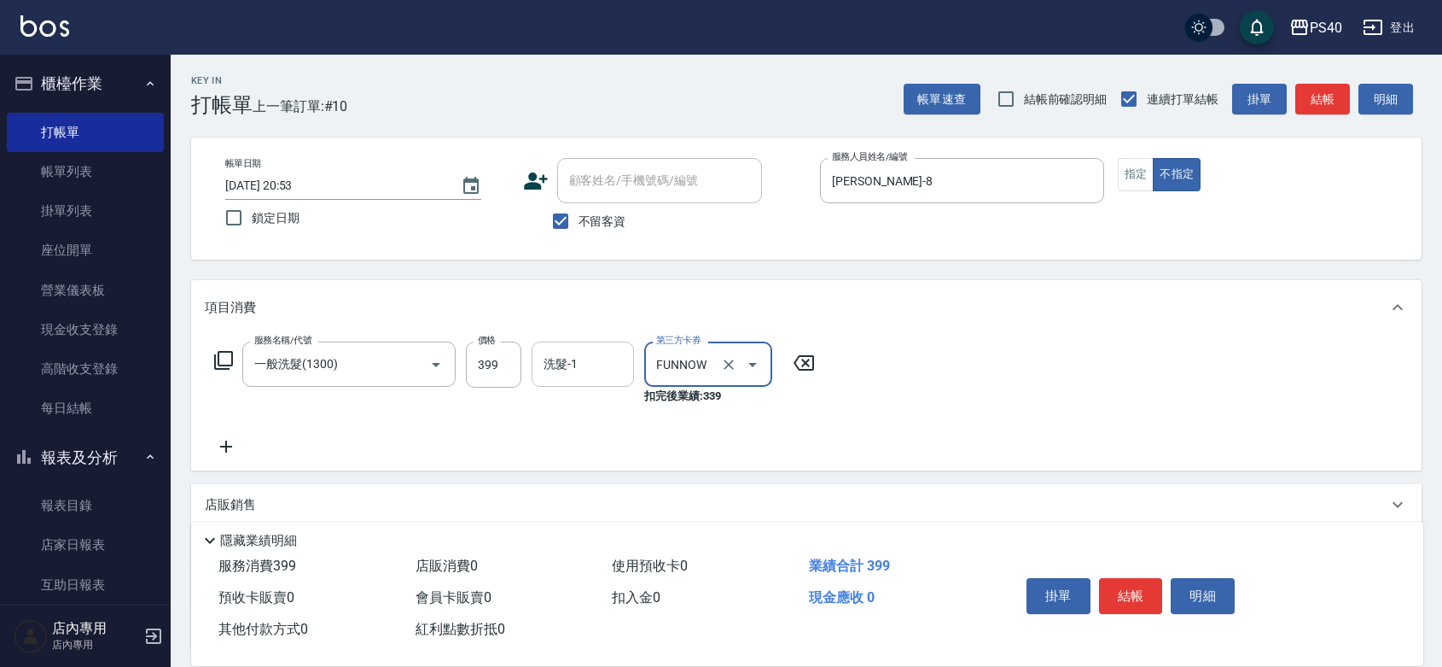
type input "FUNNOW"
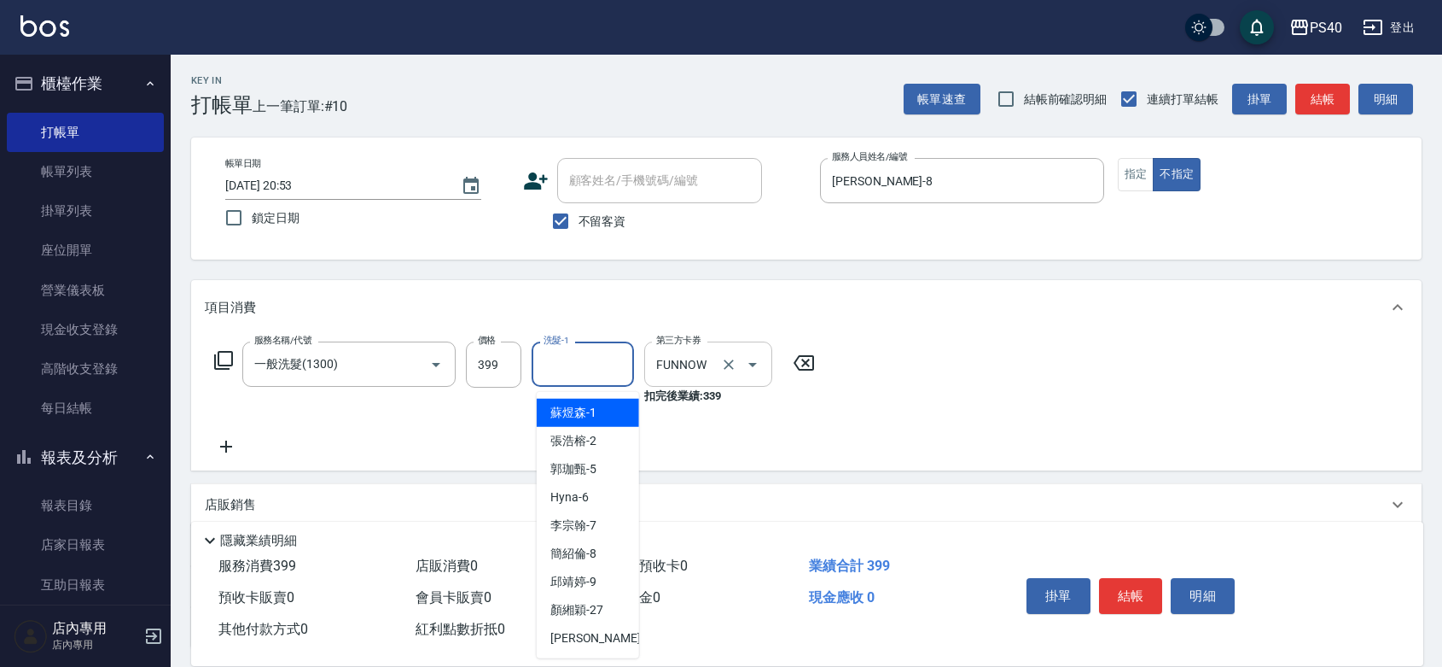
click at [551, 373] on input "洗髮-1" at bounding box center [582, 364] width 87 height 30
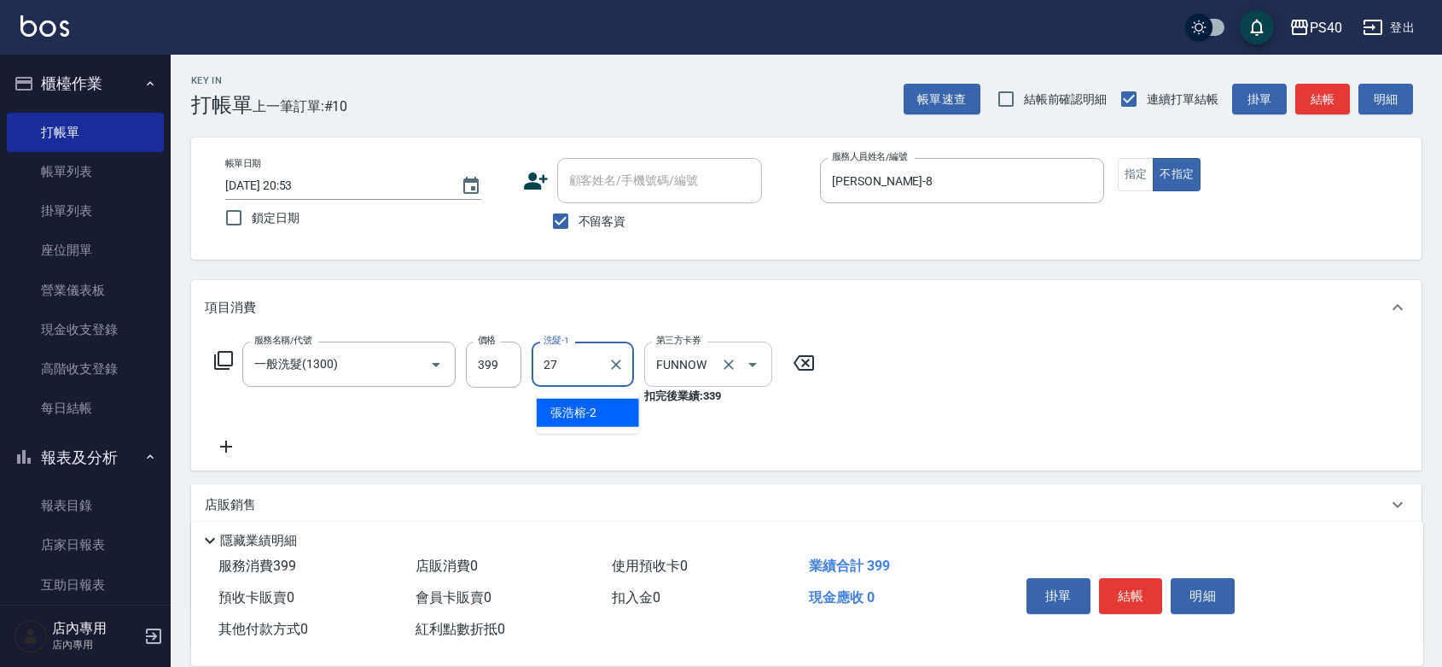
type input "[PERSON_NAME]-27"
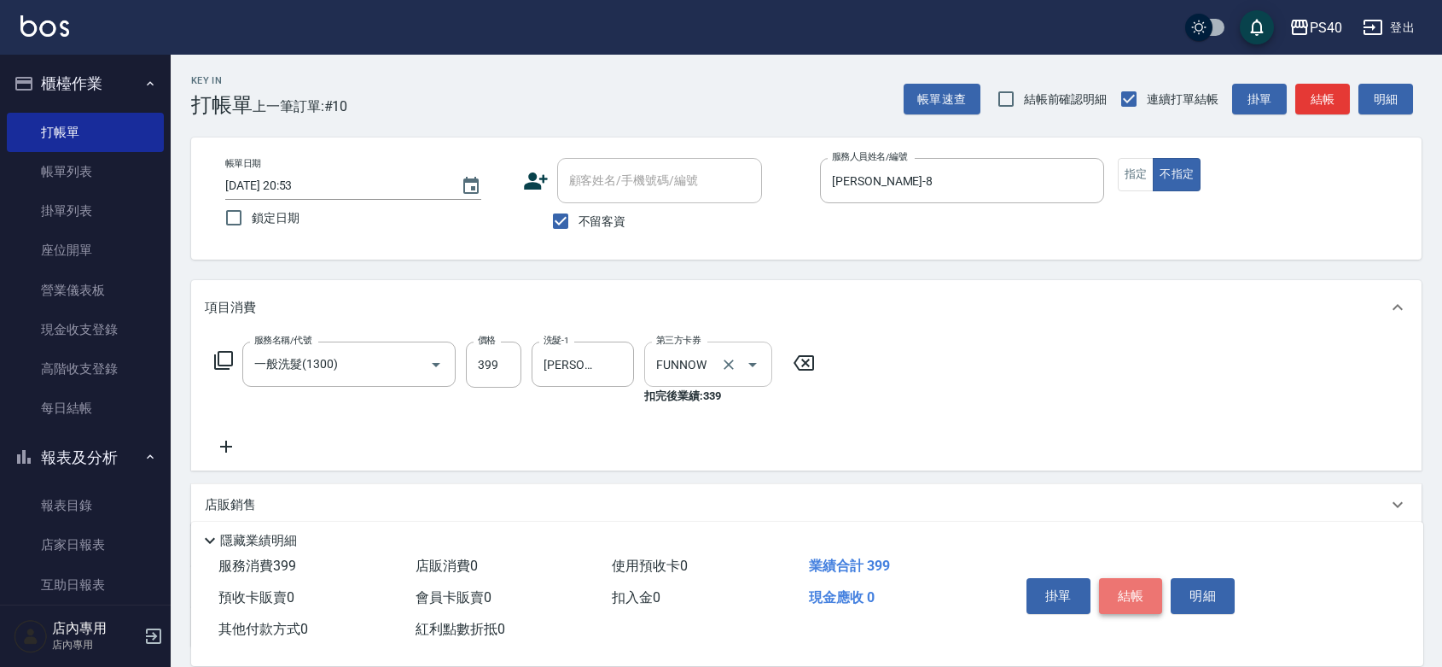
click at [1153, 578] on button "結帳" at bounding box center [1131, 596] width 64 height 36
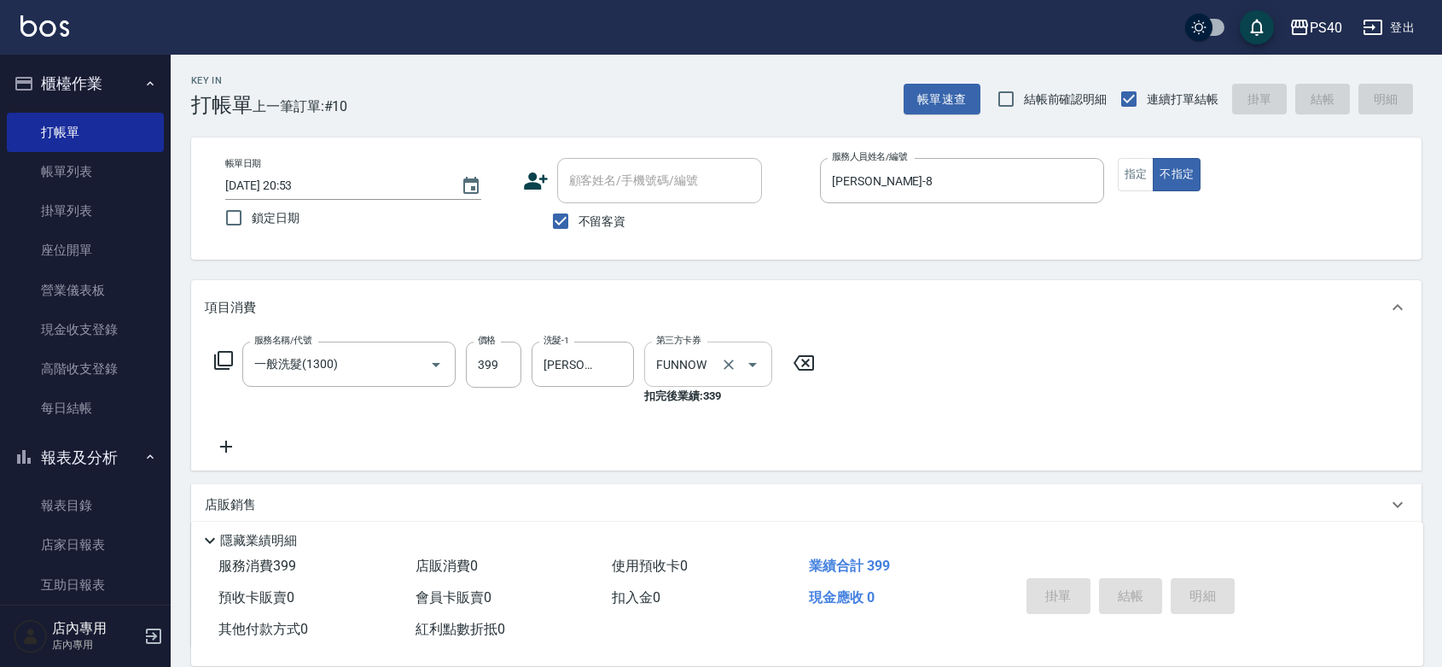
type input "[DATE] 20:54"
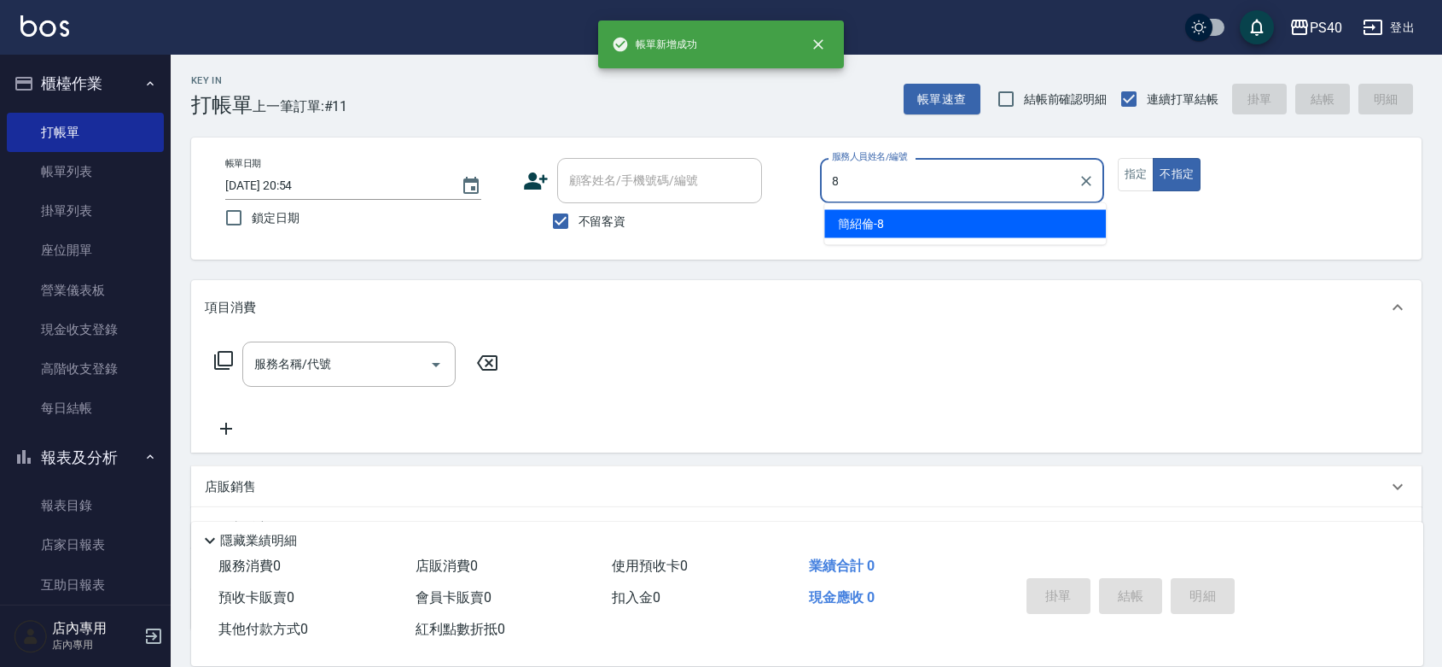
type input "[PERSON_NAME]-8"
type button "false"
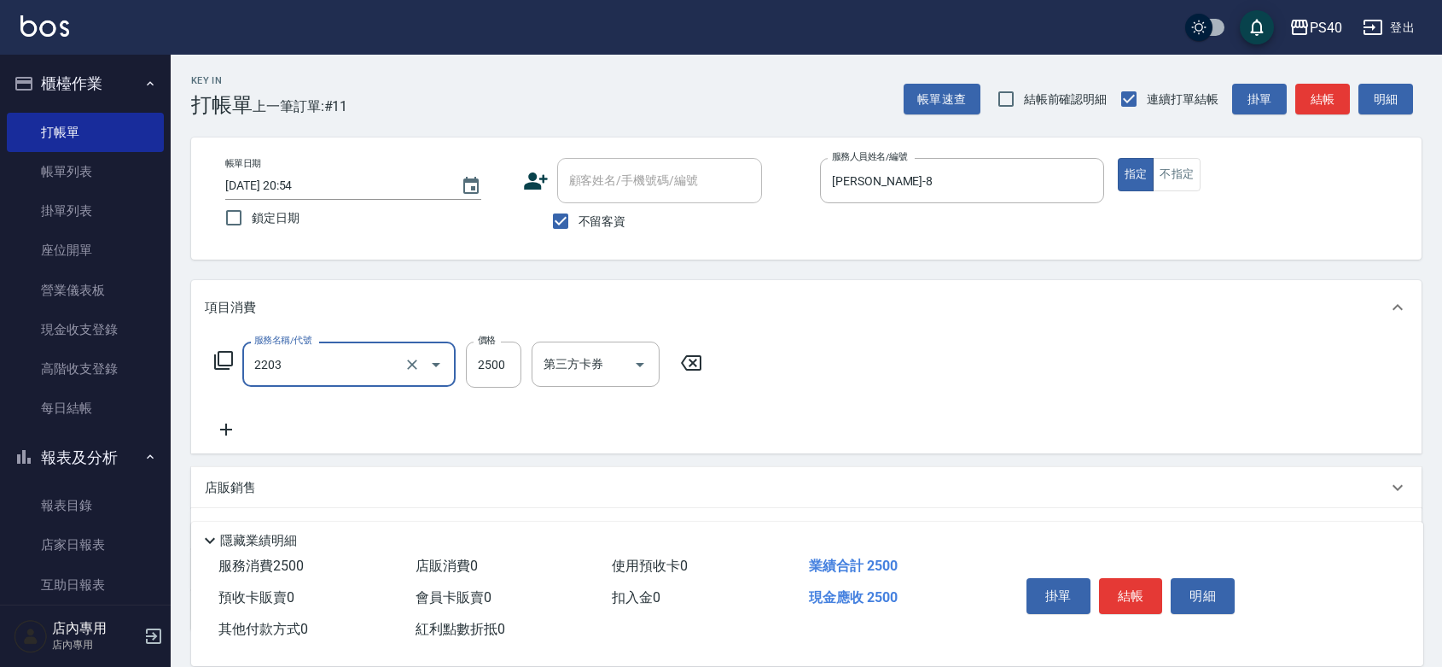
type input "燙髮C餐(短髮)(2203)"
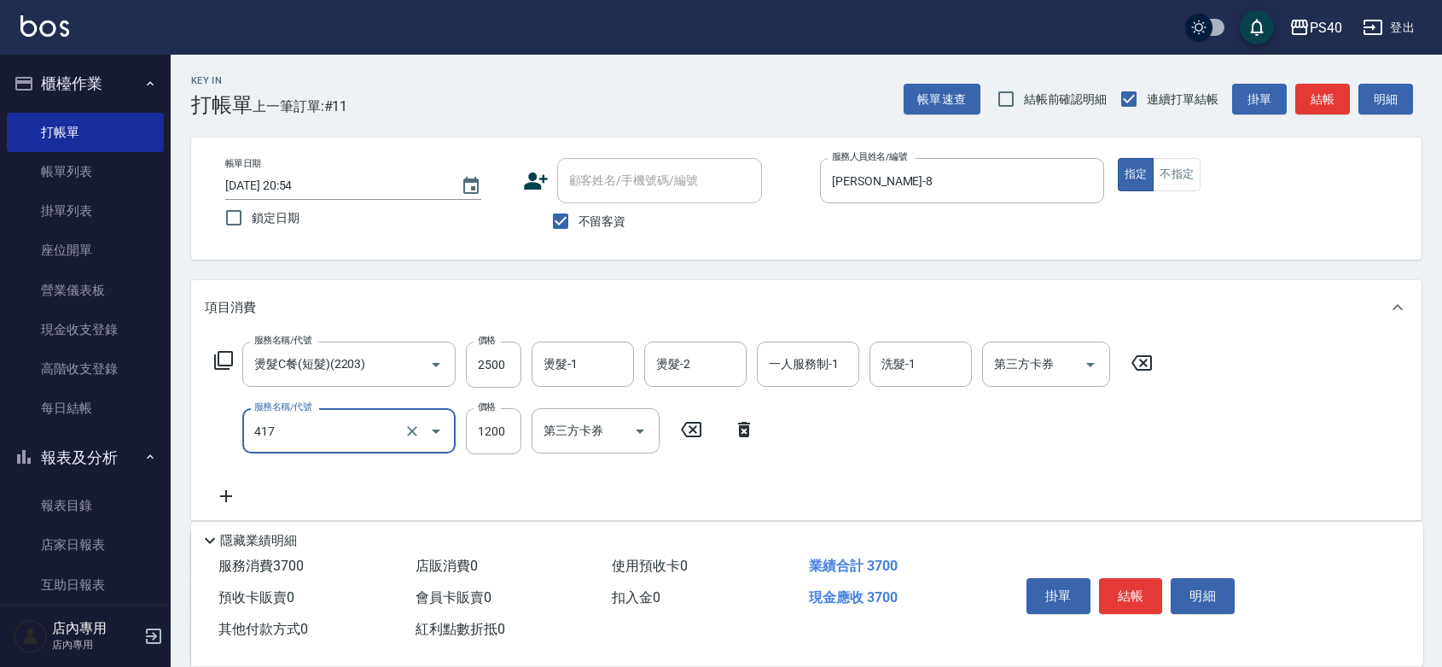
type input "哥德式(417)"
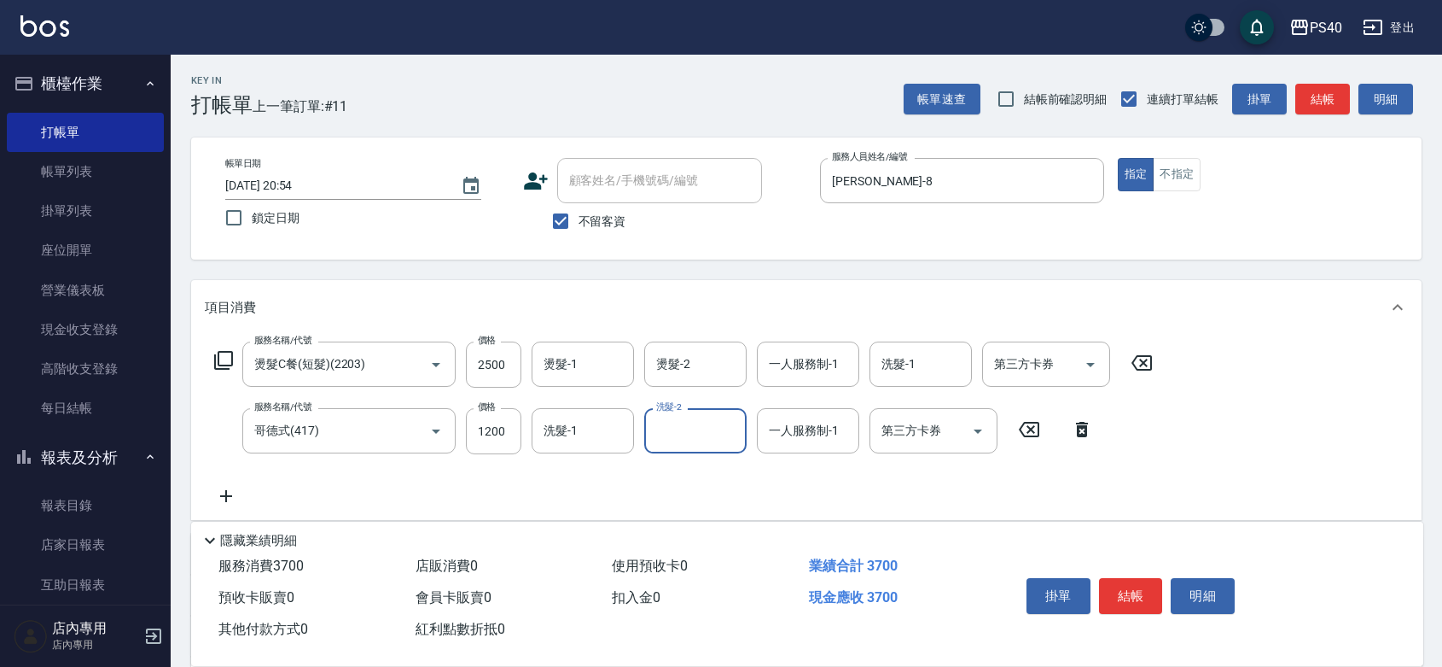
click at [1150, 578] on button "結帳" at bounding box center [1131, 596] width 64 height 36
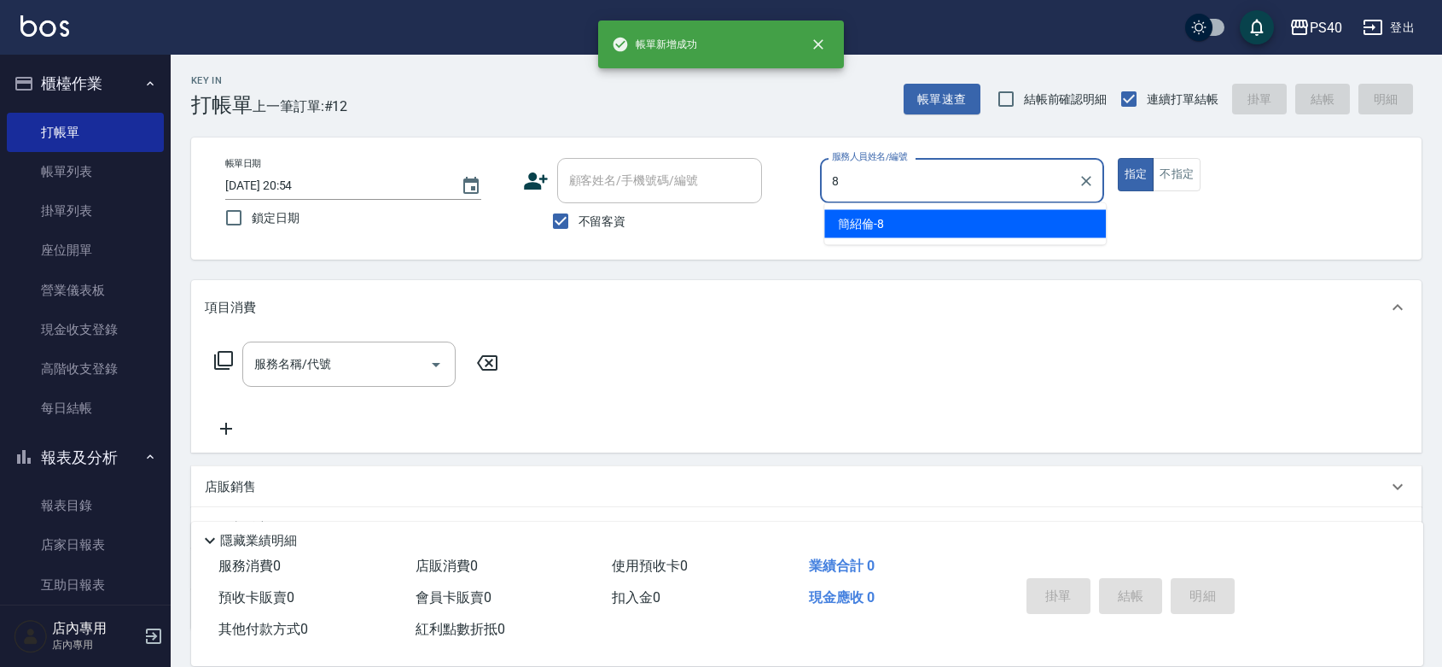
type input "[PERSON_NAME]-8"
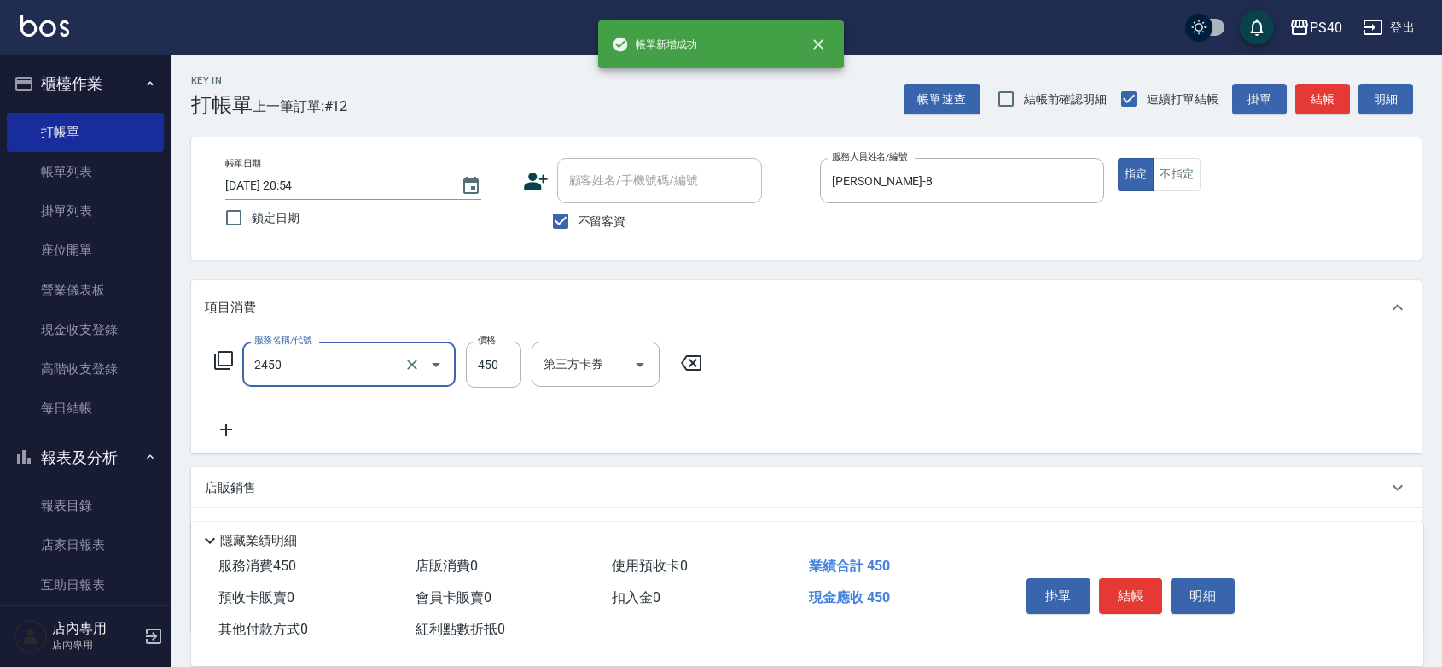
type input "C剪髮套餐(2450)"
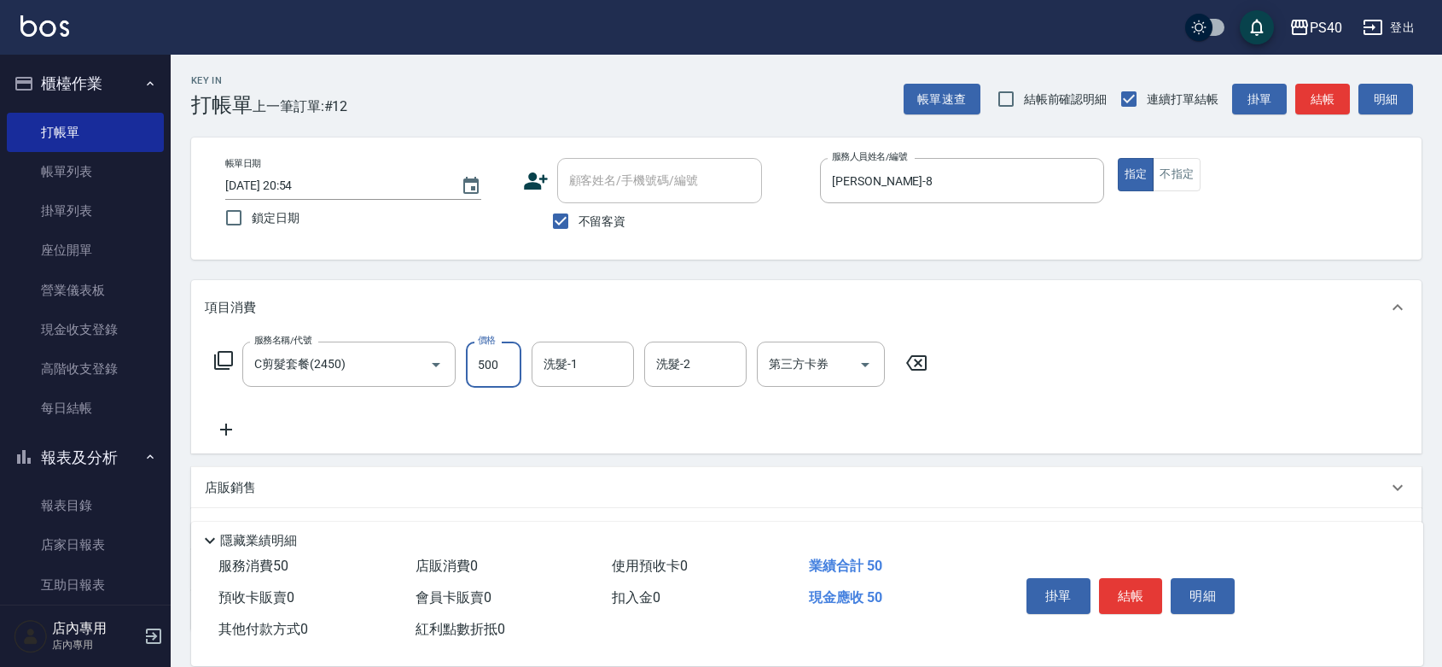
type input "500"
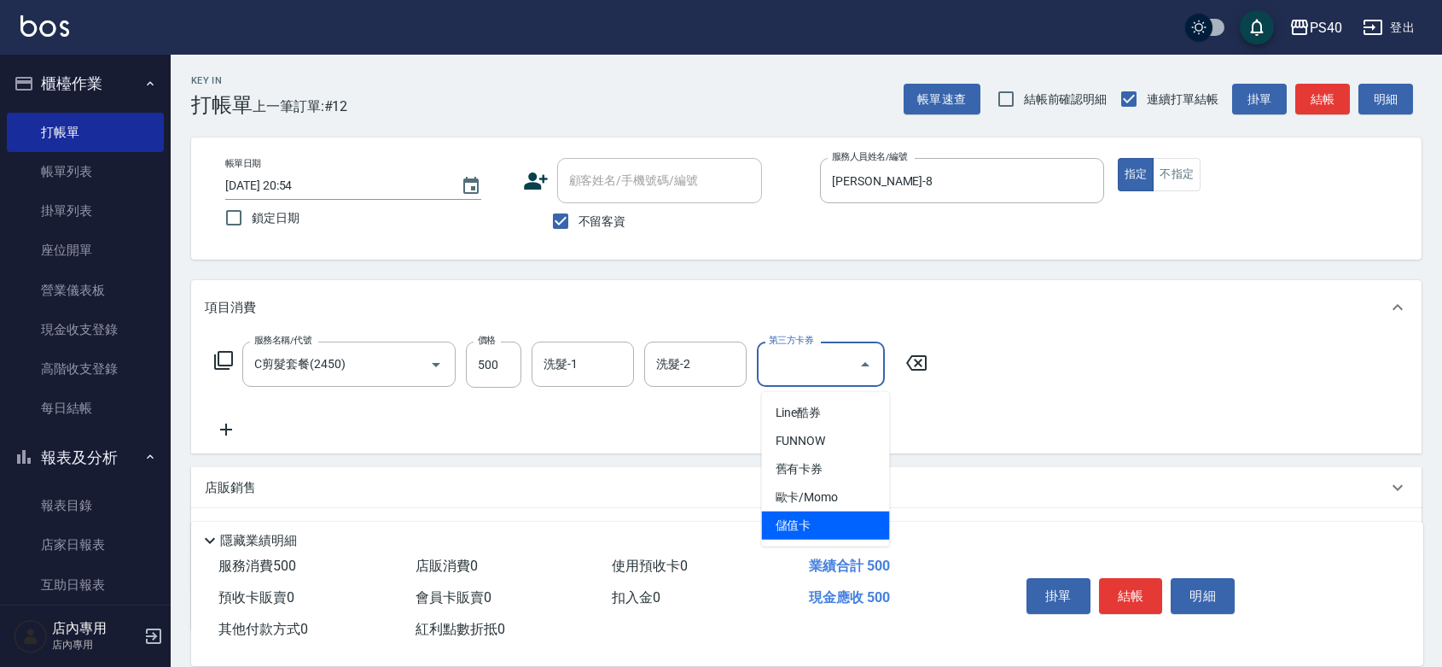
type input "儲值卡"
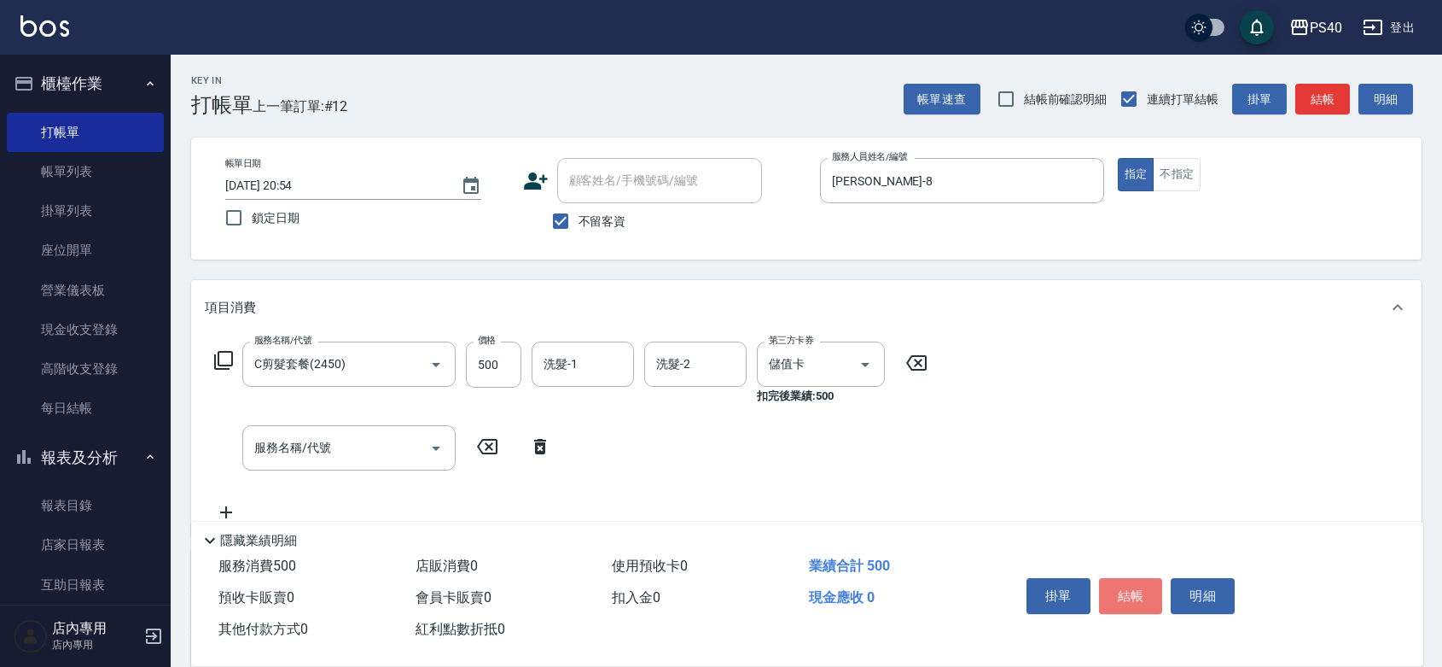
click at [1150, 578] on button "結帳" at bounding box center [1131, 596] width 64 height 36
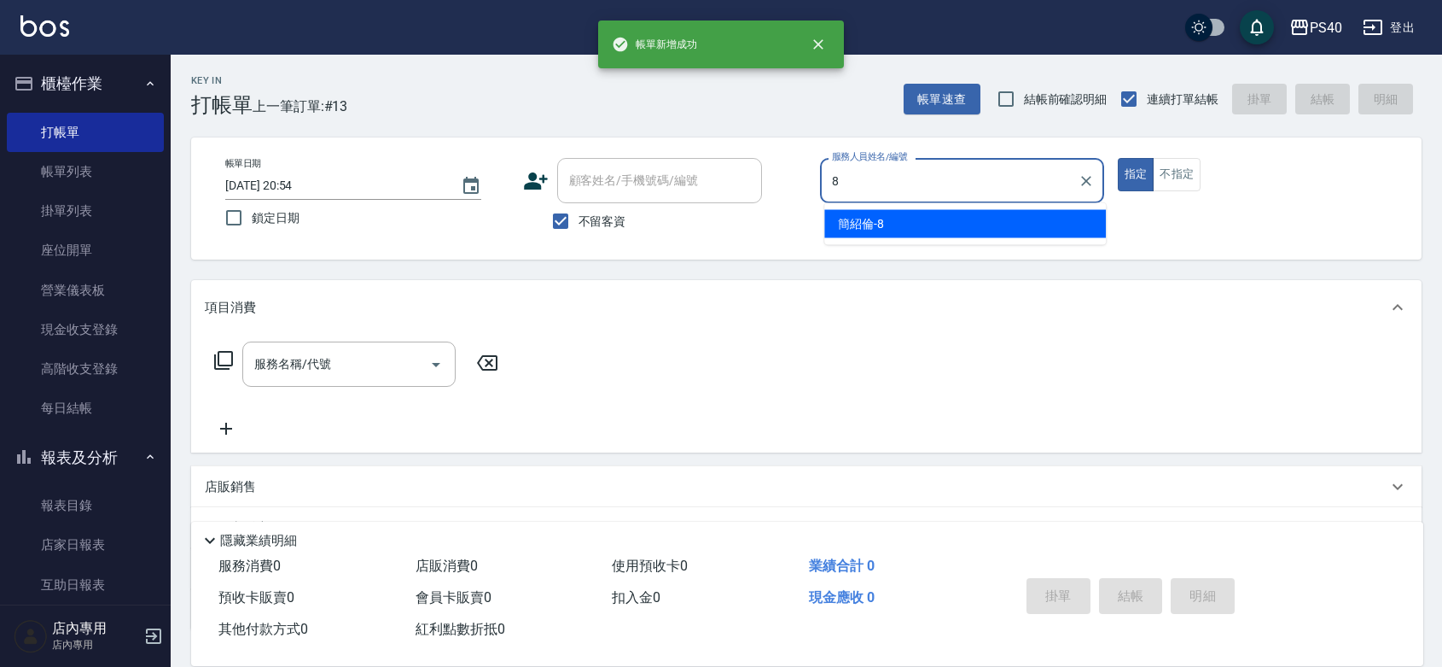
type input "[PERSON_NAME]-8"
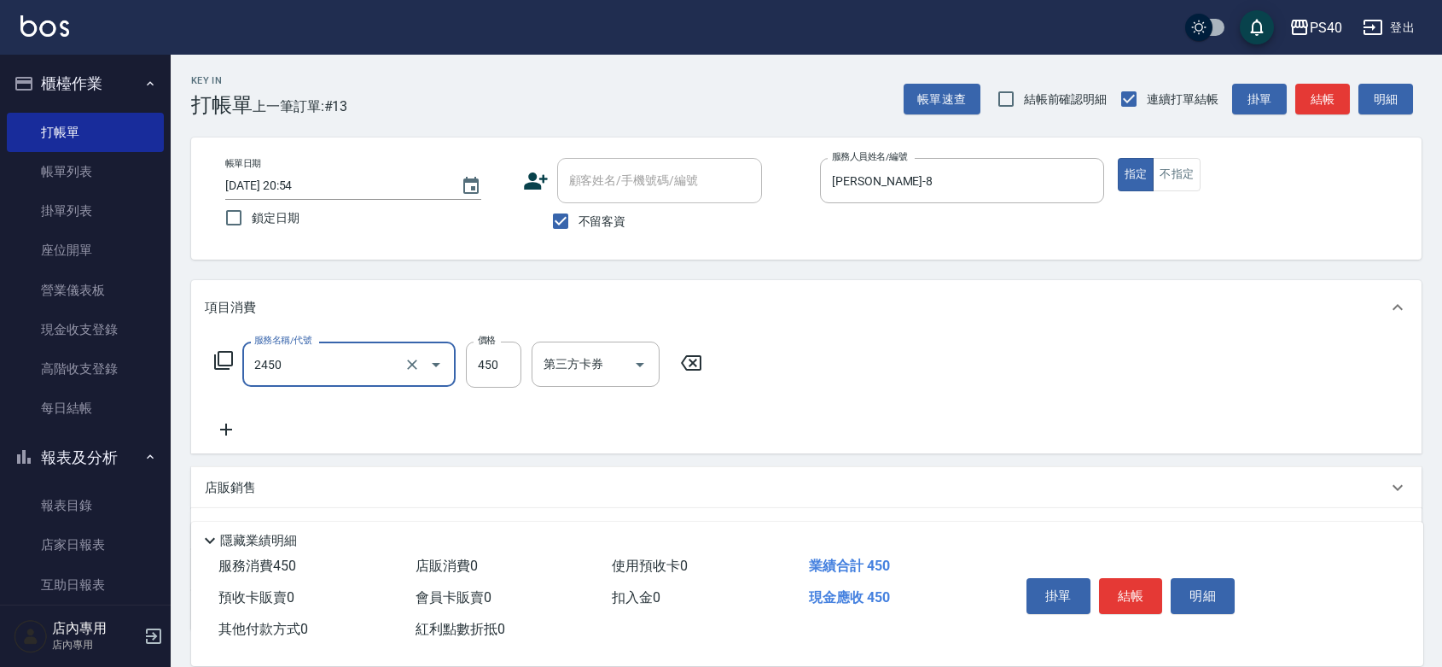
type input "C剪髮套餐(2450)"
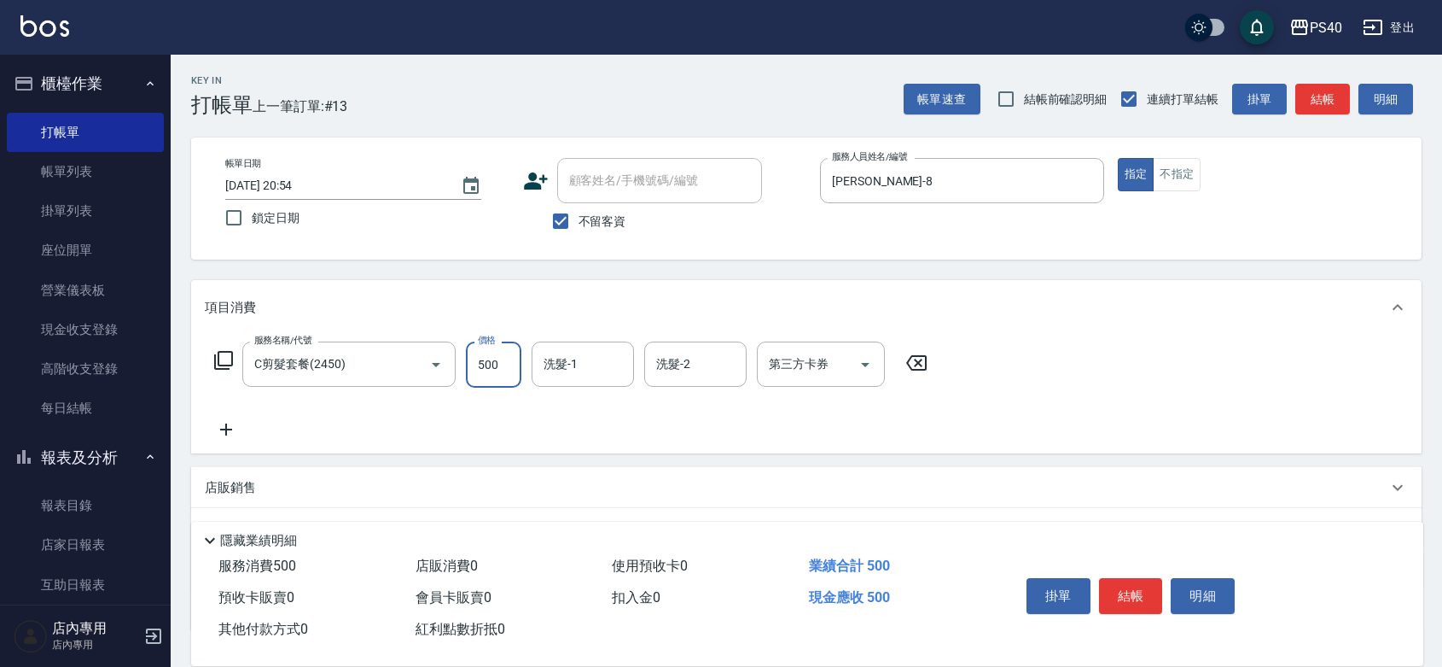
type input "500"
click at [1150, 578] on button "結帳" at bounding box center [1131, 596] width 64 height 36
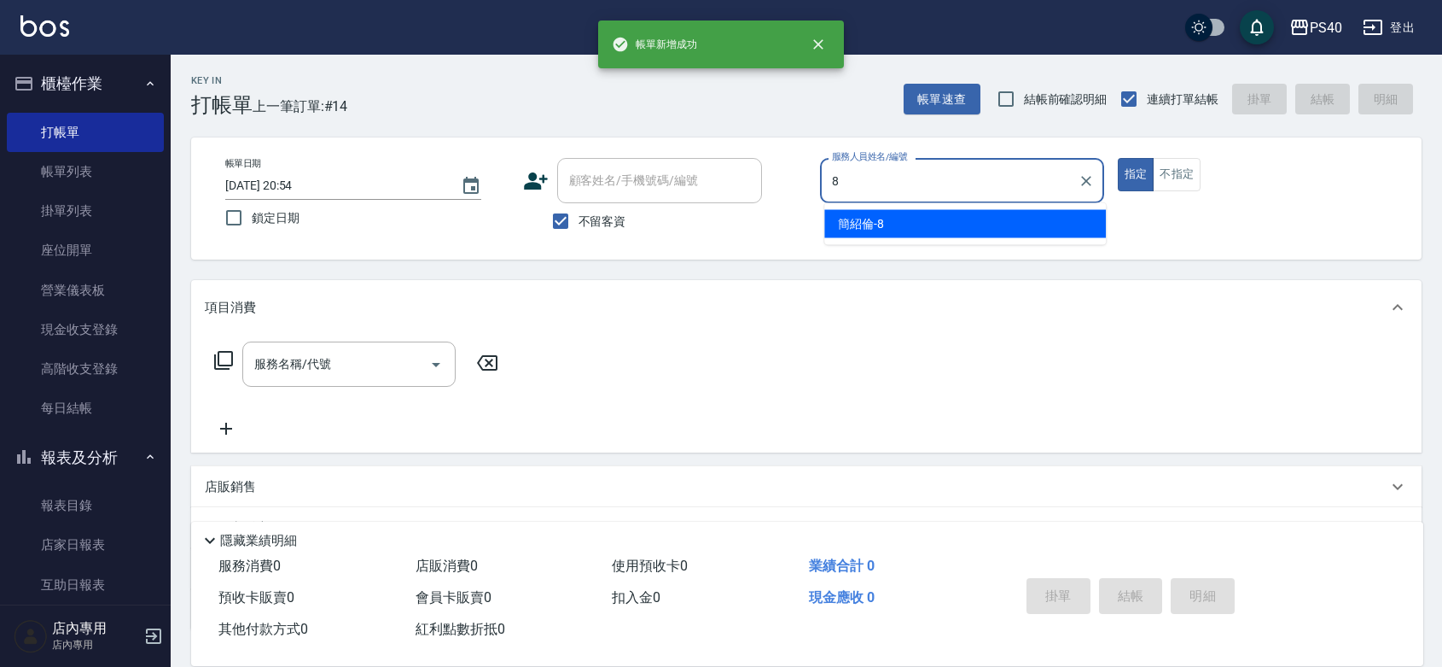
type input "[PERSON_NAME]-8"
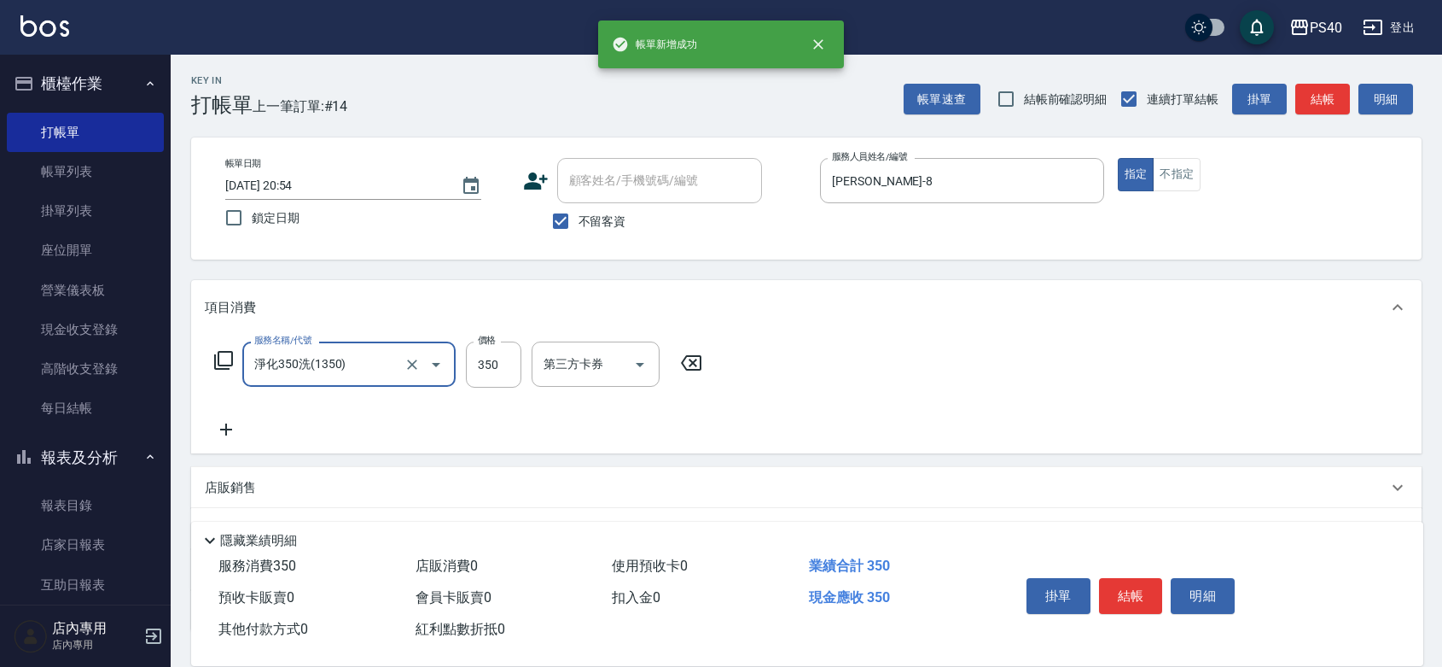
type input "淨化350洗(1350)"
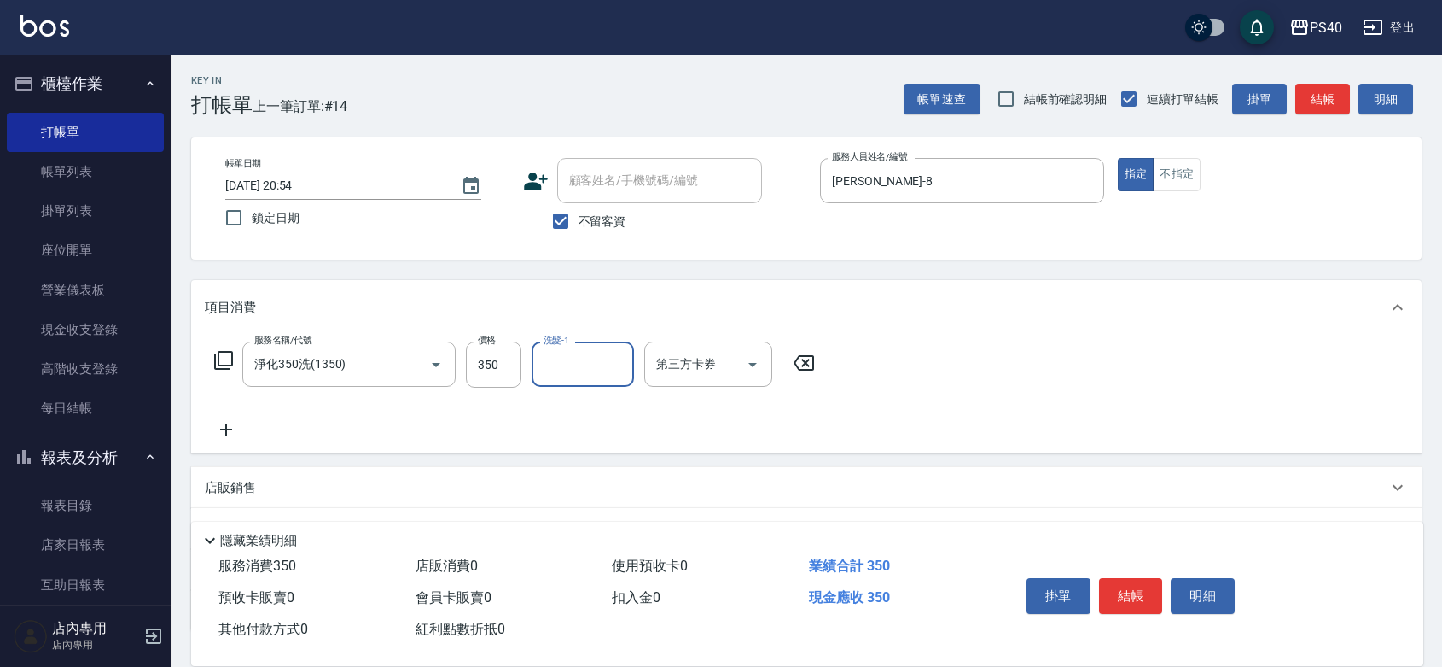
click at [1150, 578] on button "結帳" at bounding box center [1131, 596] width 64 height 36
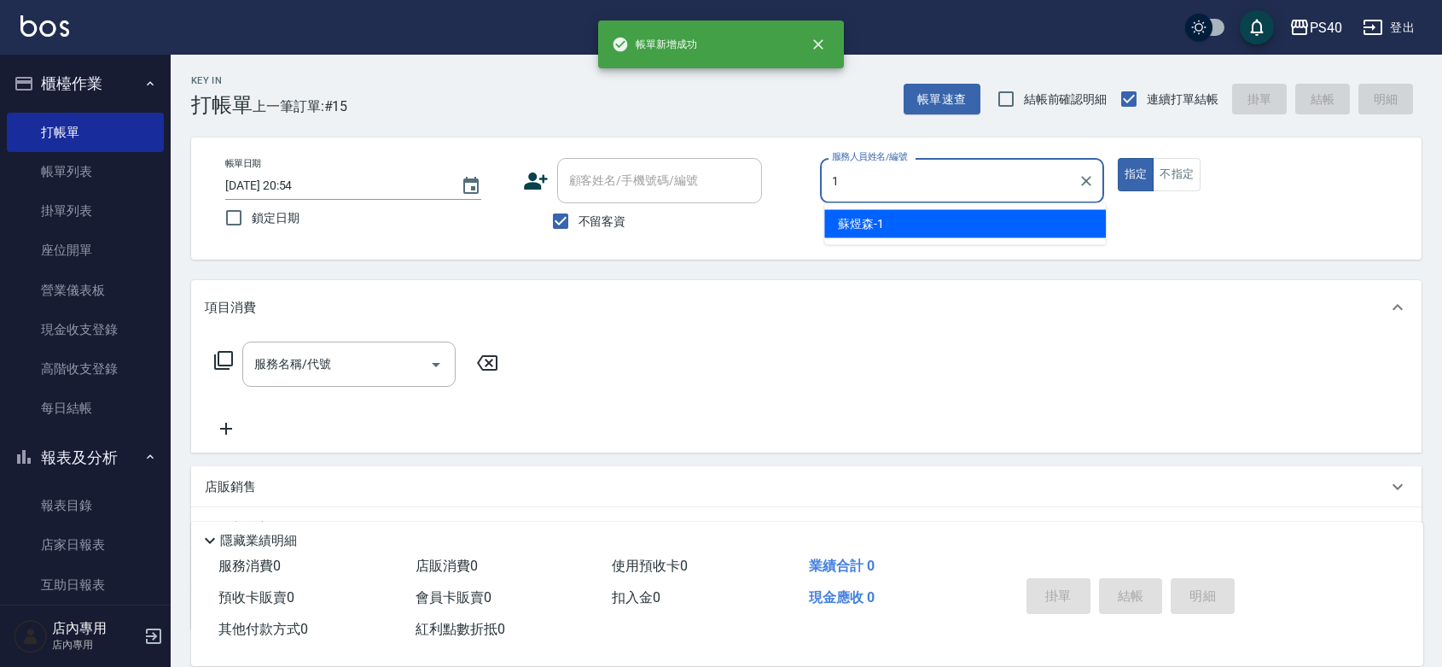
type input "[PERSON_NAME]-1"
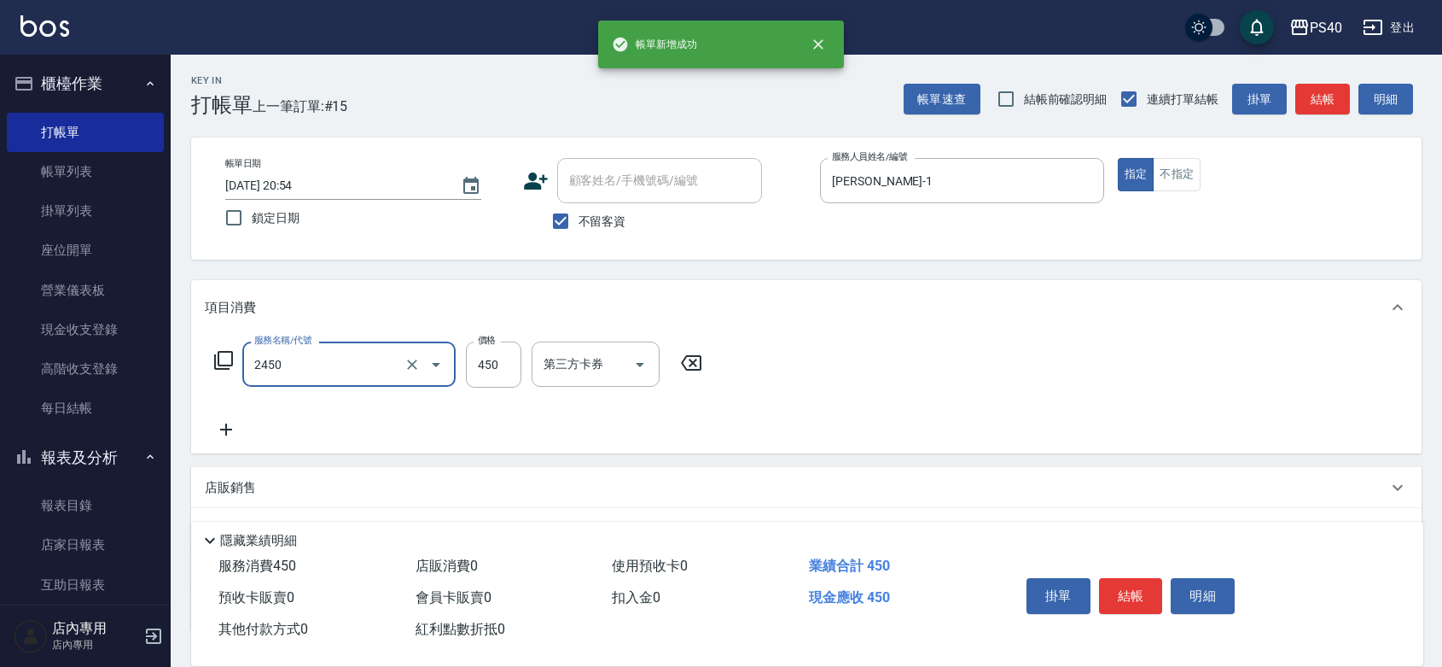
type input "C剪髮套餐(2450)"
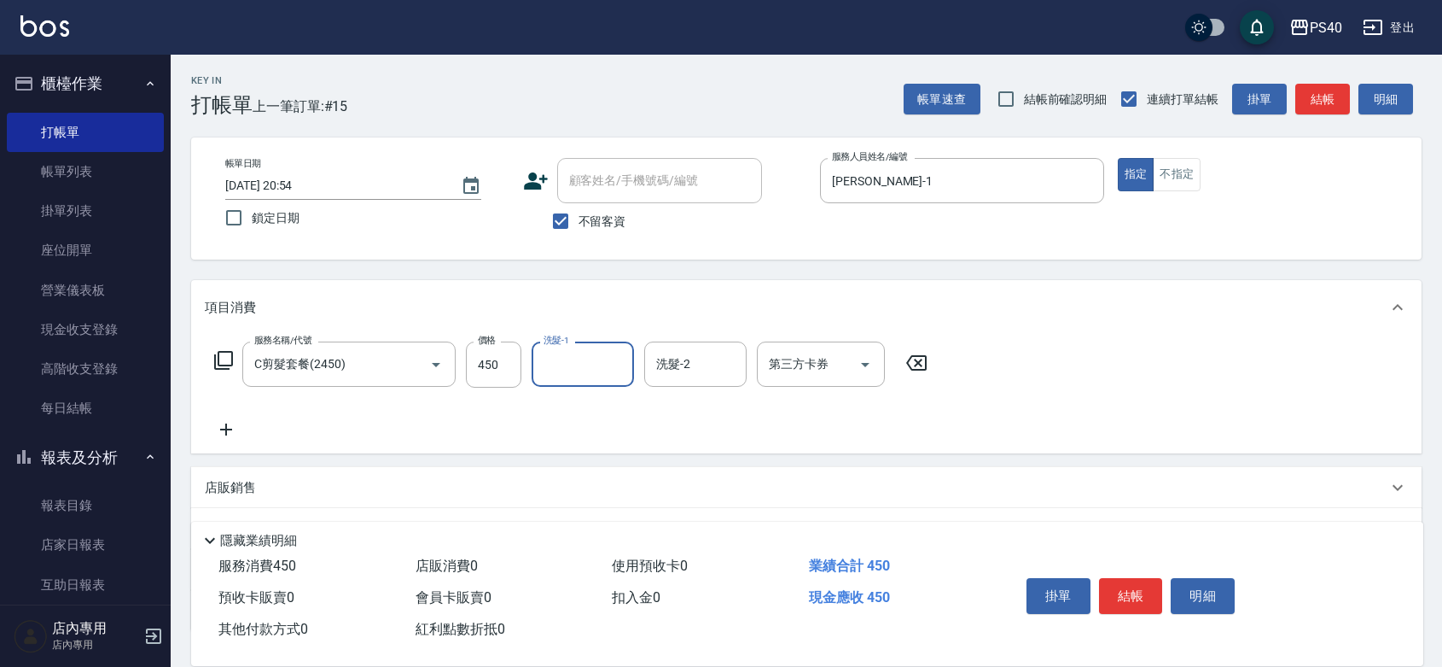
click at [1150, 578] on button "結帳" at bounding box center [1131, 596] width 64 height 36
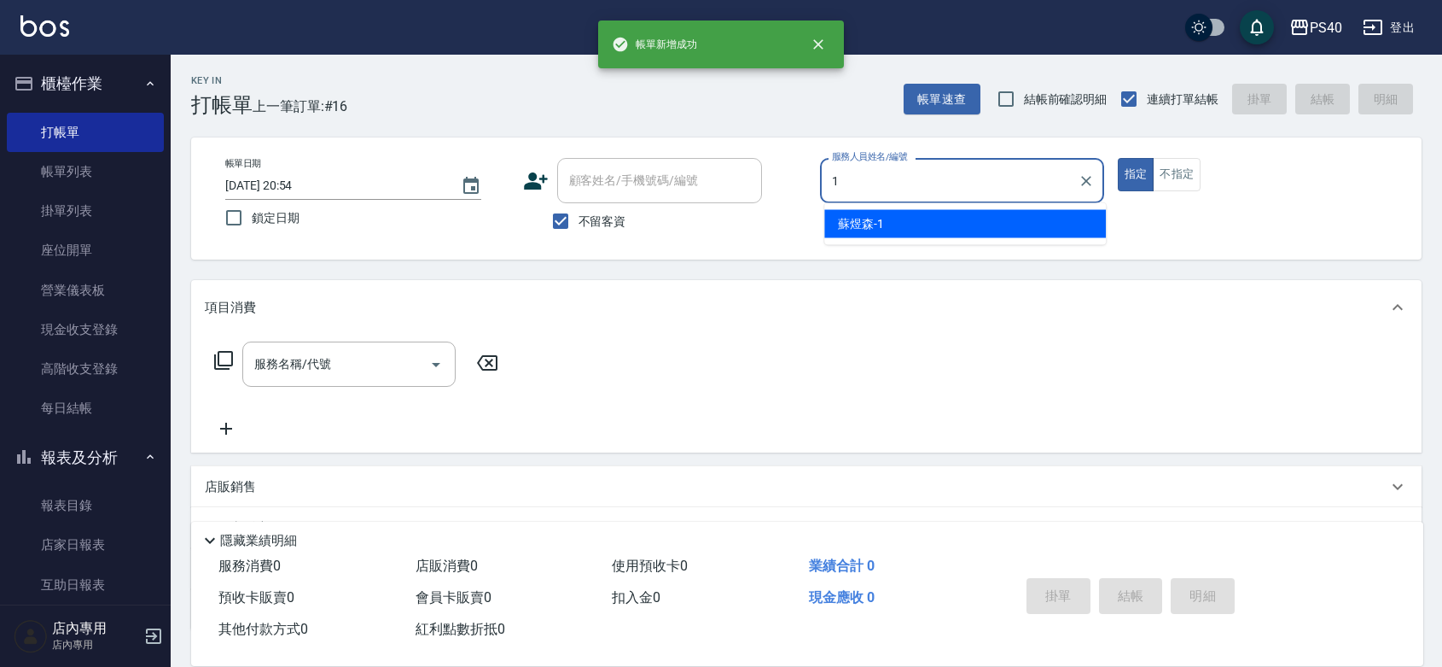
type input "[PERSON_NAME]-1"
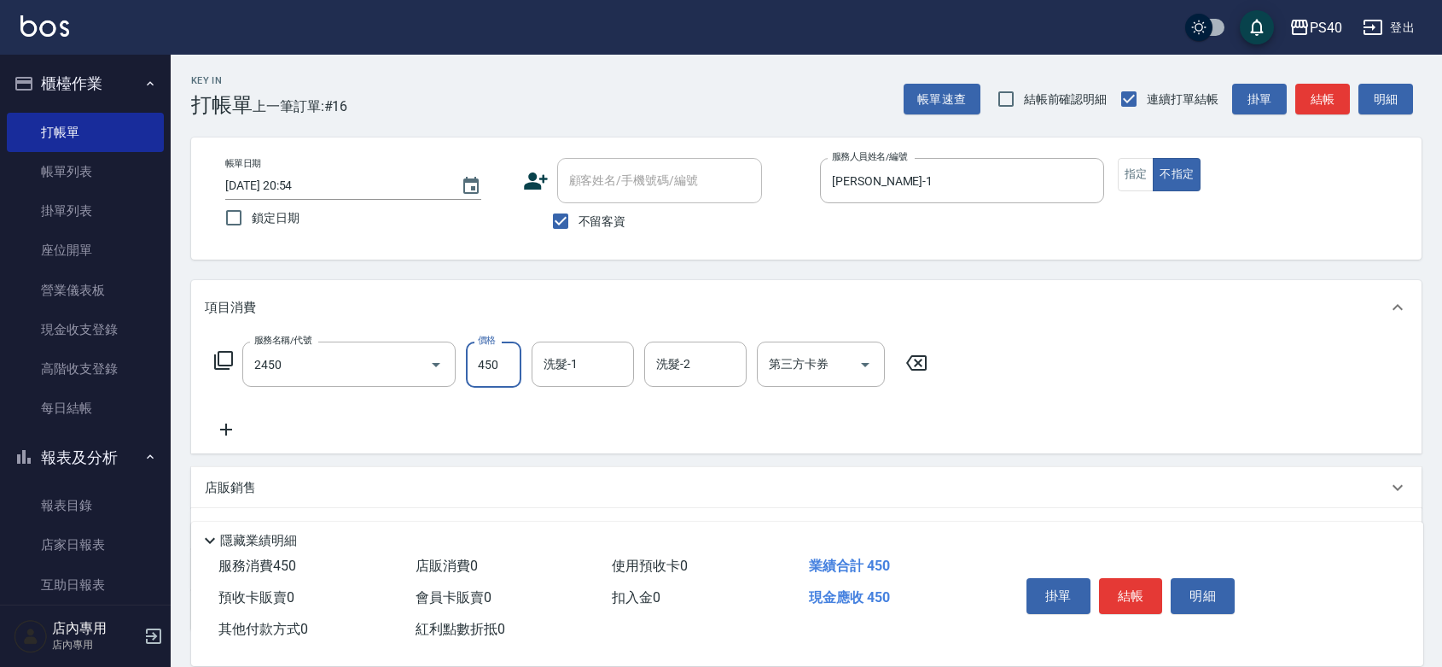
type input "C剪髮套餐(2450)"
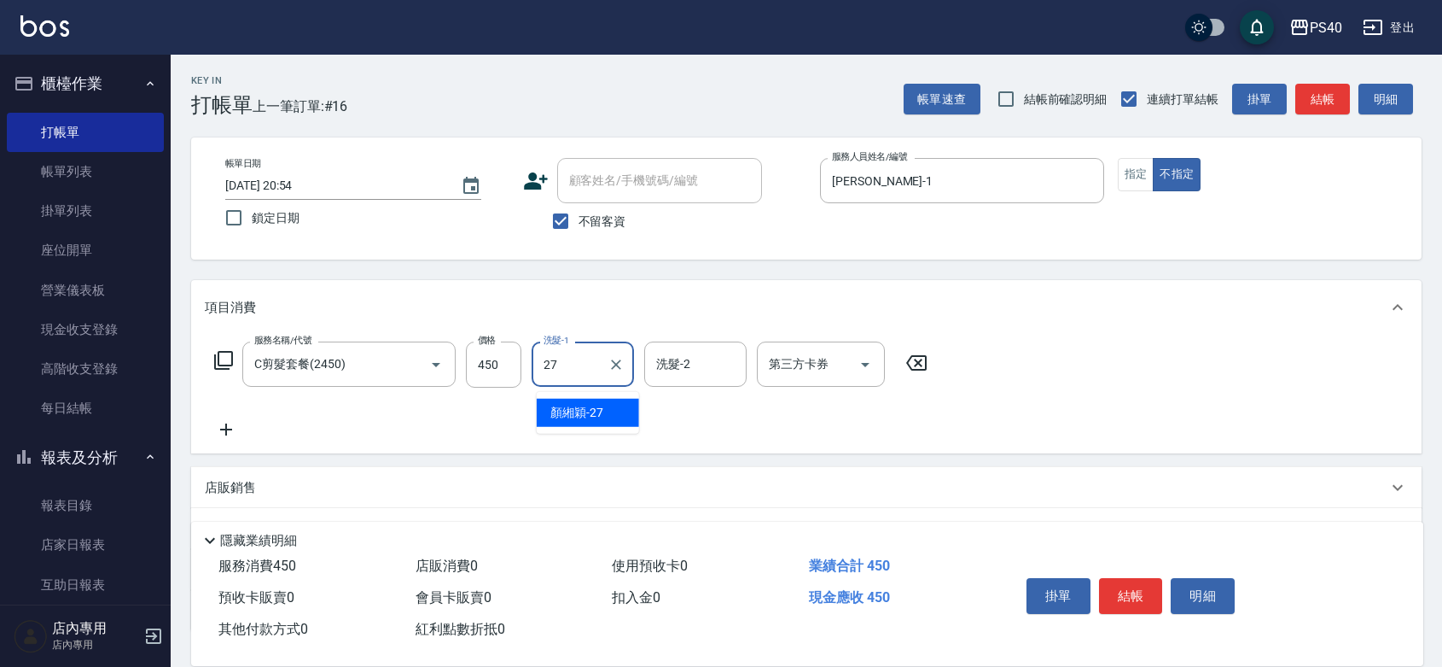
type input "[PERSON_NAME]-27"
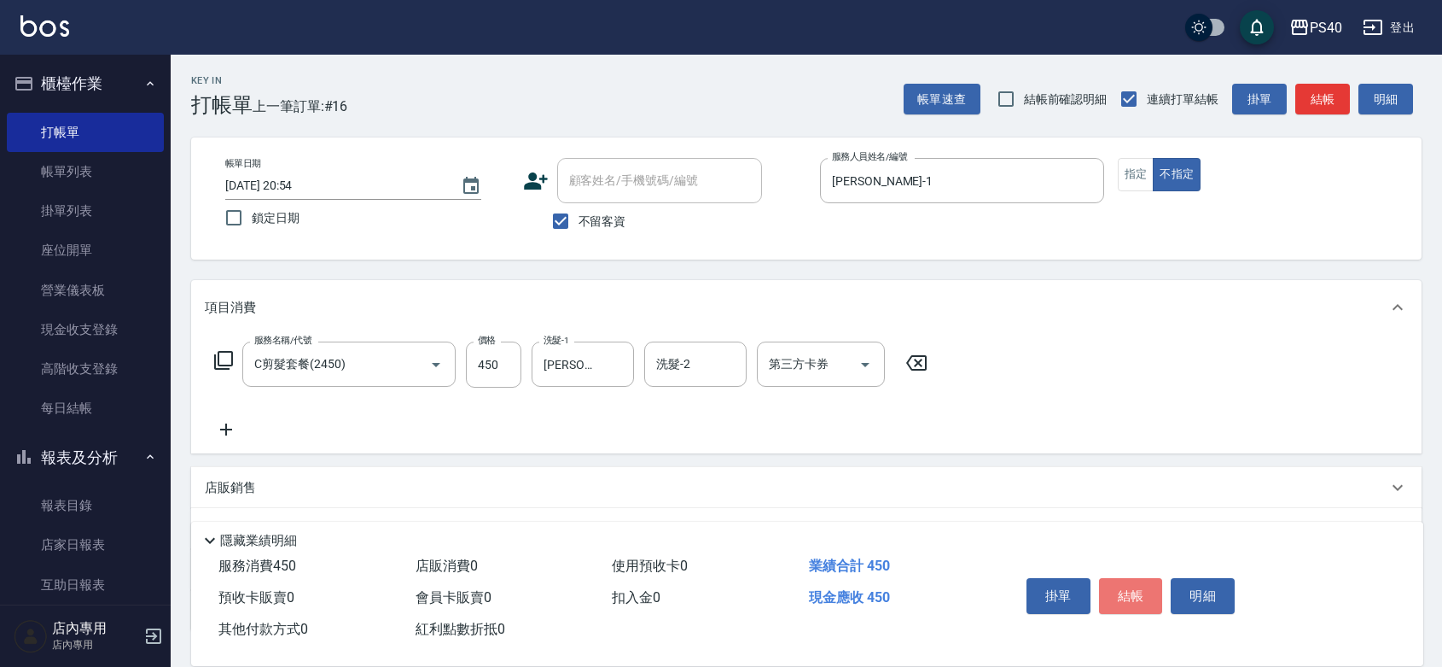
click at [1150, 578] on button "結帳" at bounding box center [1131, 596] width 64 height 36
type input "[DATE] 20:55"
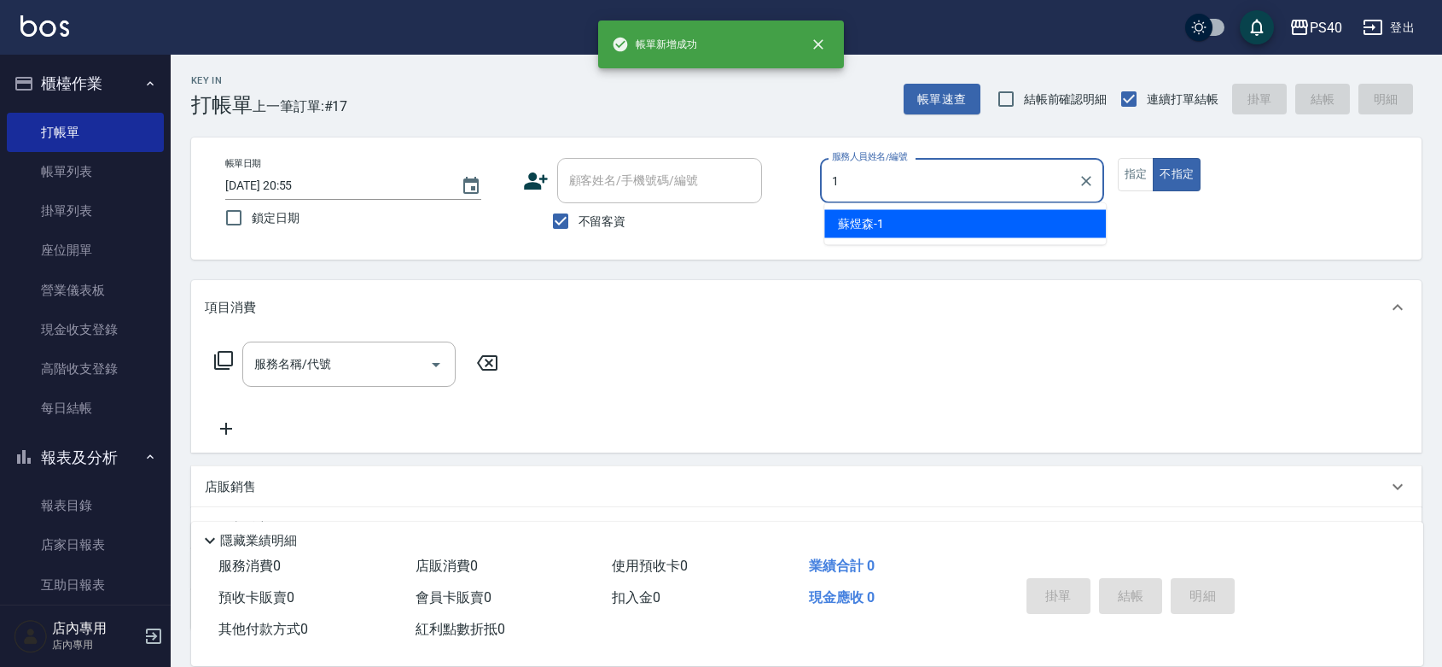
type input "[PERSON_NAME]-1"
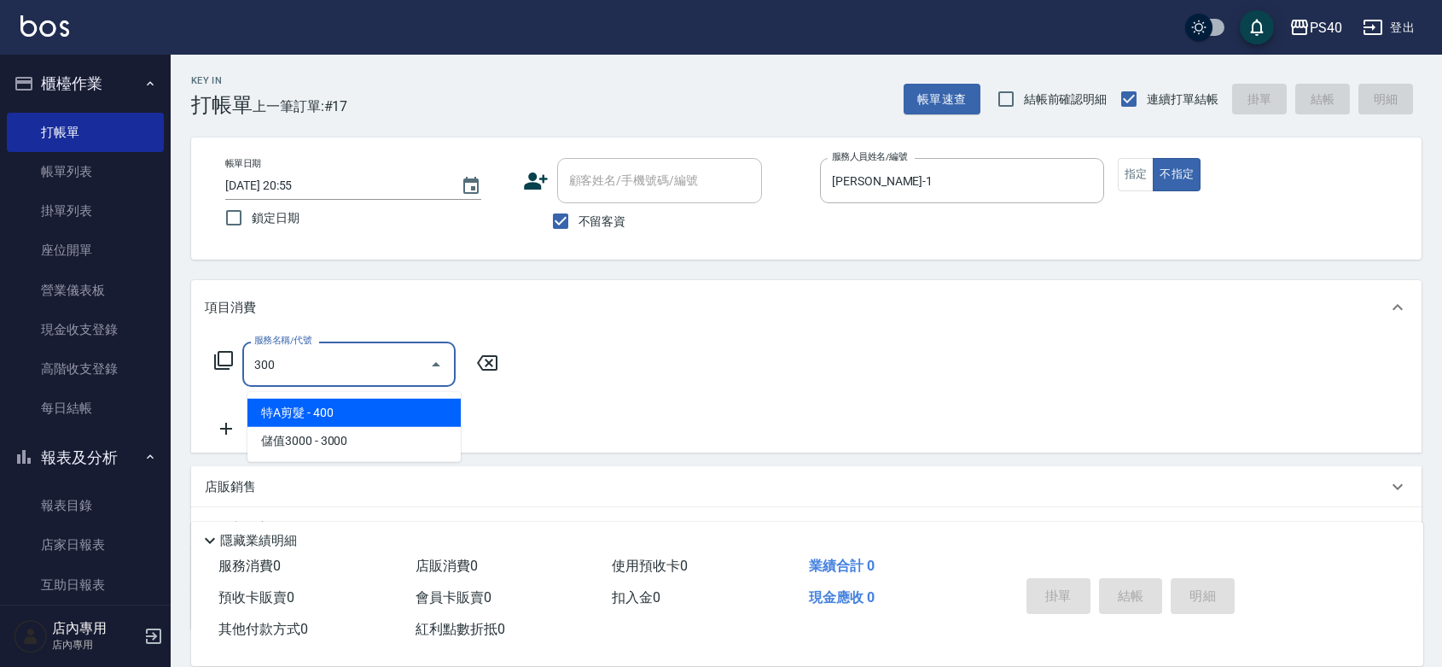
type input "特A剪髮(300)"
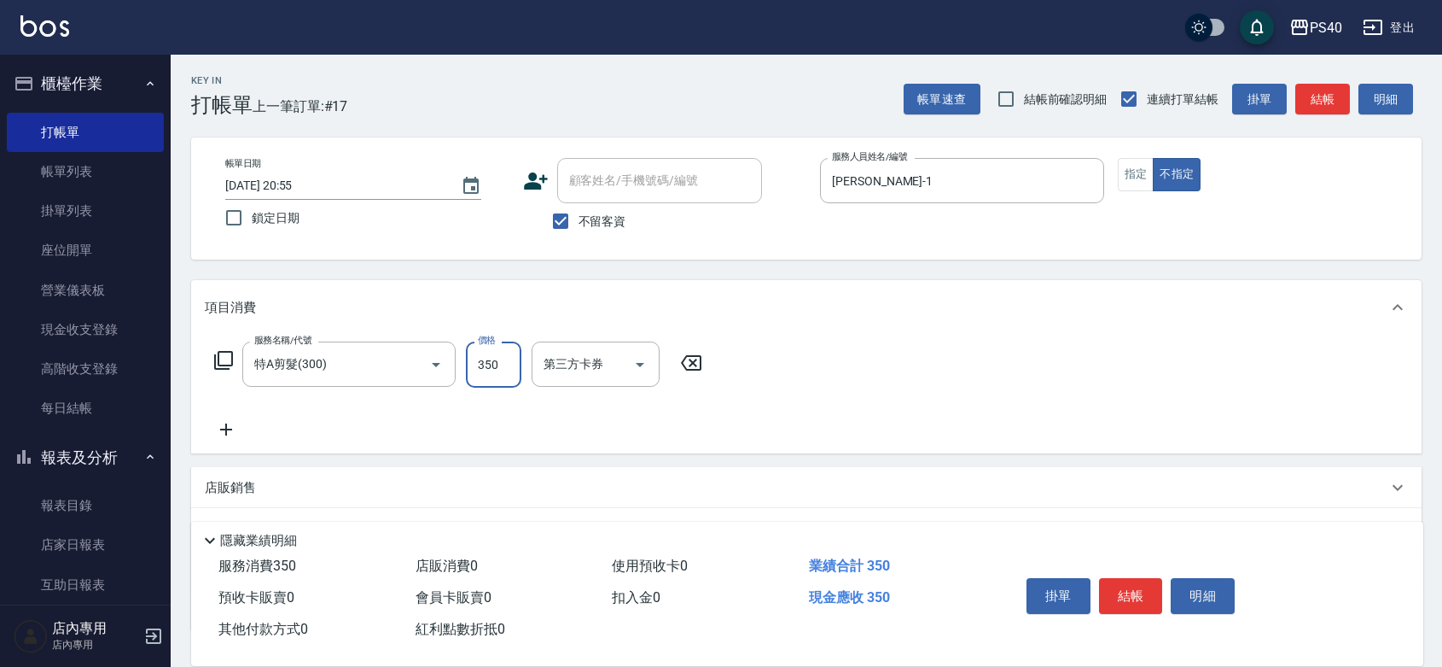
type input "350"
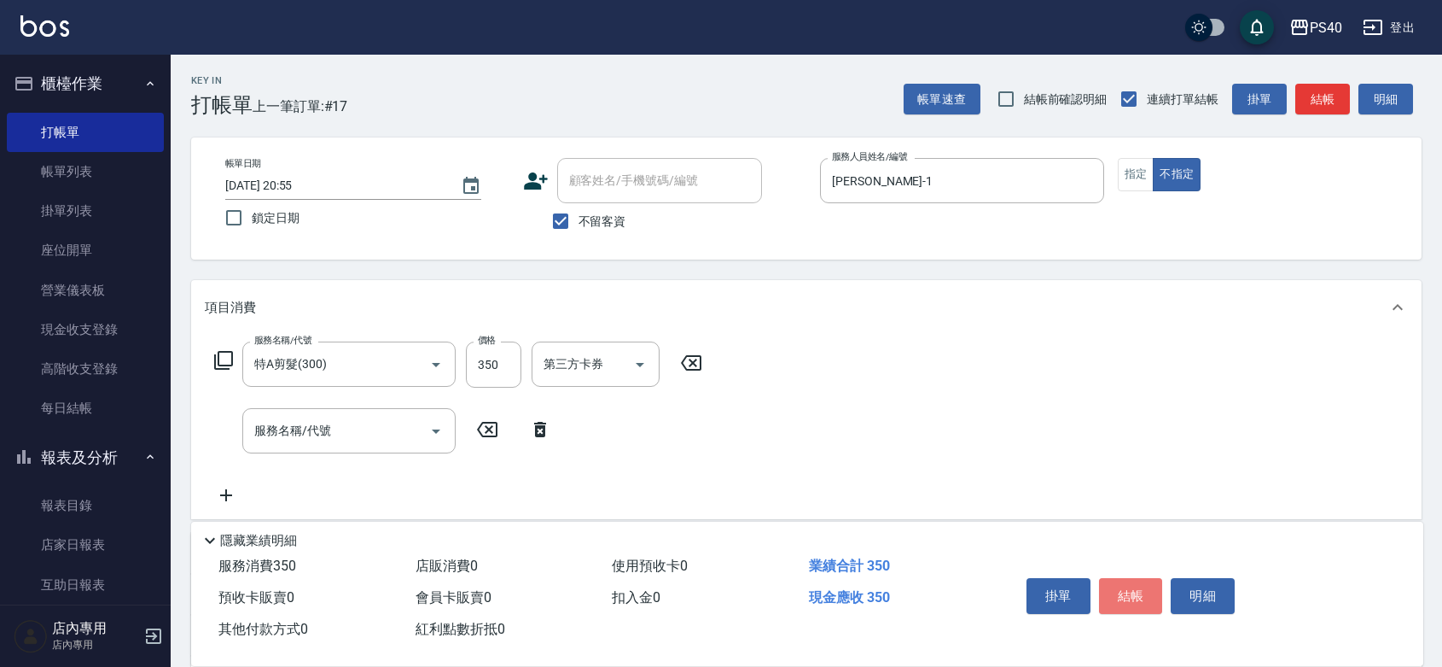
click at [1150, 578] on button "結帳" at bounding box center [1131, 596] width 64 height 36
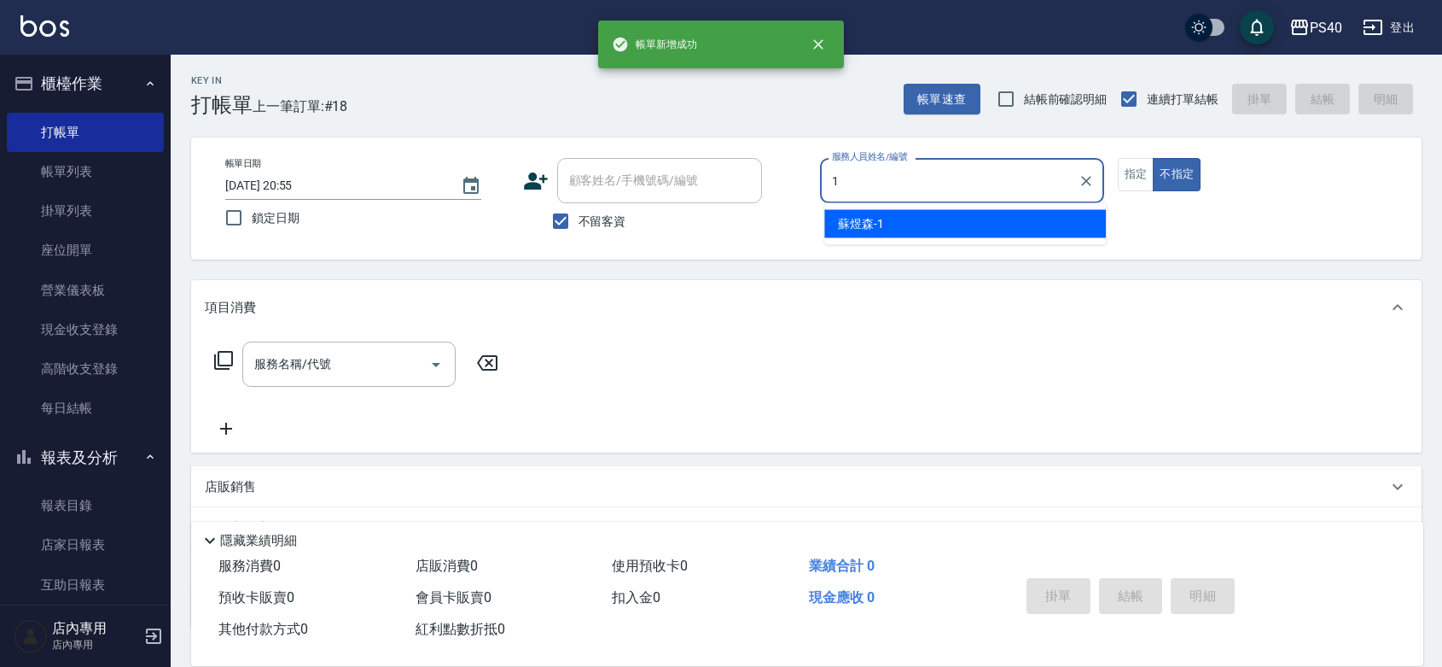
type input "[PERSON_NAME]-1"
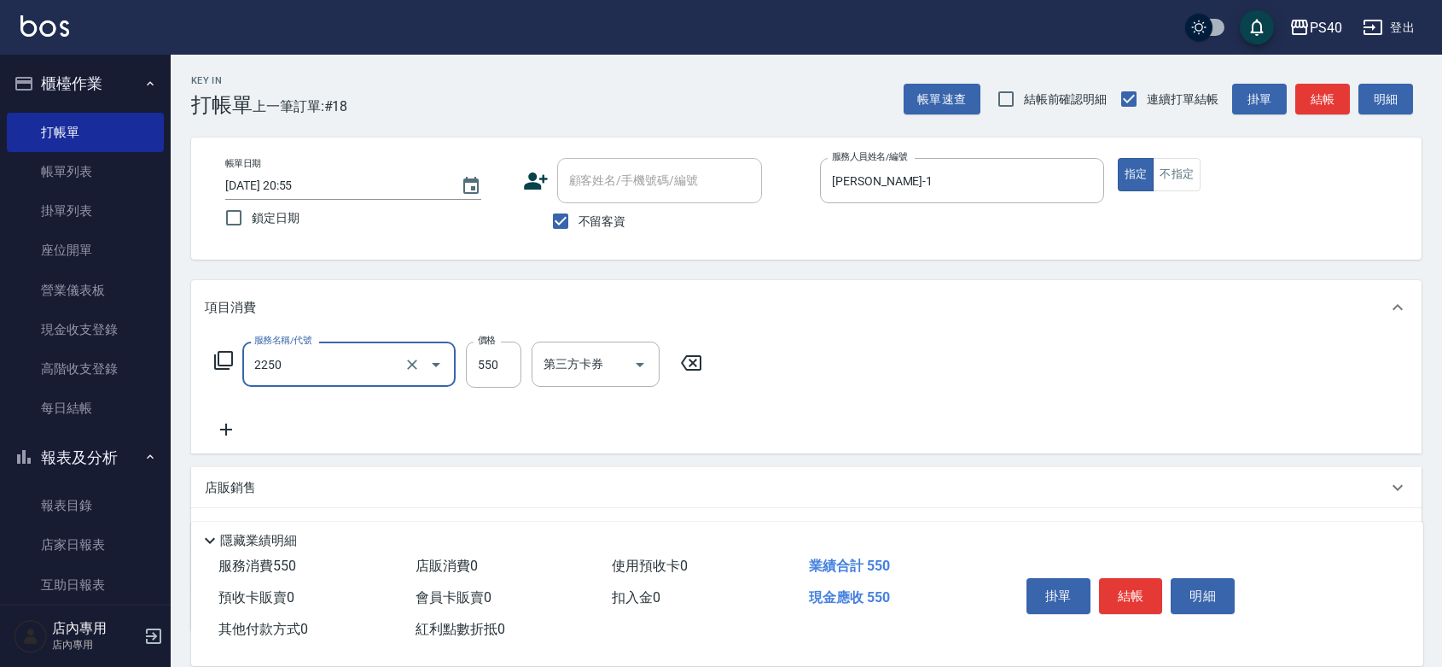
type input "B剪髮套餐(2250)"
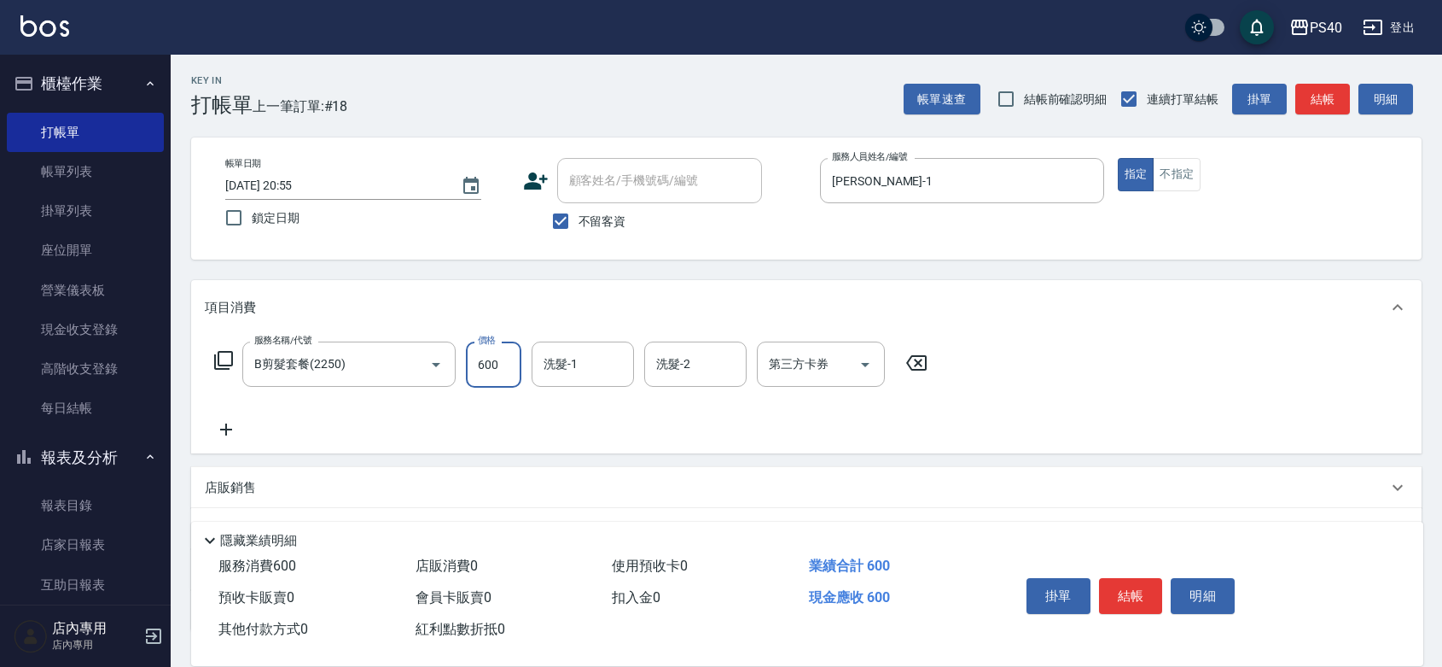
type input "600"
click at [1150, 578] on button "結帳" at bounding box center [1131, 596] width 64 height 36
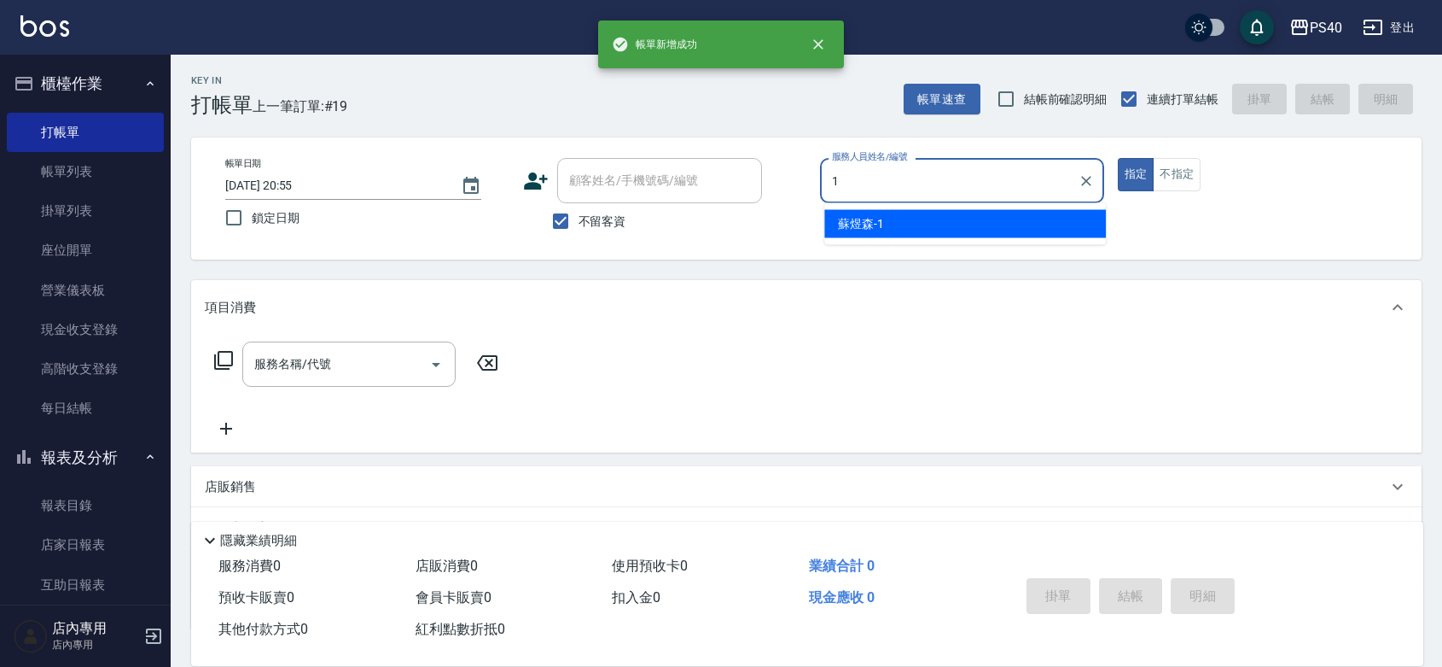
type input "[PERSON_NAME]-1"
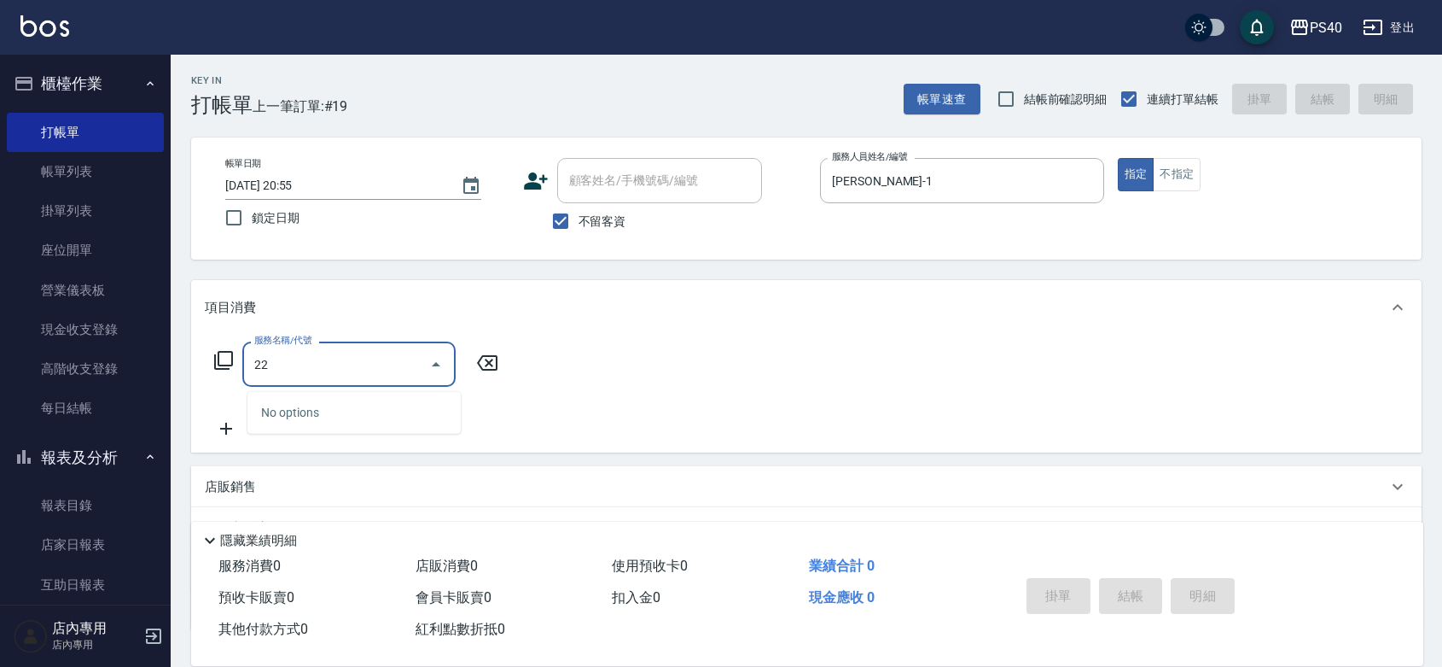
type input "2"
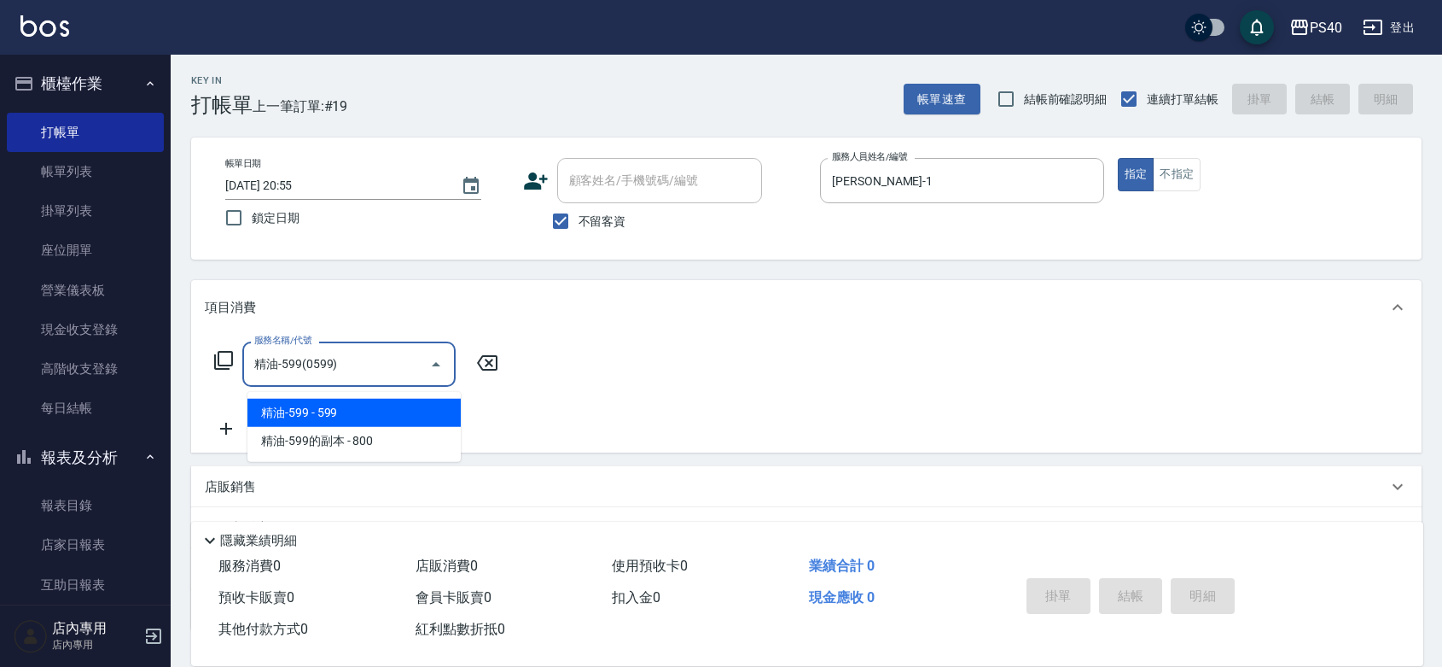
type input "精油-599(0599)"
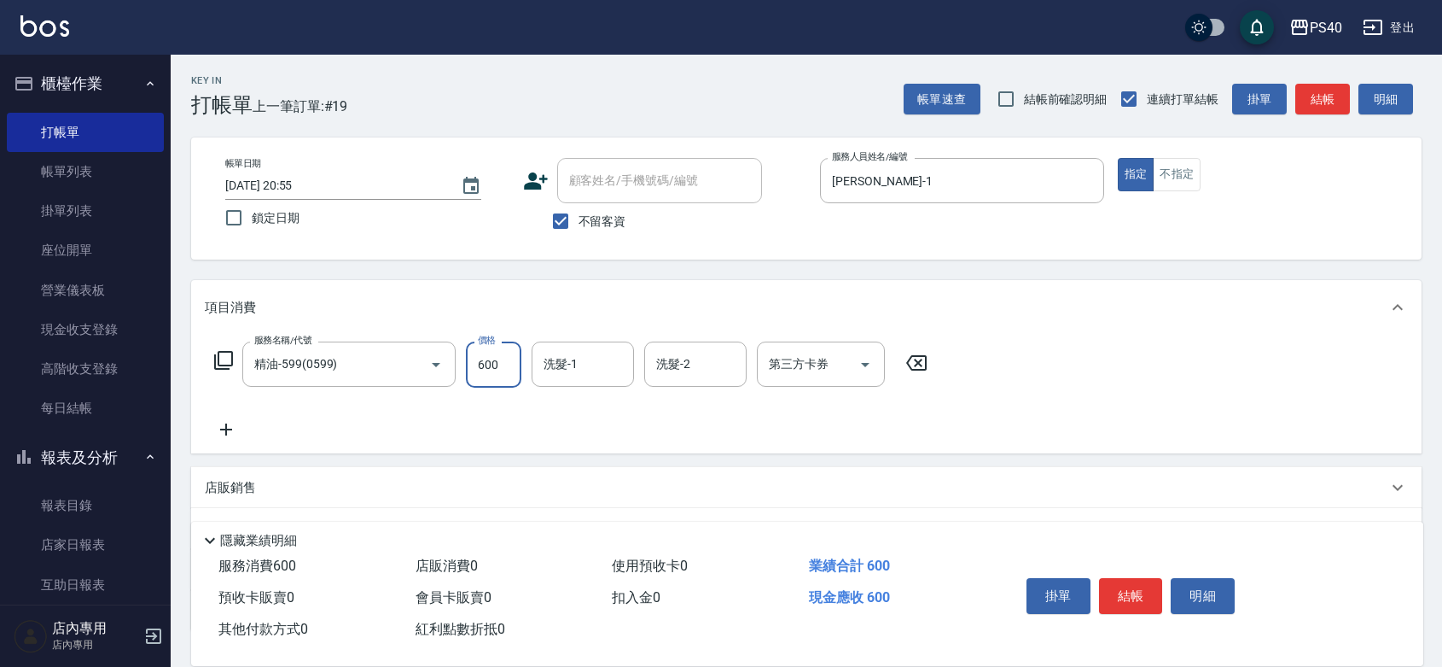
type input "600"
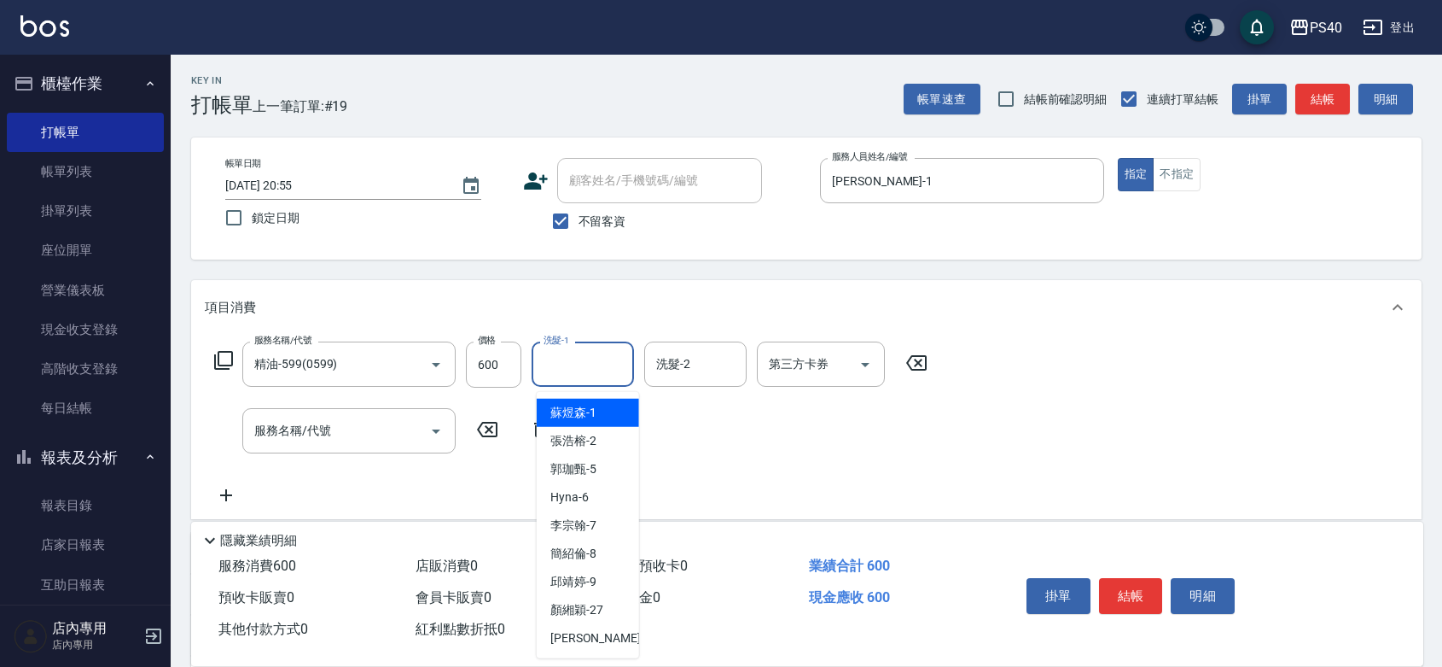
click at [562, 379] on input "洗髮-1" at bounding box center [582, 364] width 87 height 30
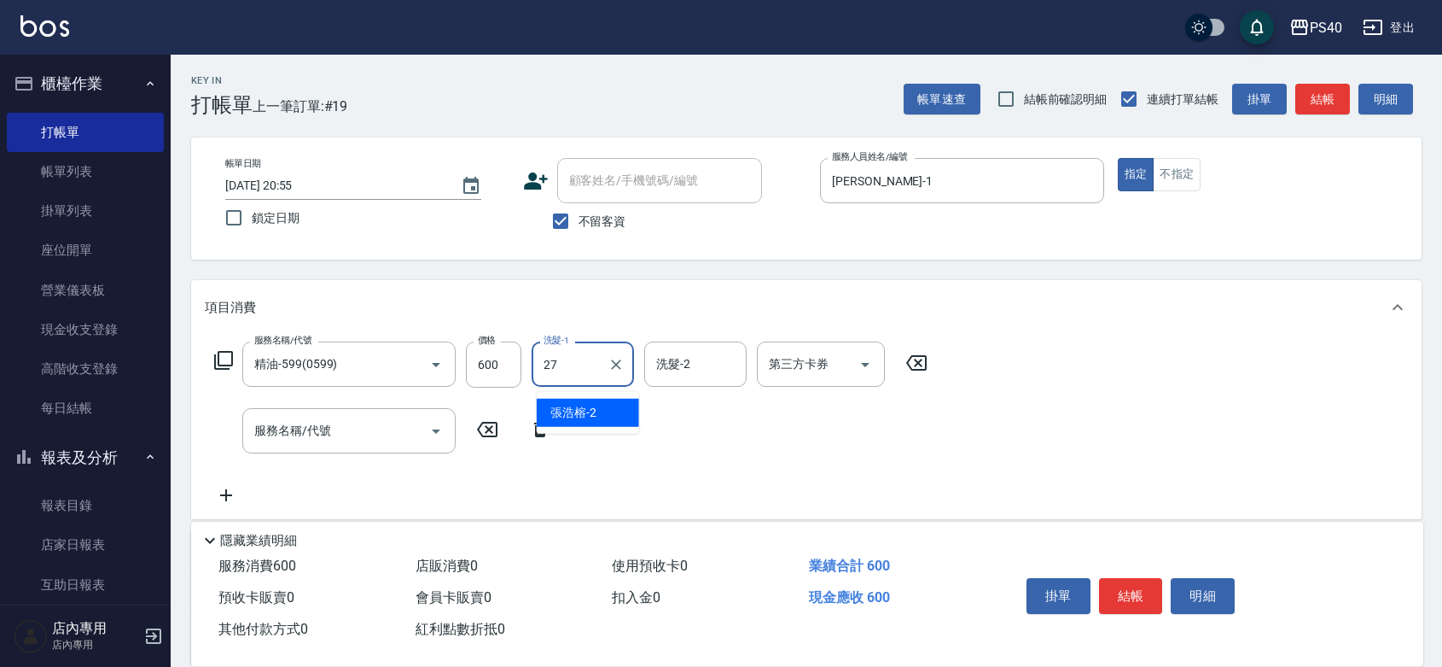
type input "[PERSON_NAME]-27"
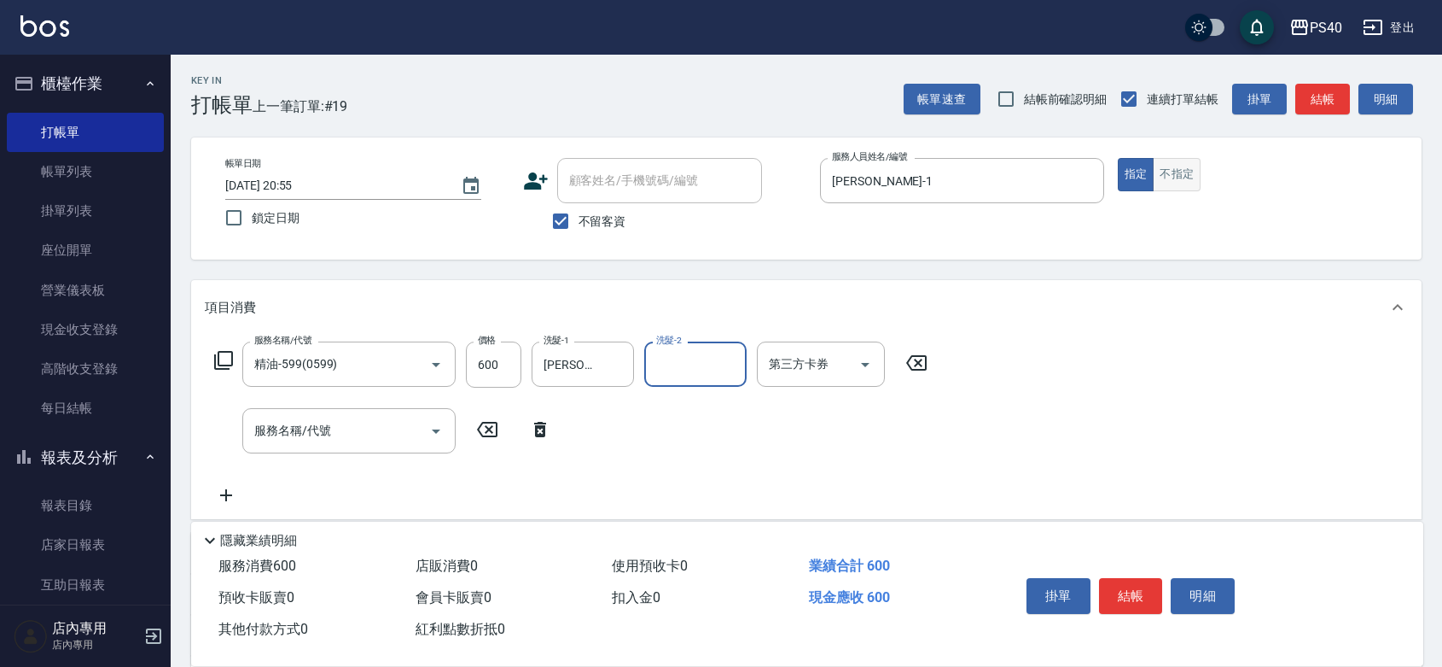
click at [1196, 172] on button "不指定" at bounding box center [1177, 174] width 48 height 33
click at [1137, 578] on button "結帳" at bounding box center [1131, 596] width 64 height 36
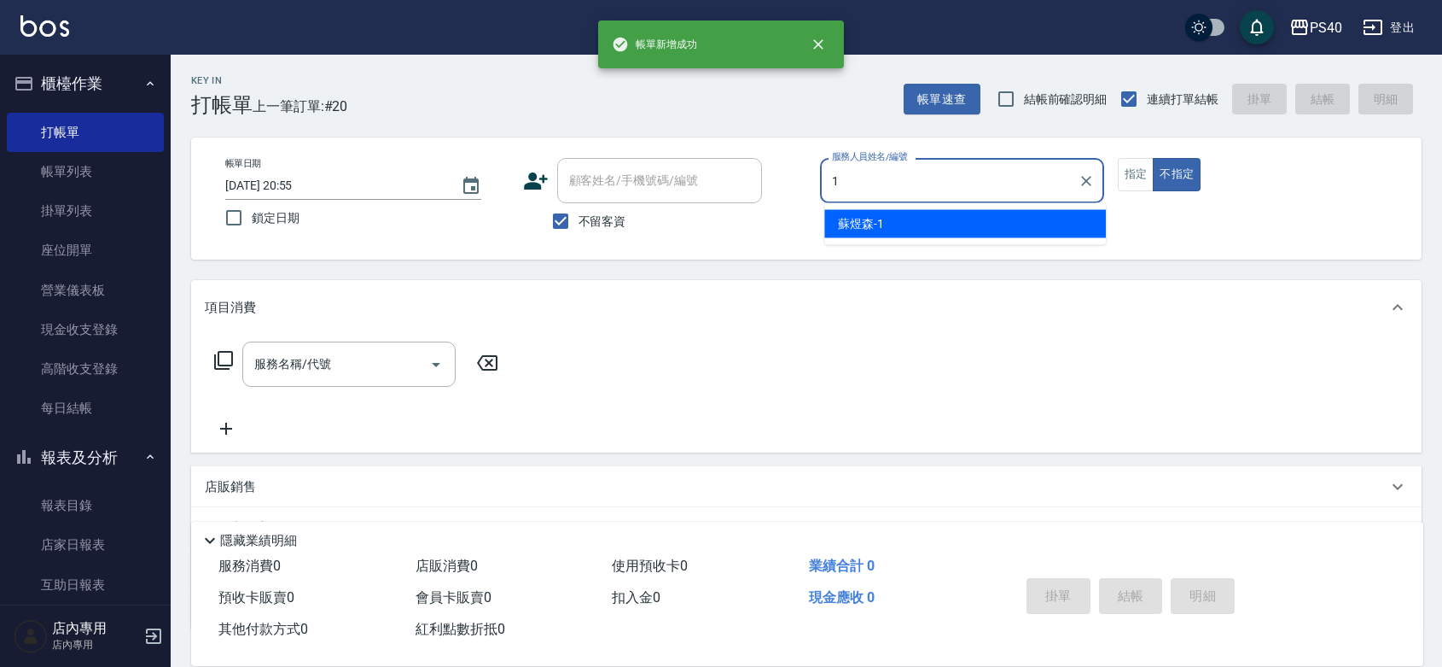
type input "[PERSON_NAME]-1"
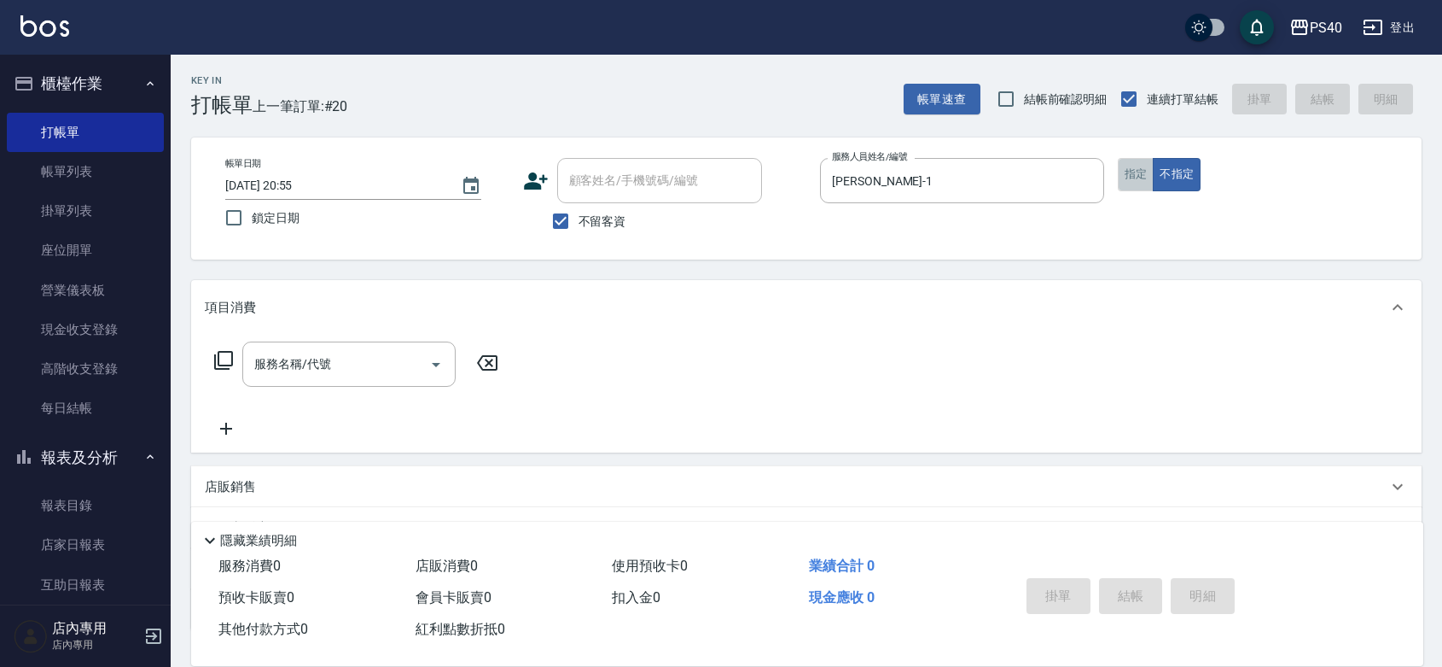
click at [1139, 185] on button "指定" at bounding box center [1136, 174] width 37 height 33
click at [346, 371] on input "服務名稱/代號" at bounding box center [336, 364] width 172 height 30
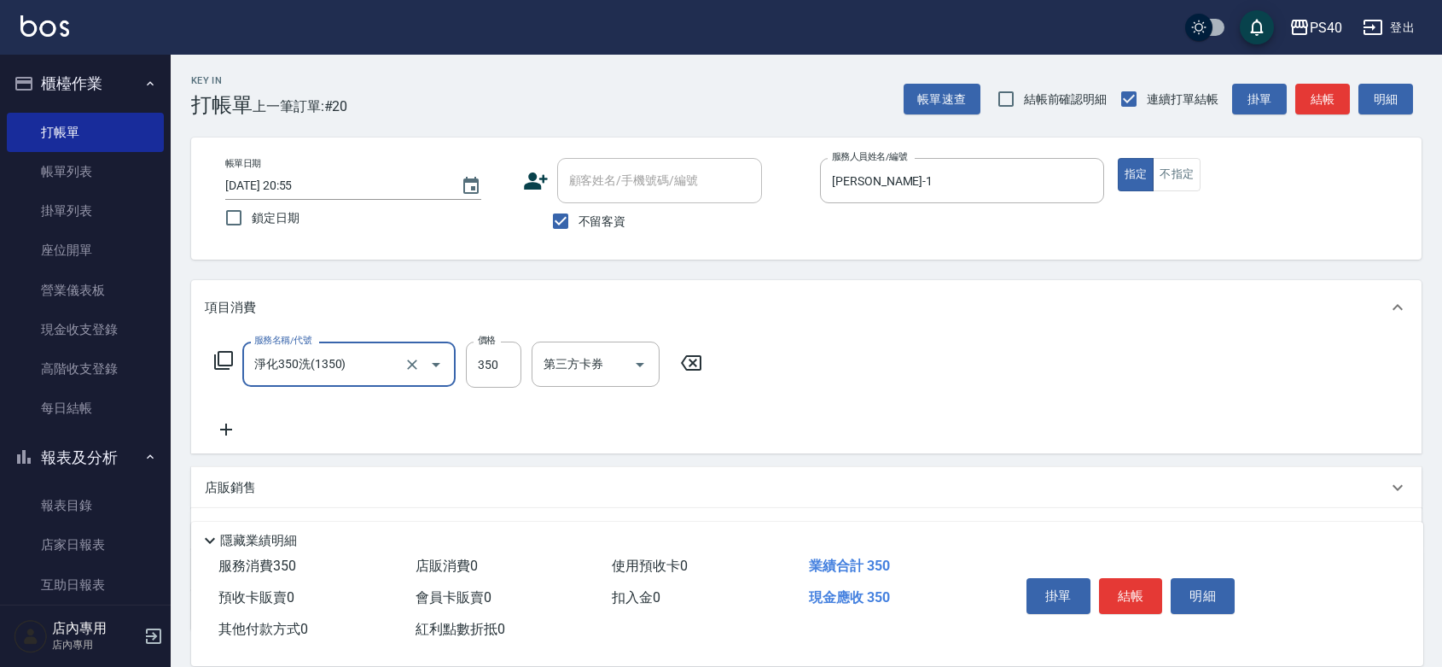
type input "淨化350洗(1350)"
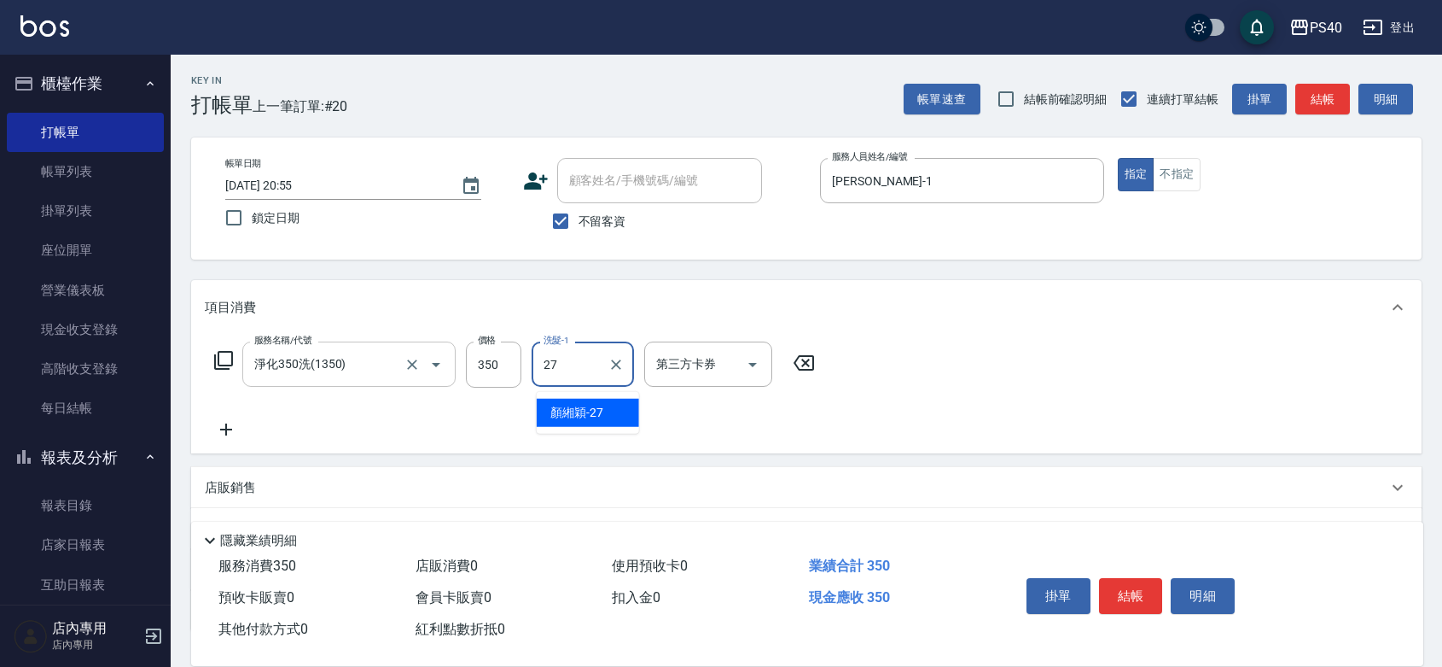
type input "[PERSON_NAME]-27"
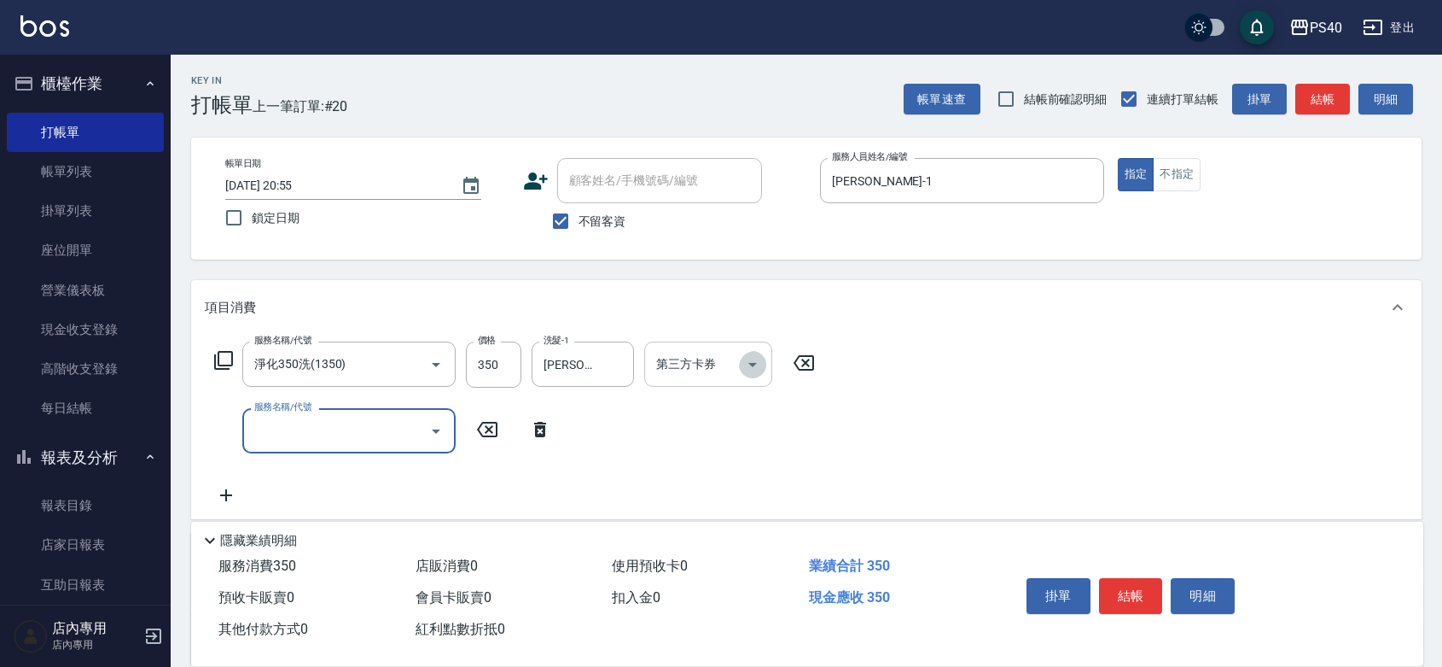
click at [763, 372] on icon "Open" at bounding box center [752, 364] width 20 height 20
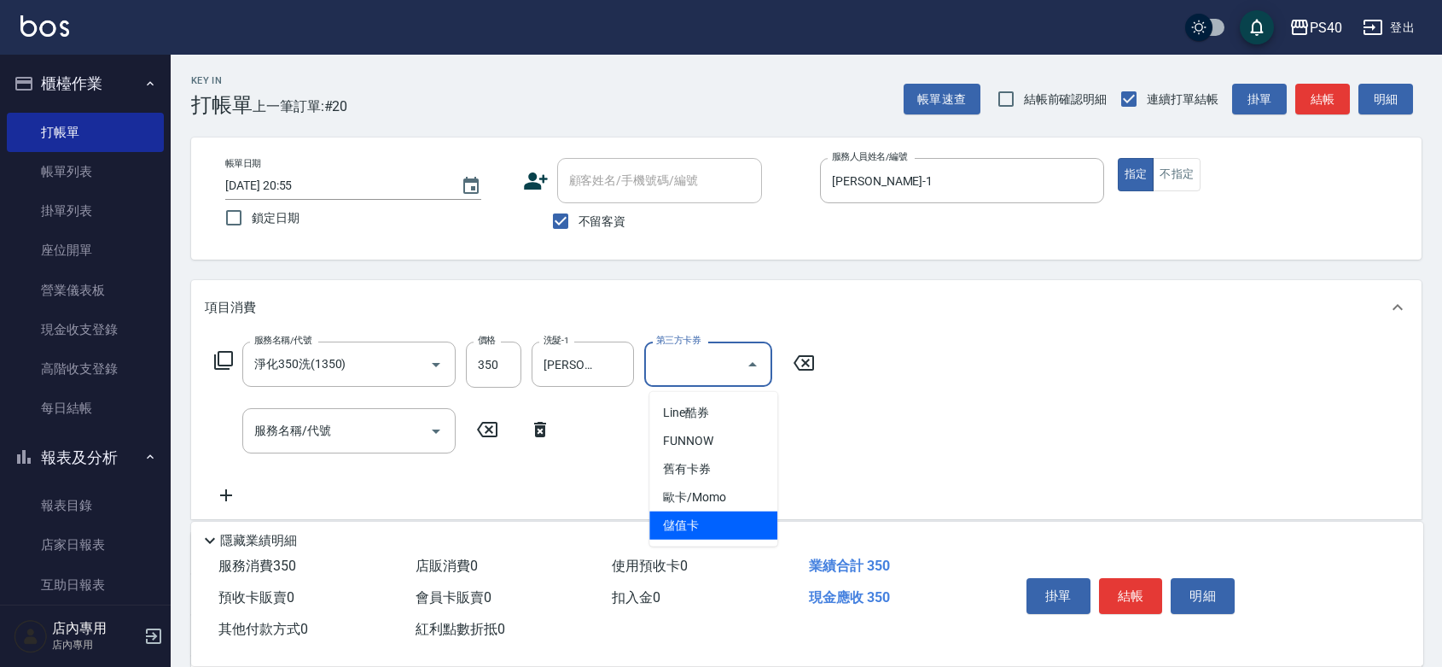
click at [713, 527] on span "儲值卡" at bounding box center [713, 525] width 128 height 28
type input "儲值卡"
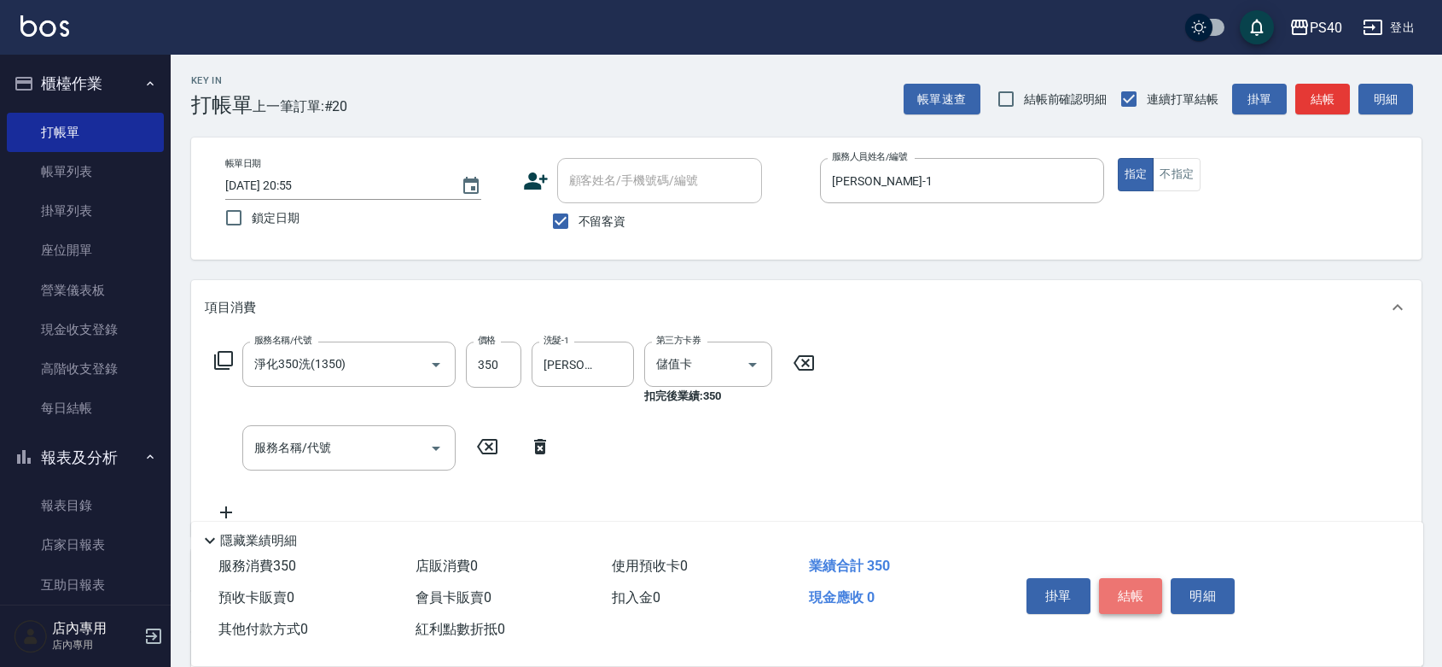
click at [1144, 578] on button "結帳" at bounding box center [1131, 596] width 64 height 36
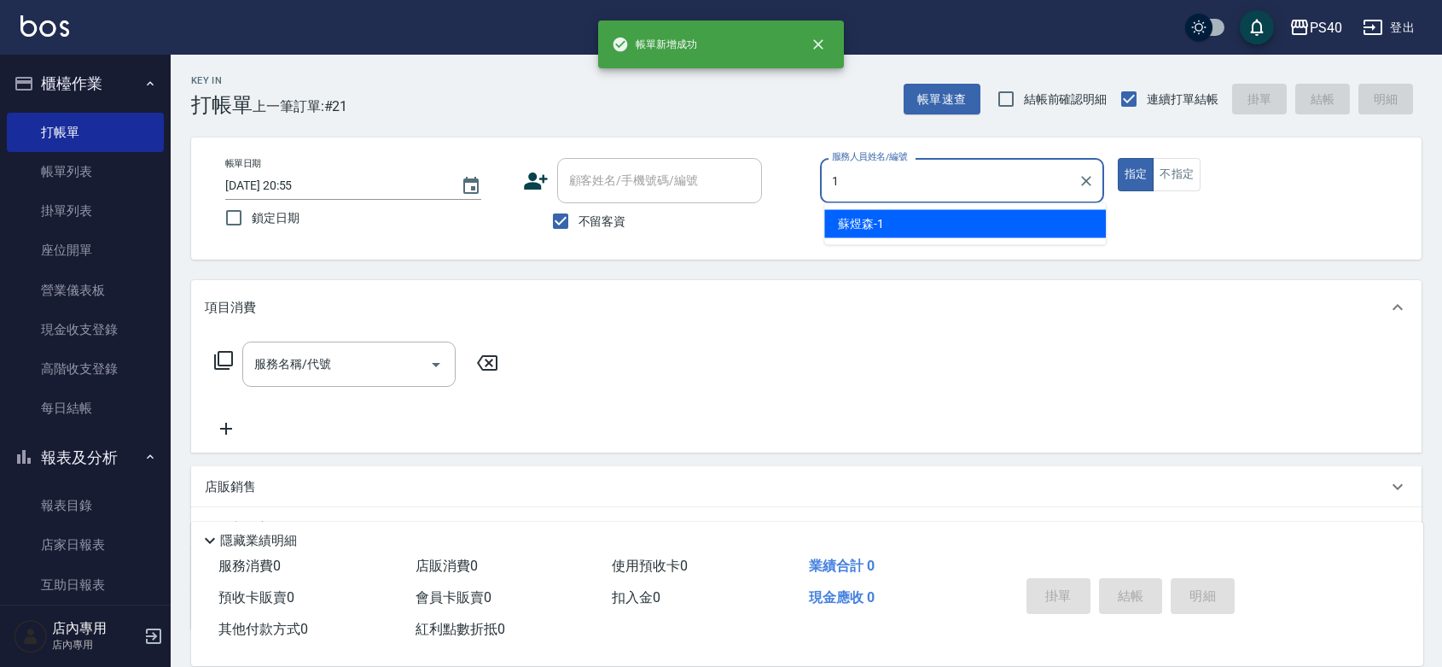
type input "[PERSON_NAME]-1"
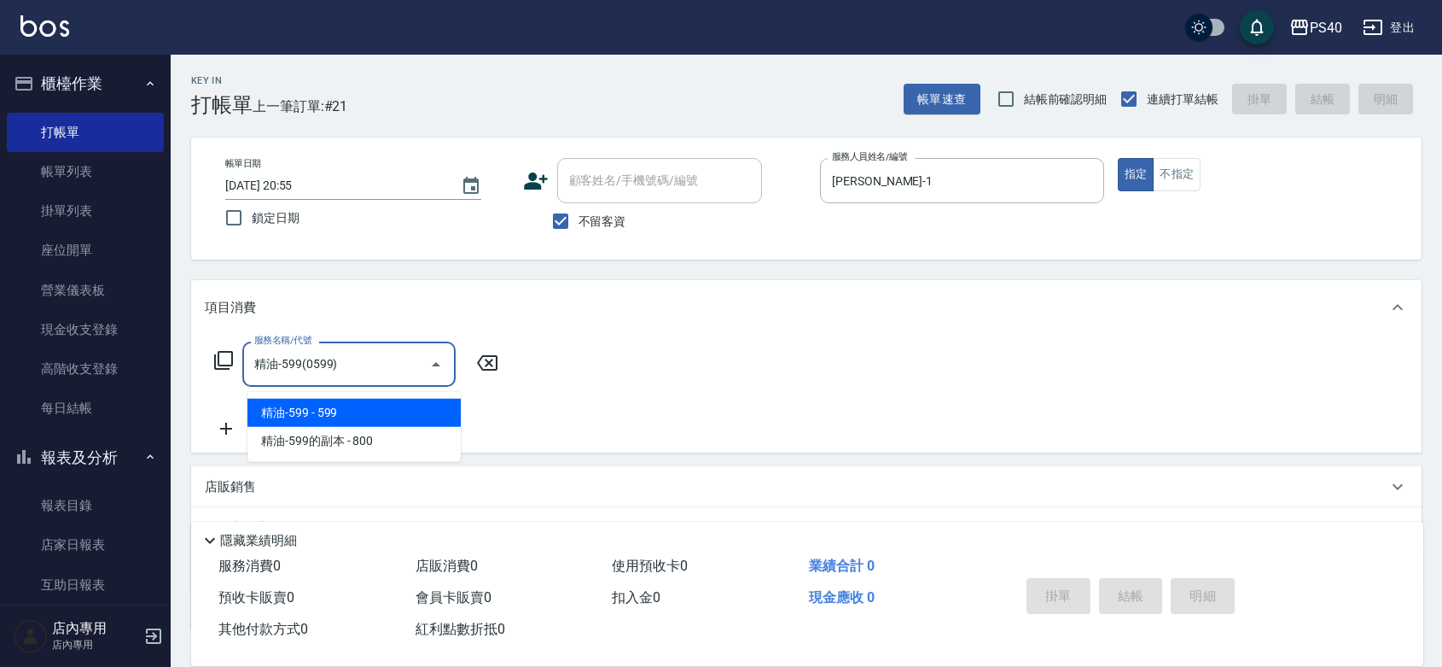
type input "精油-599(0599)"
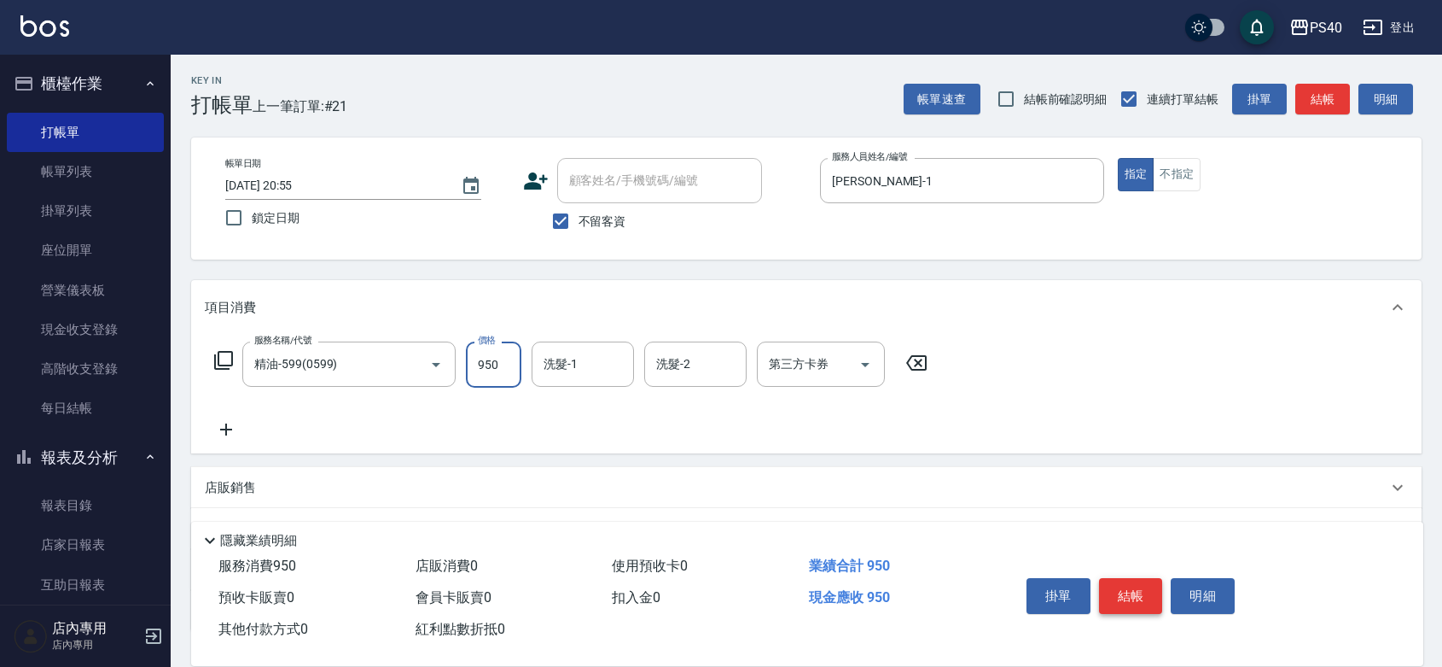
type input "950"
click at [1150, 578] on button "結帳" at bounding box center [1131, 596] width 64 height 36
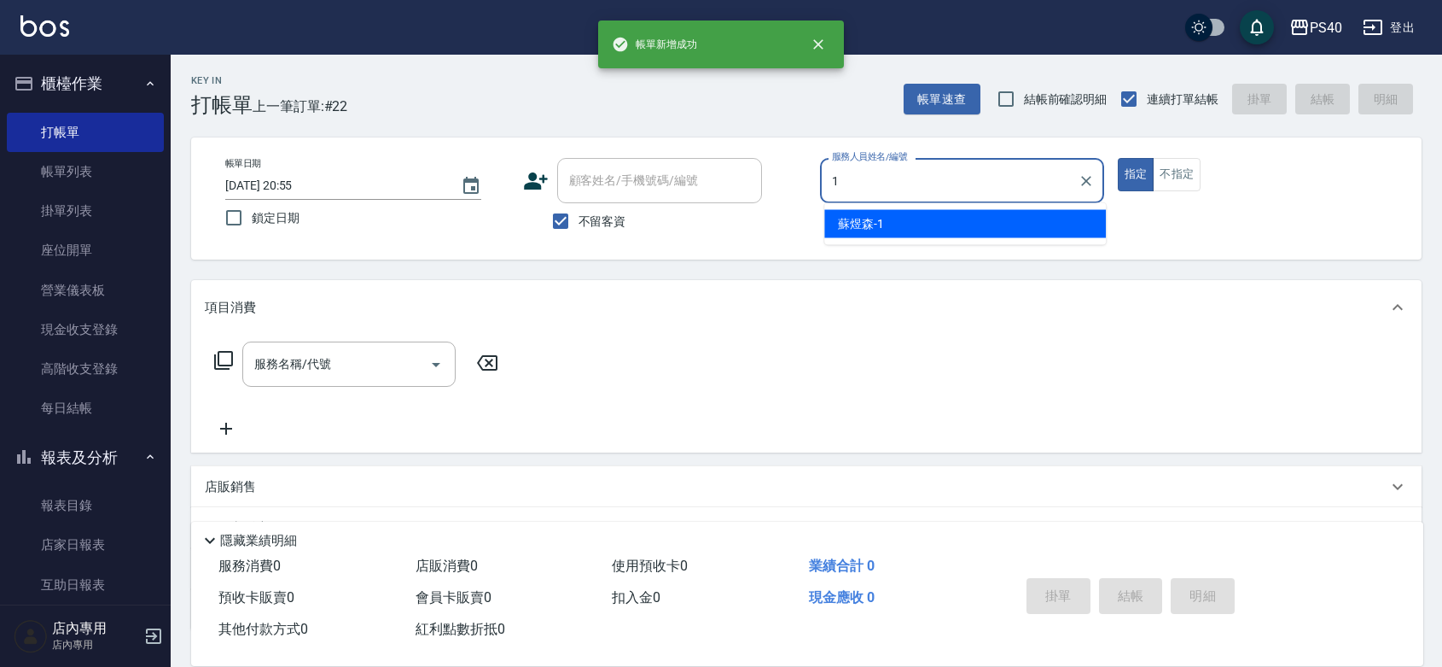
type input "[PERSON_NAME]-1"
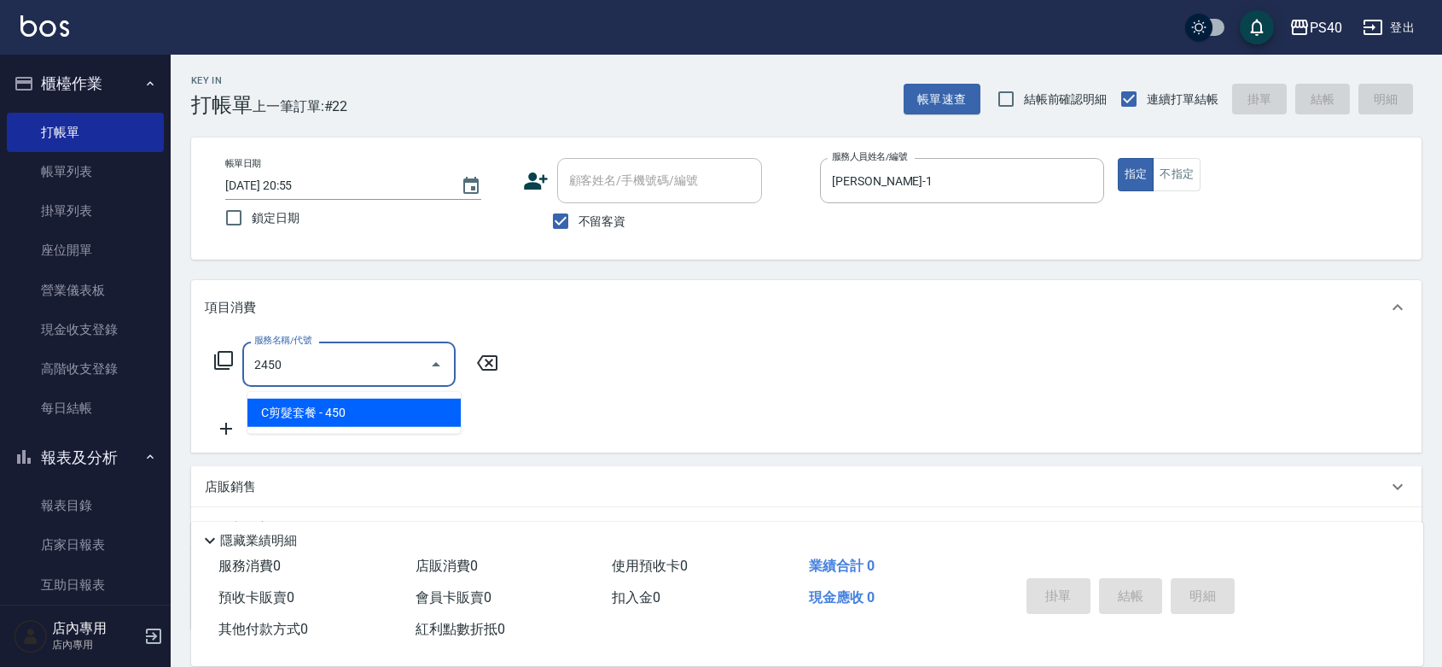
type input "C剪髮套餐(2450)"
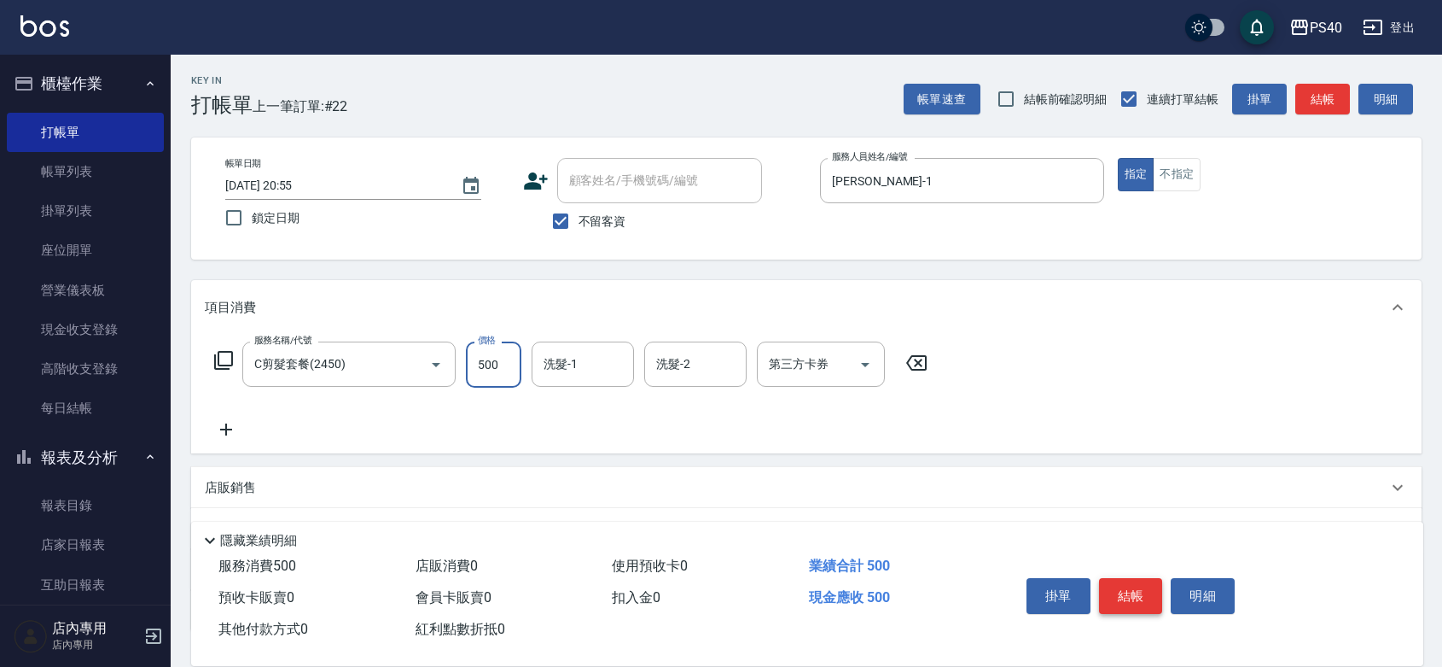
type input "500"
click at [1150, 578] on button "結帳" at bounding box center [1131, 596] width 64 height 36
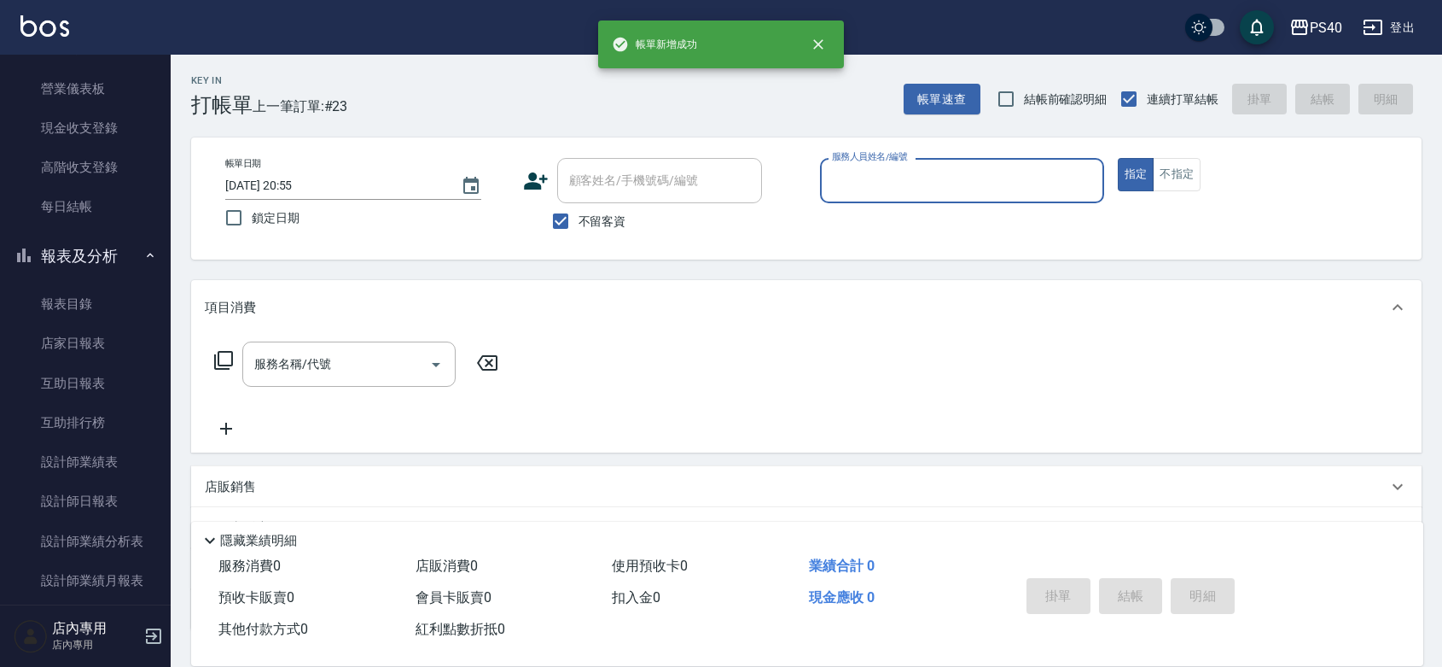
scroll to position [248, 0]
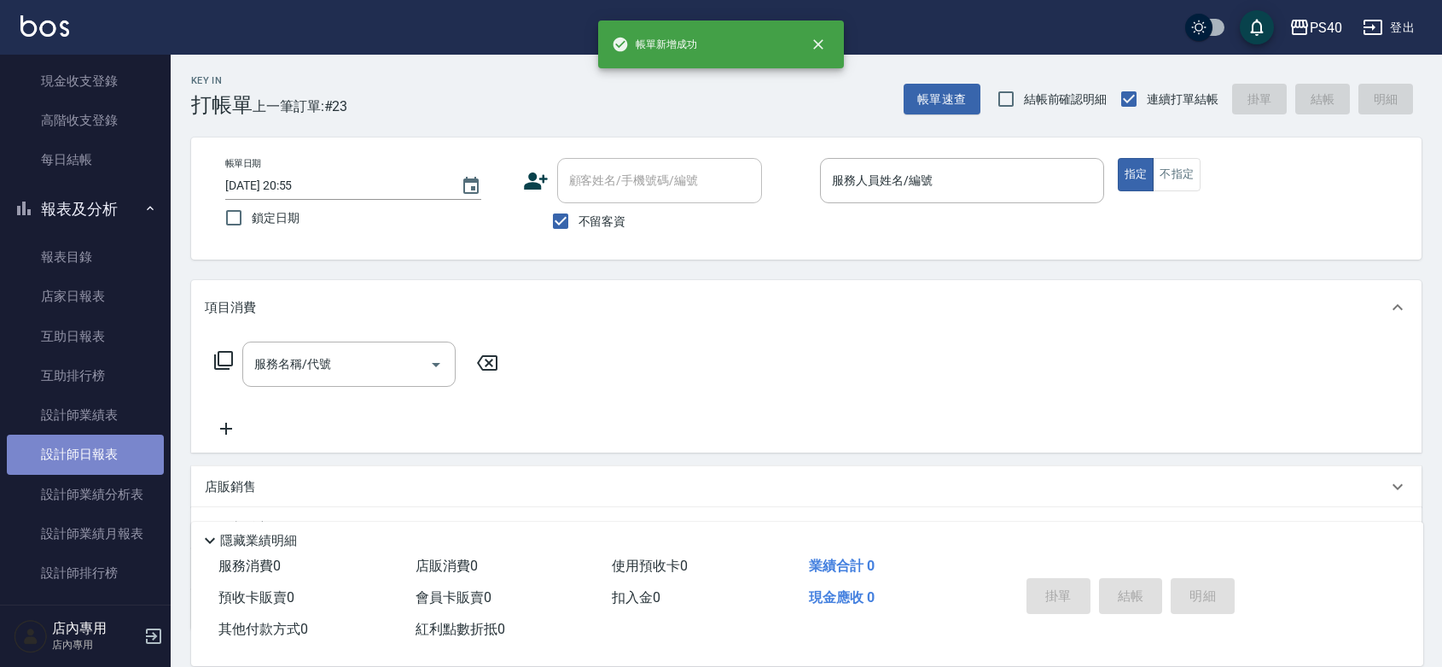
click at [96, 457] on link "設計師日報表" at bounding box center [85, 453] width 157 height 39
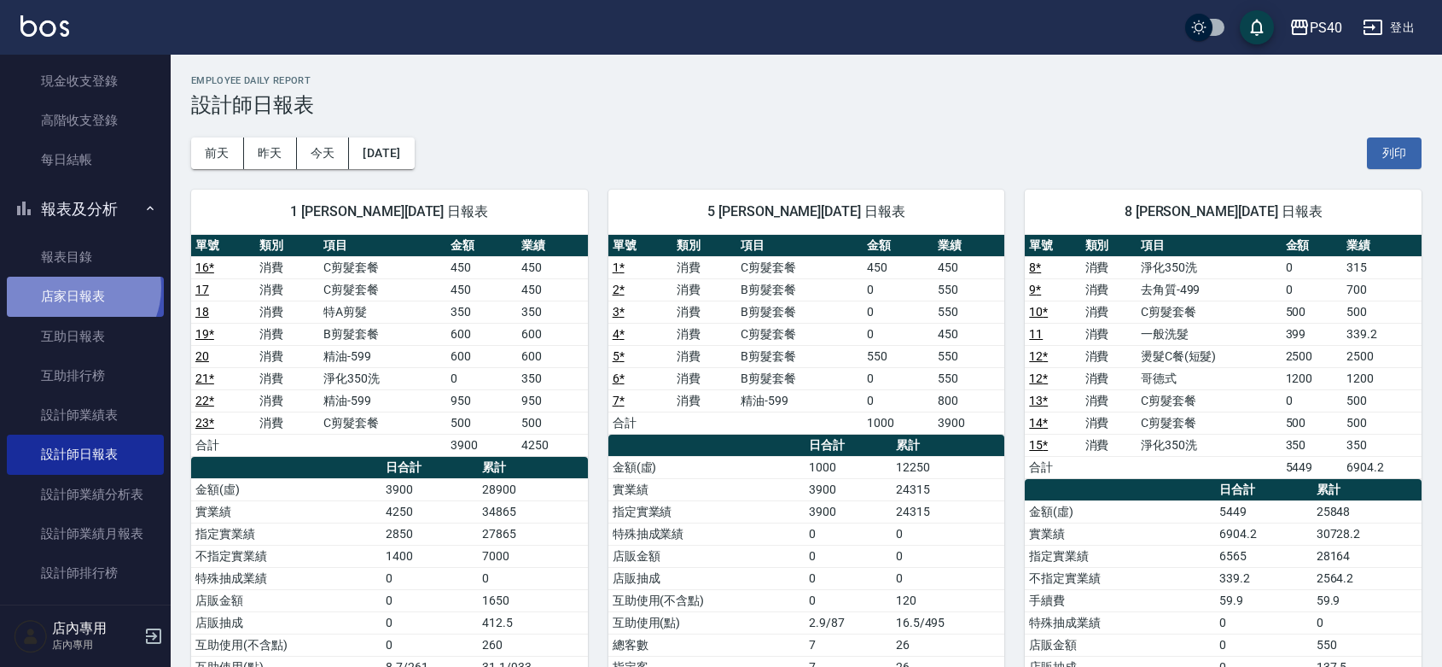
click at [77, 288] on link "店家日報表" at bounding box center [85, 296] width 157 height 39
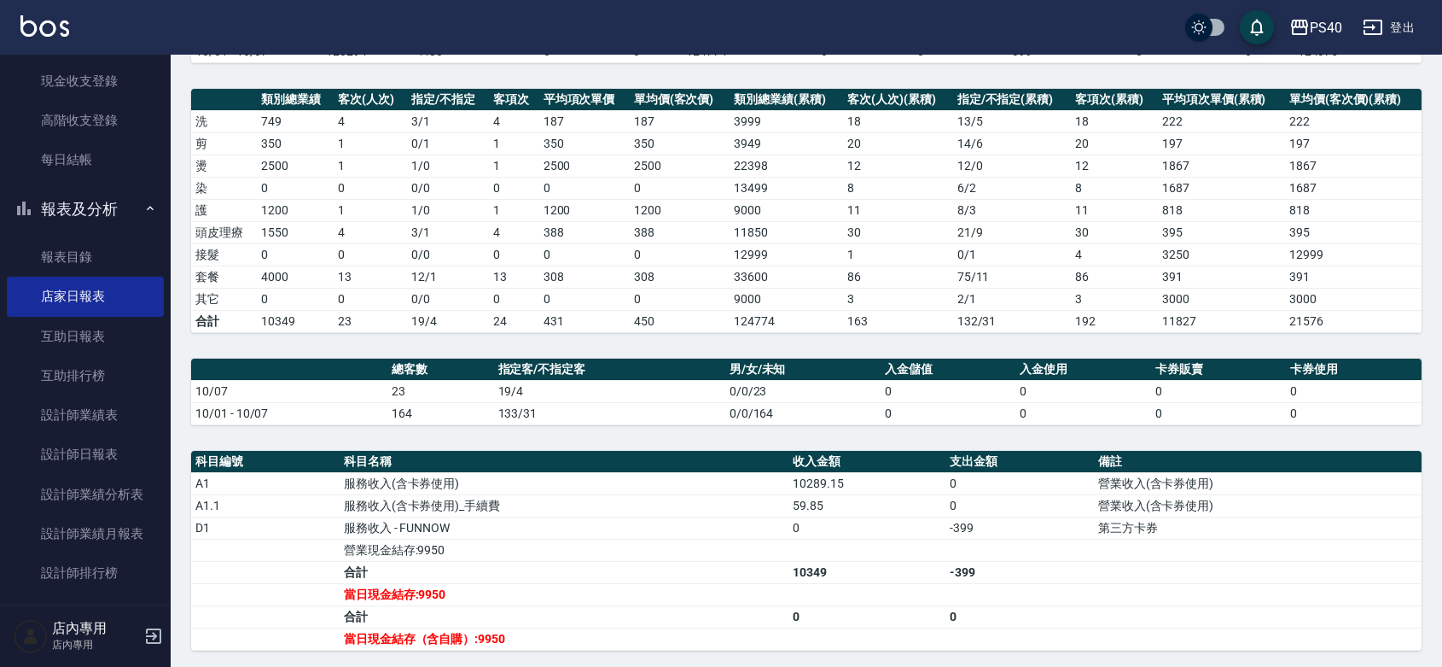
scroll to position [467, 0]
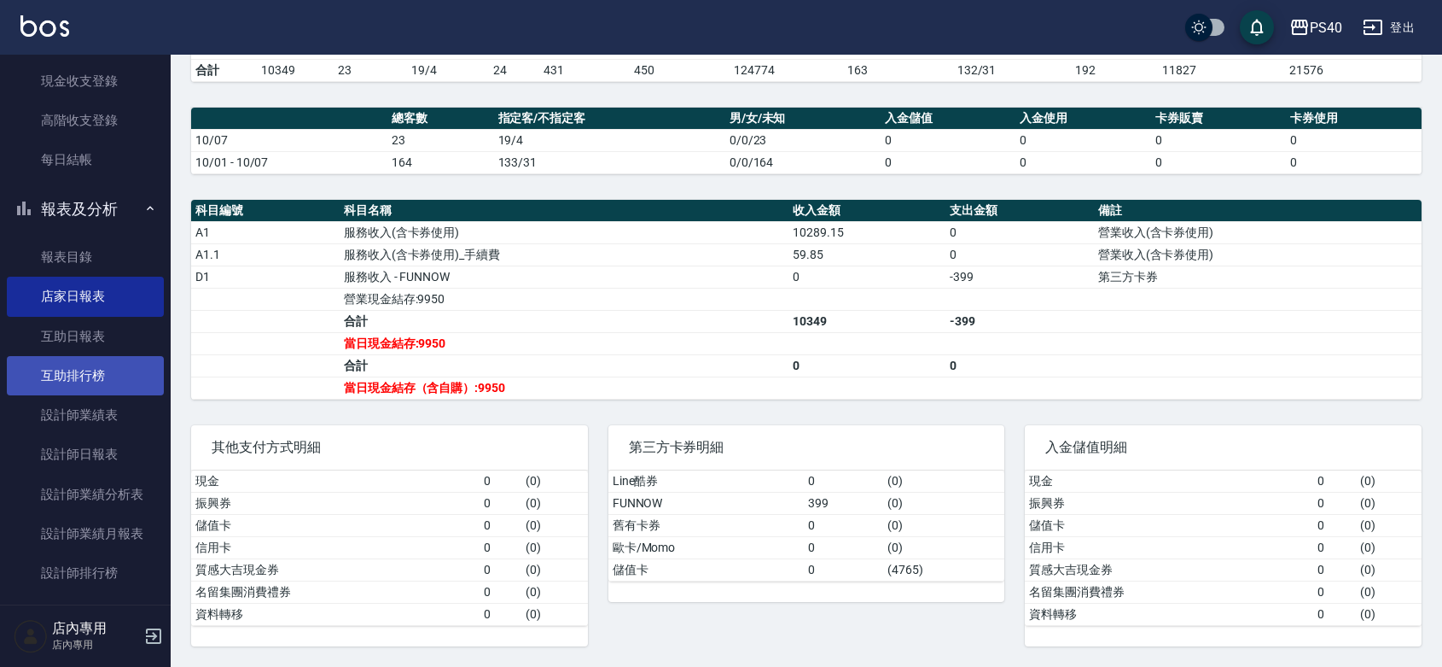
click at [66, 368] on link "互助排行榜" at bounding box center [85, 375] width 157 height 39
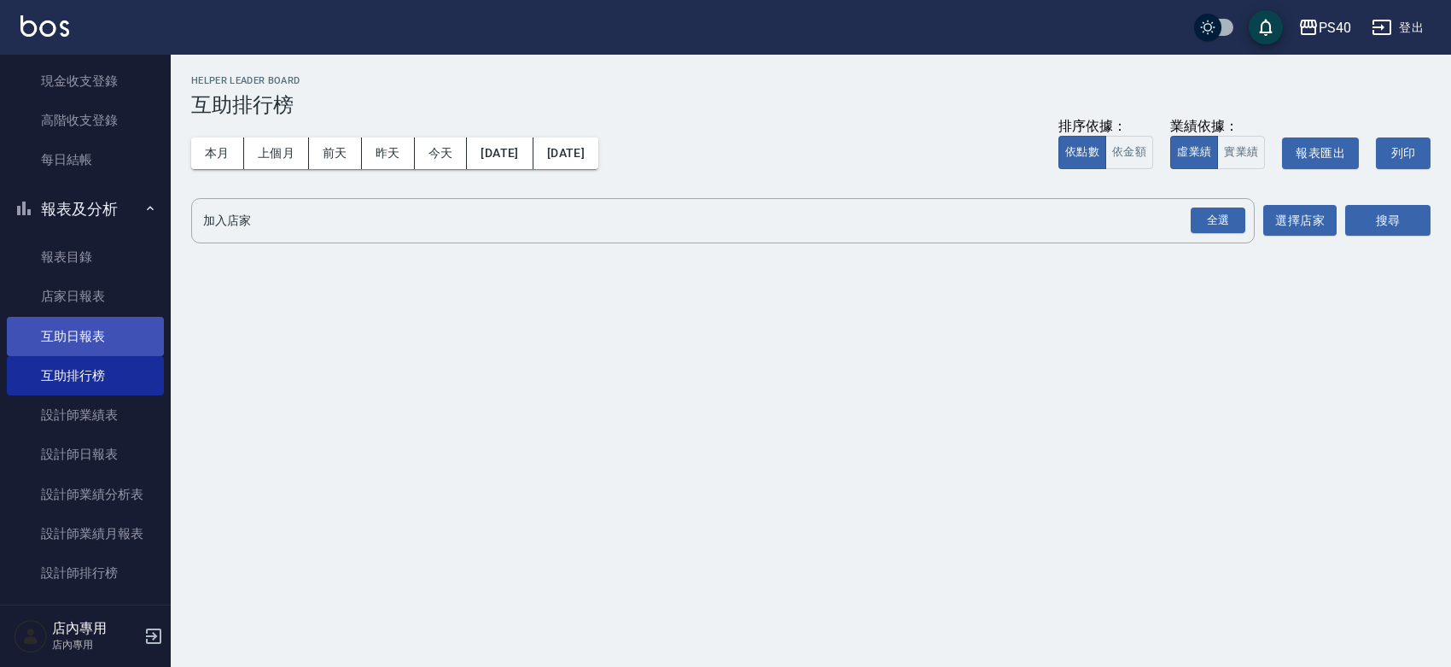
click at [73, 342] on link "互助日報表" at bounding box center [85, 336] width 157 height 39
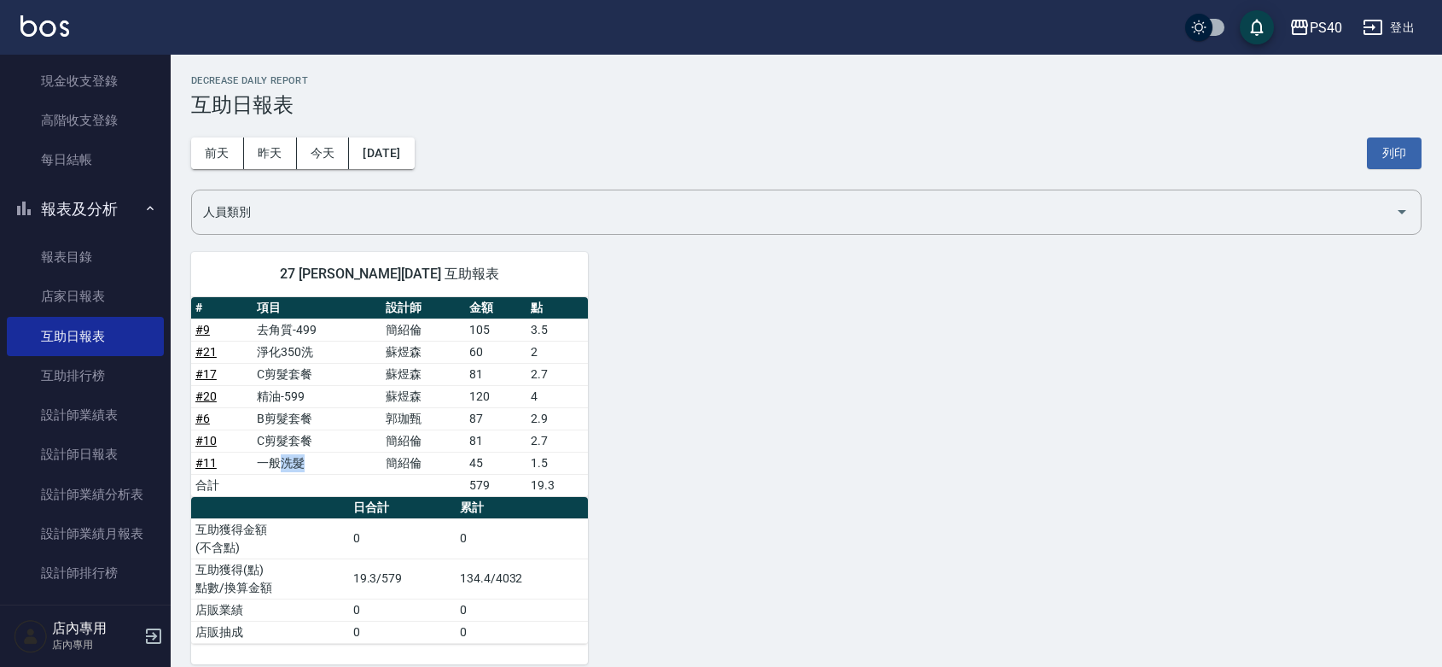
drag, startPoint x: 347, startPoint y: 463, endPoint x: 286, endPoint y: 470, distance: 61.8
click at [286, 470] on td "一般洗髮" at bounding box center [317, 462] width 129 height 22
drag, startPoint x: 312, startPoint y: 440, endPoint x: 306, endPoint y: 432, distance: 10.9
click at [214, 458] on tbody "# 9 去角質-499 [PERSON_NAME]105 3.5 # 21 淨化350洗 [PERSON_NAME] 60 2 # 17 C剪髮套餐 [PER…" at bounding box center [389, 407] width 397 height 178
drag, startPoint x: 317, startPoint y: 424, endPoint x: 292, endPoint y: 414, distance: 26.8
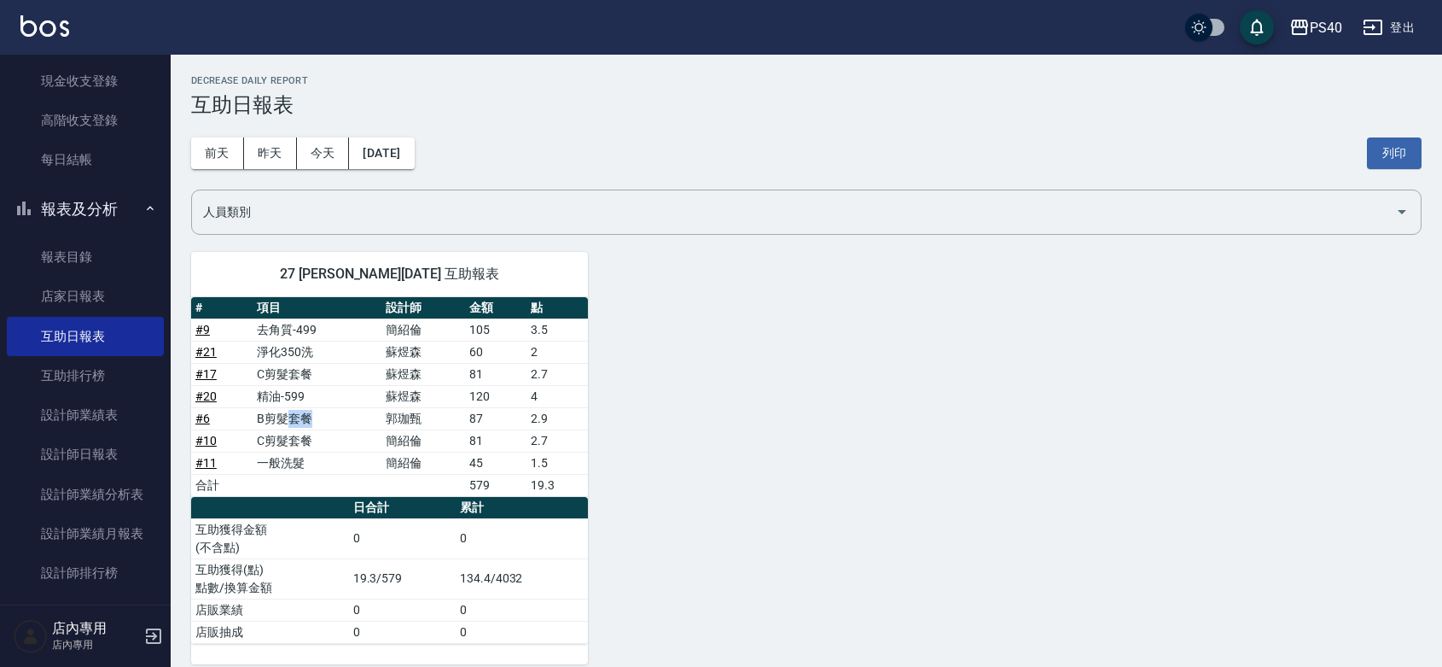
click at [292, 414] on td "B剪髮套餐" at bounding box center [317, 418] width 129 height 22
click at [288, 393] on td "精油-599" at bounding box center [317, 396] width 129 height 22
drag, startPoint x: 294, startPoint y: 371, endPoint x: 293, endPoint y: 352, distance: 18.9
click at [294, 367] on td "C剪髮套餐" at bounding box center [317, 374] width 129 height 22
click at [292, 335] on td "去角質-499" at bounding box center [317, 329] width 129 height 22
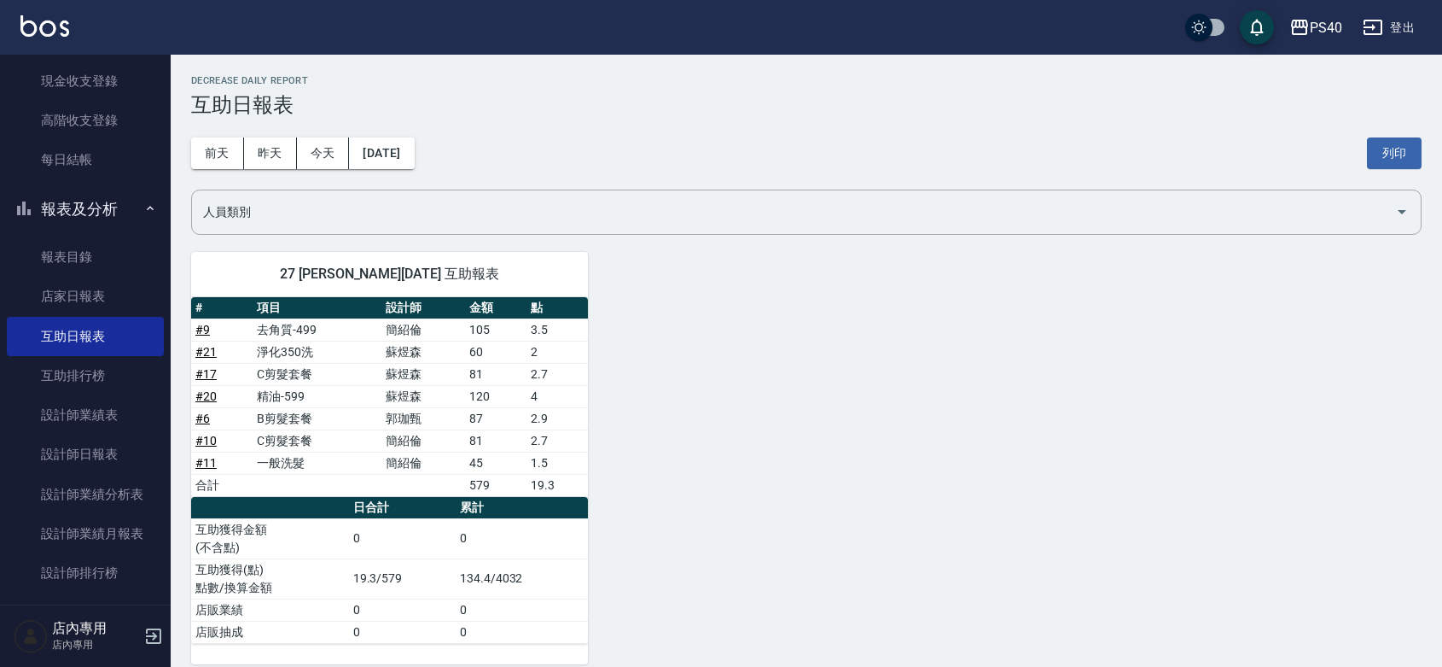
click at [301, 330] on td "去角質-499" at bounding box center [317, 329] width 129 height 22
drag, startPoint x: 391, startPoint y: 348, endPoint x: 410, endPoint y: 398, distance: 53.2
click at [410, 398] on tbody "# 9 去角質-499 [PERSON_NAME]105 3.5 # 21 淨化350洗 [PERSON_NAME] 60 2 # 17 C剪髮套餐 [PER…" at bounding box center [389, 407] width 397 height 178
click at [679, 469] on div "27 [PERSON_NAME][DATE] 互助報表 # 項目 設計師 金額 點 # 9 去角質-499 [PERSON_NAME]105 3.5 # 21…" at bounding box center [796, 447] width 1251 height 433
click at [696, 386] on div "27 [PERSON_NAME][DATE] 互助報表 # 項目 設計師 金額 點 # 9 去角質-499 [PERSON_NAME]105 3.5 # 21…" at bounding box center [796, 447] width 1251 height 433
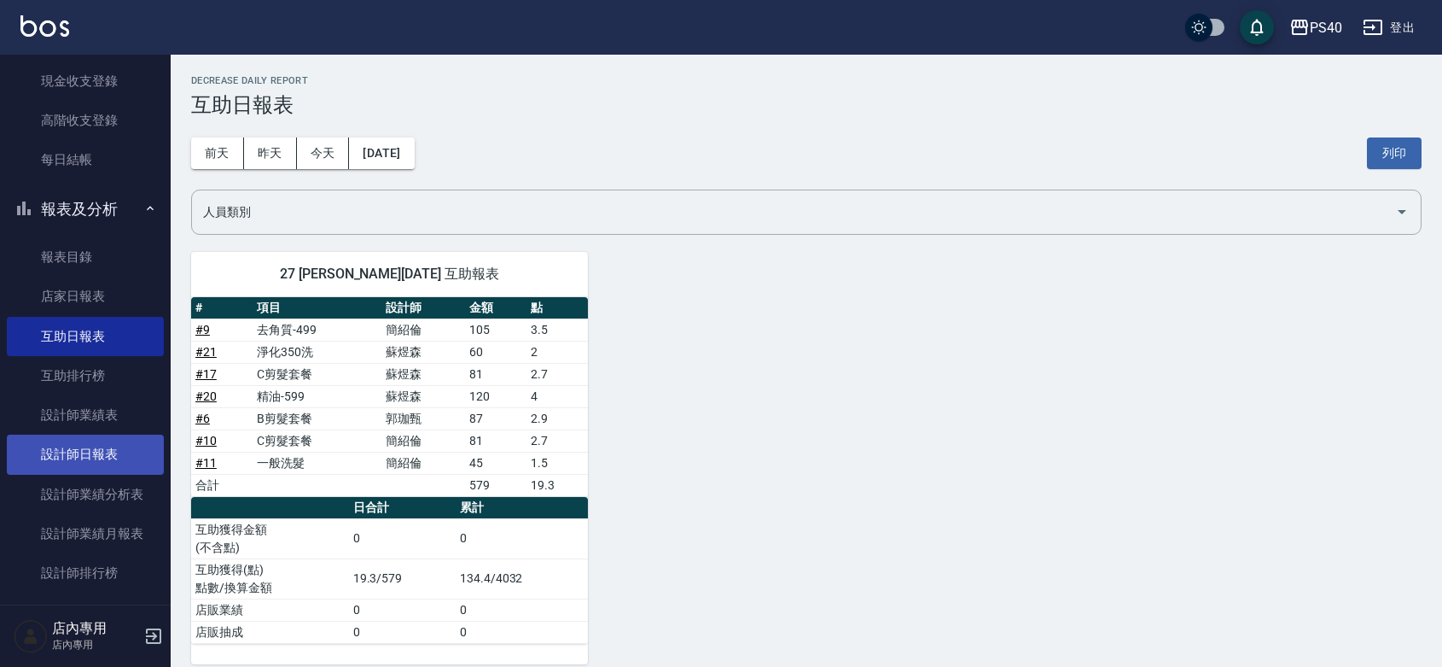
click at [117, 435] on link "設計師日報表" at bounding box center [85, 453] width 157 height 39
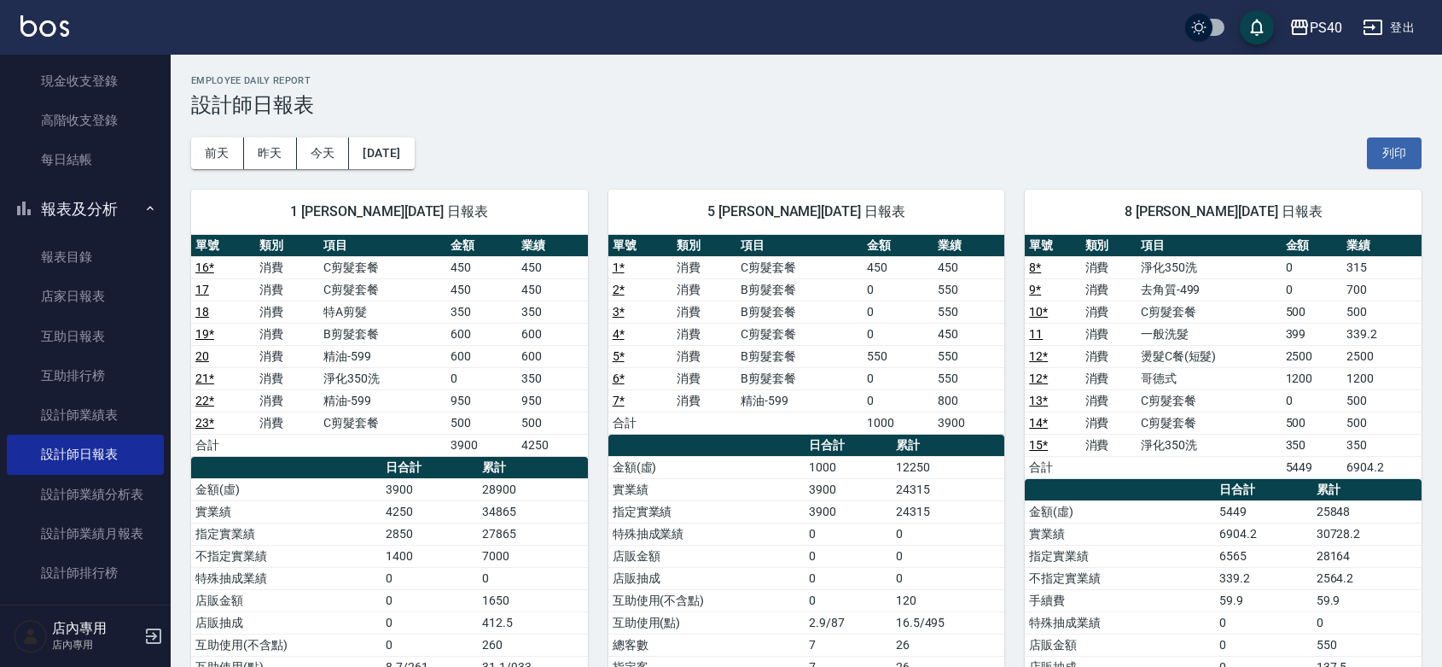
drag, startPoint x: 828, startPoint y: 308, endPoint x: 867, endPoint y: 320, distance: 41.0
click at [837, 311] on td "B剪髮套餐" at bounding box center [799, 311] width 126 height 22
